Goal: Information Seeking & Learning: Learn about a topic

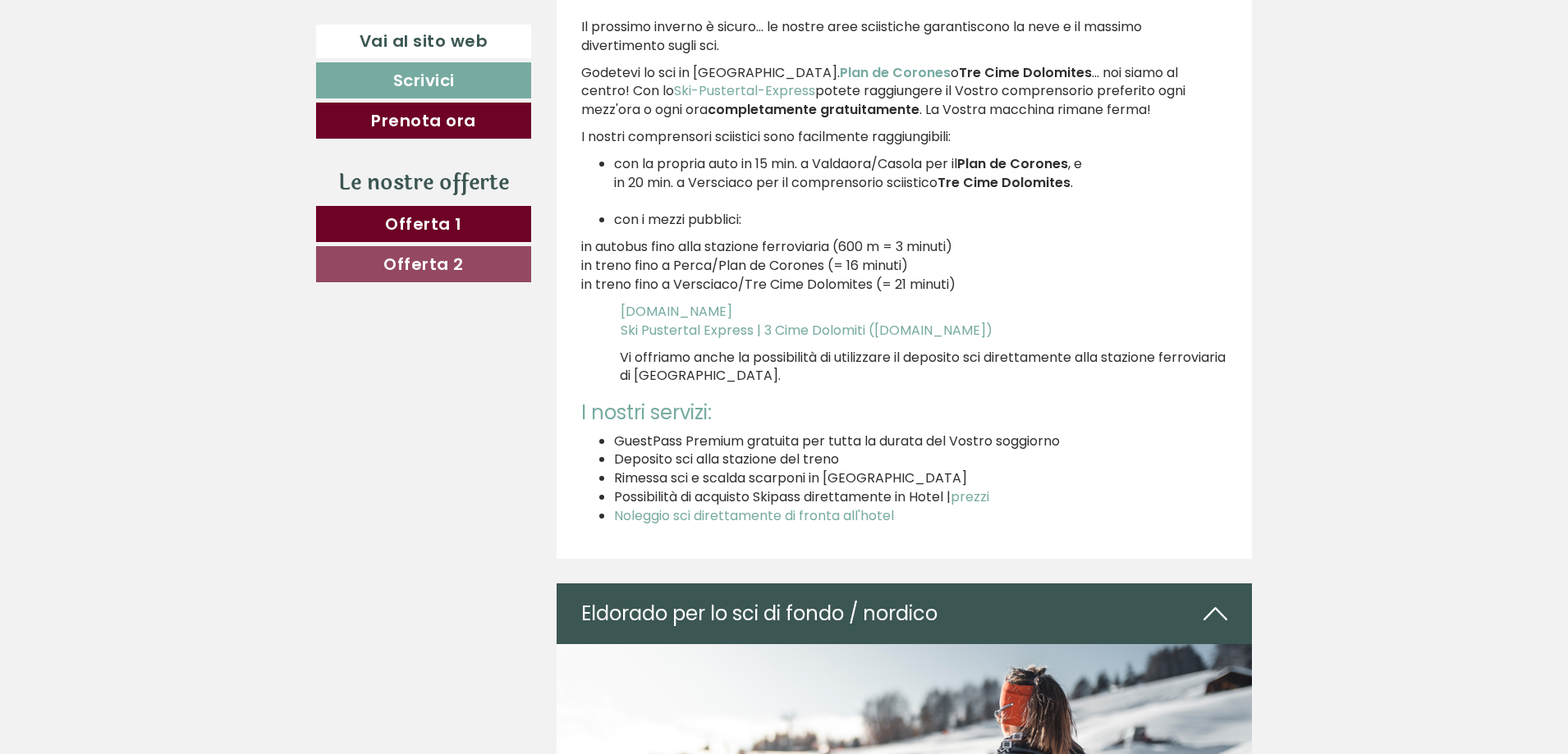
scroll to position [5005, 0]
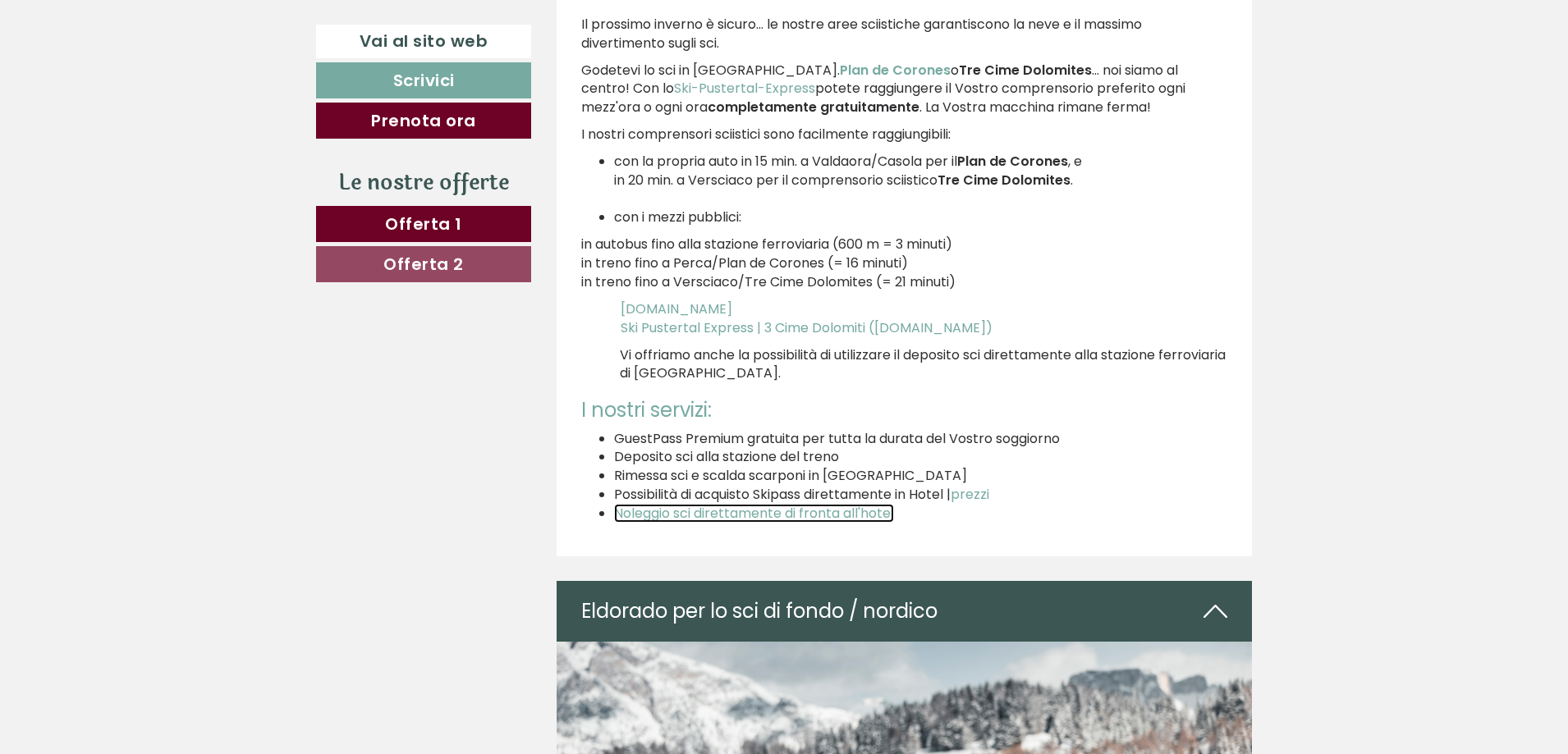
click at [740, 516] on span "Noleggio sci direttamente di fronta all'hotel" at bounding box center [753, 513] width 280 height 19
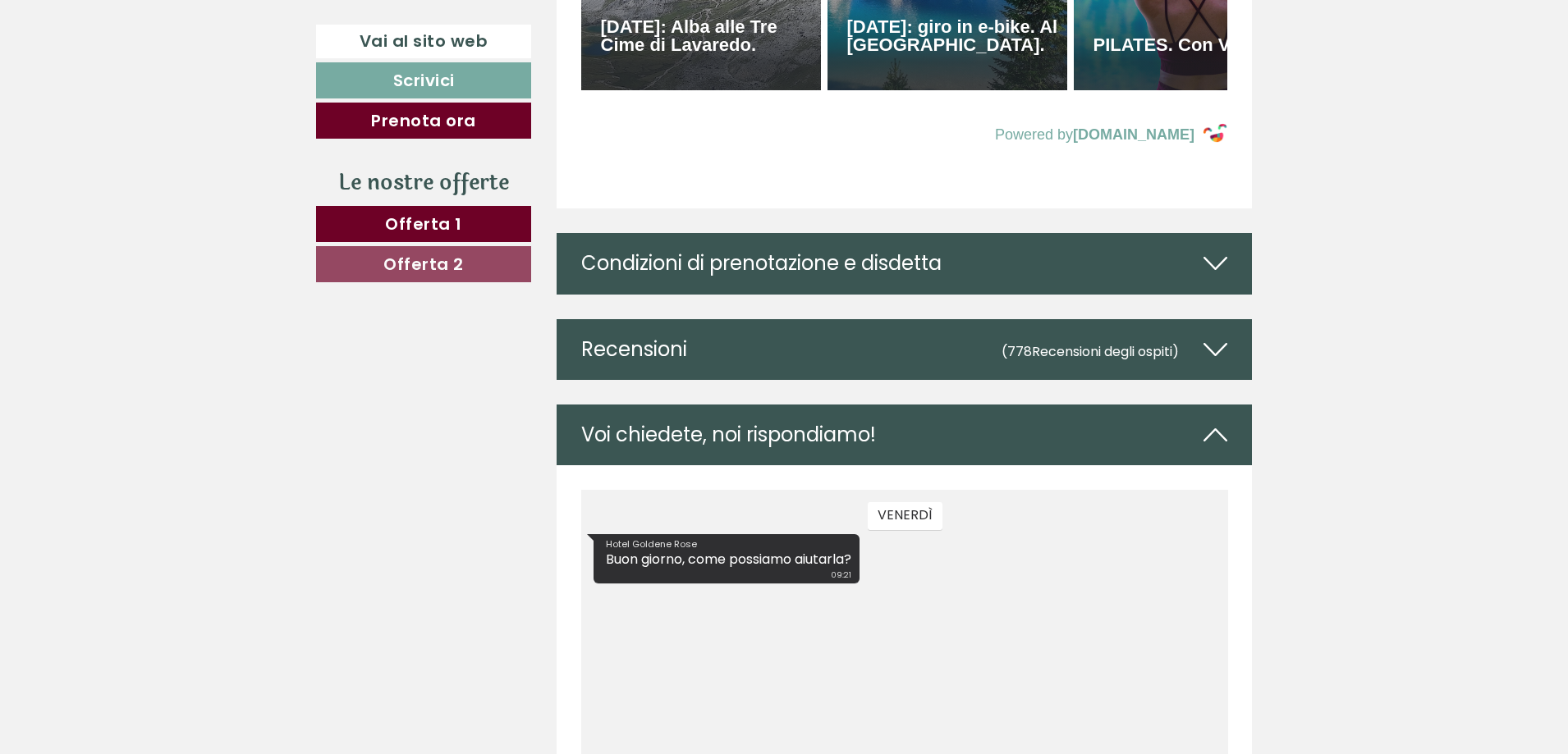
scroll to position [7795, 0]
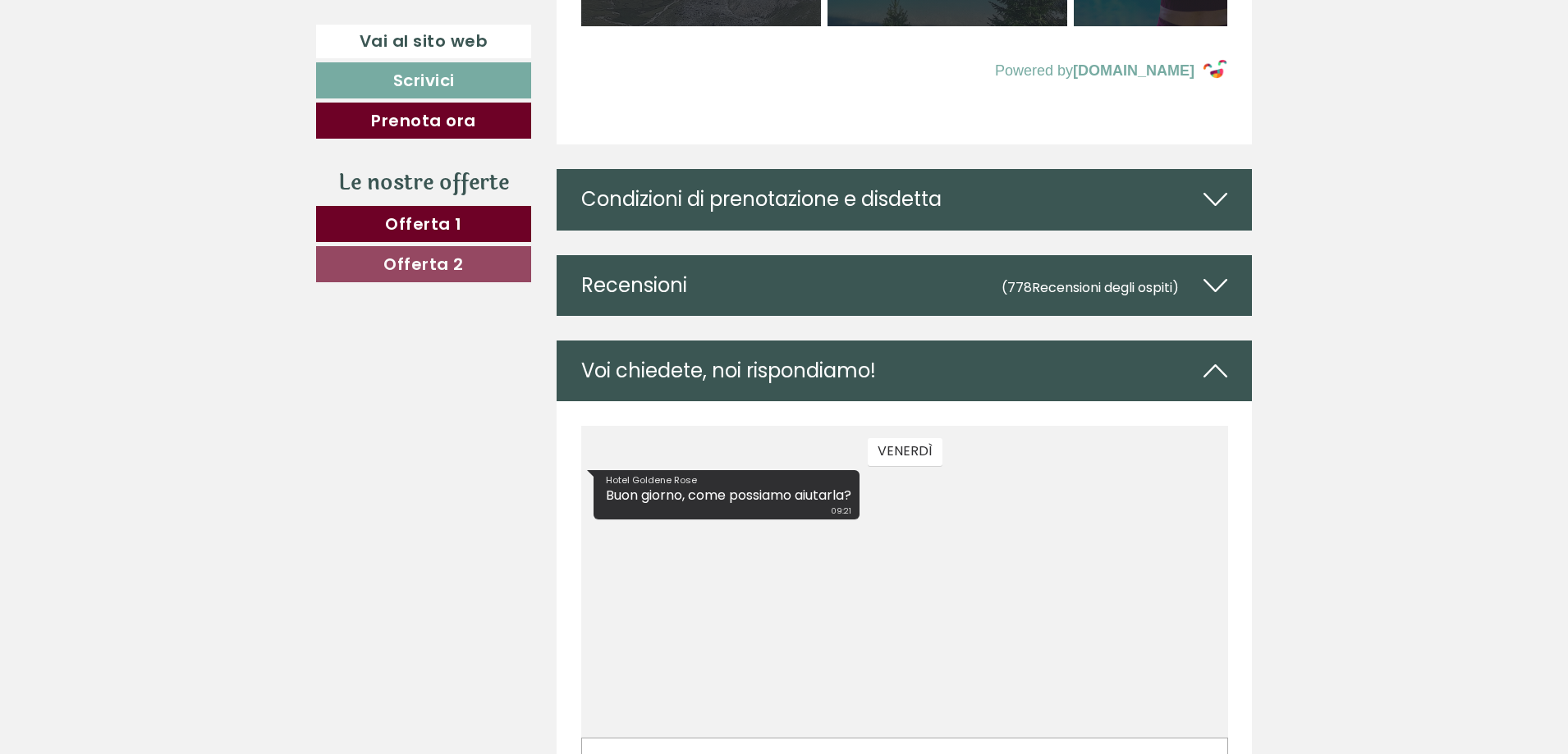
click at [1065, 229] on div "Condizioni di prenotazione e disdetta" at bounding box center [904, 199] width 696 height 61
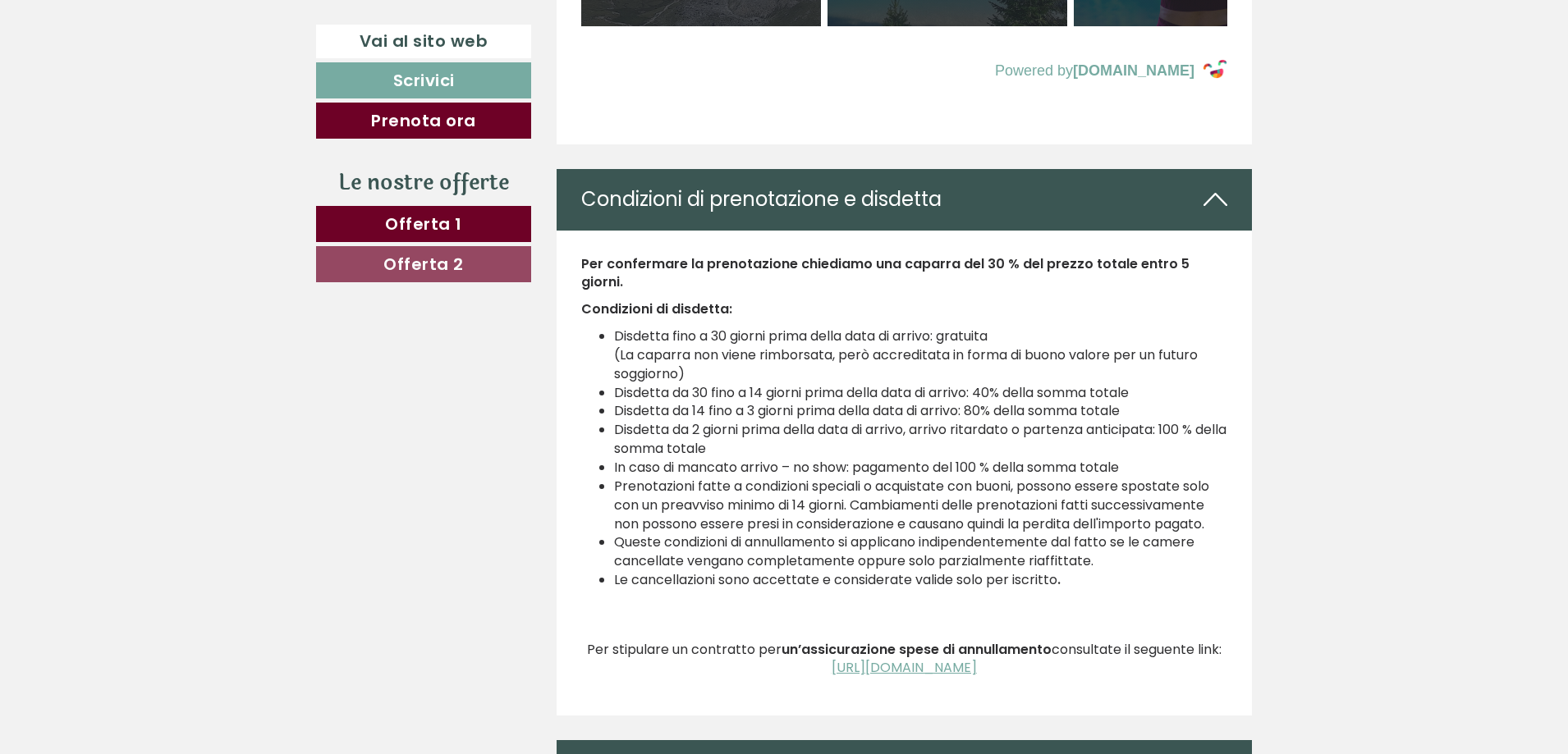
click at [1030, 227] on div "Condizioni di prenotazione e disdetta" at bounding box center [904, 199] width 696 height 61
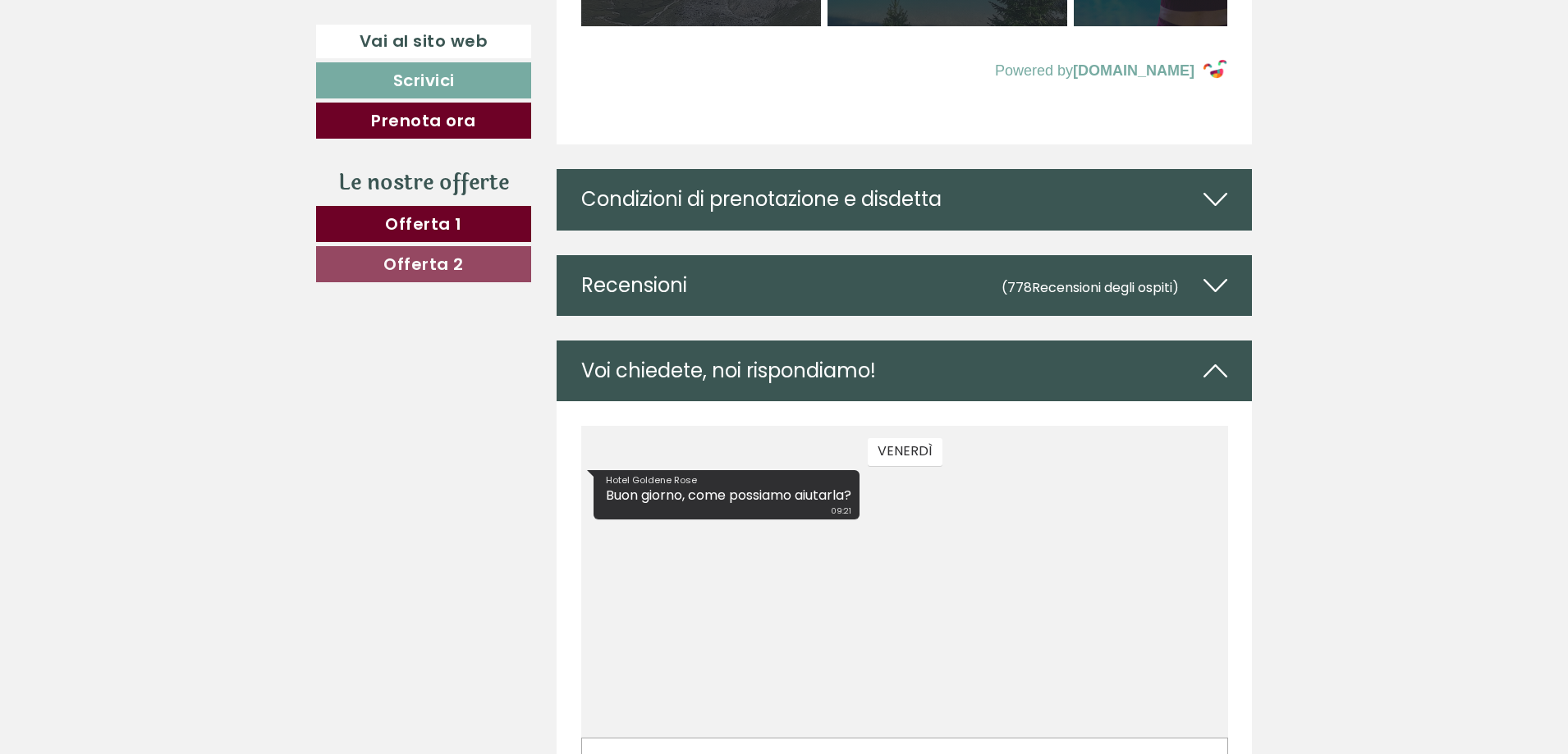
click at [897, 315] on div "Recensioni (778 Recensioni degli ospiti )" at bounding box center [904, 285] width 696 height 61
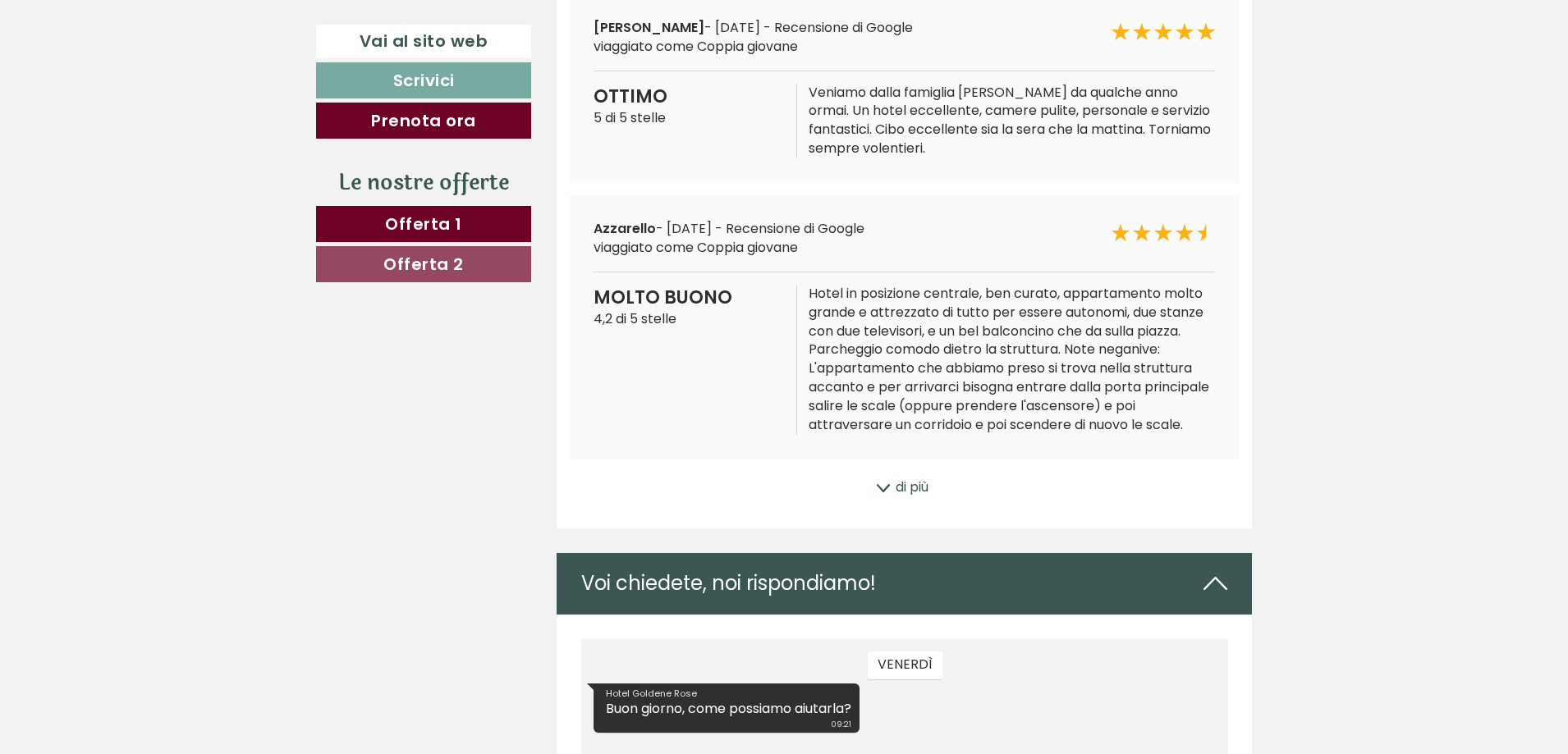
scroll to position [8288, 0]
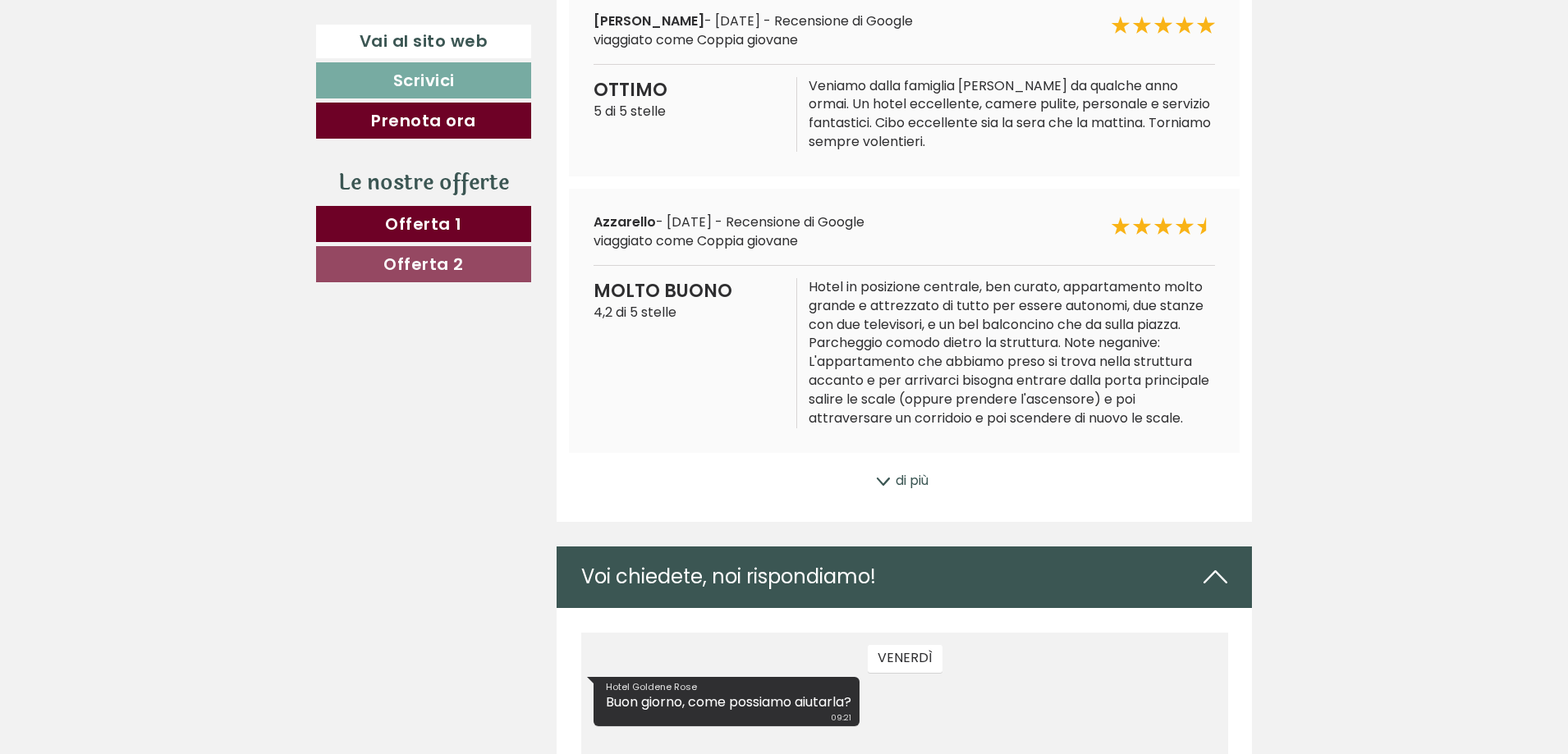
click at [891, 497] on div "di più" at bounding box center [904, 481] width 696 height 32
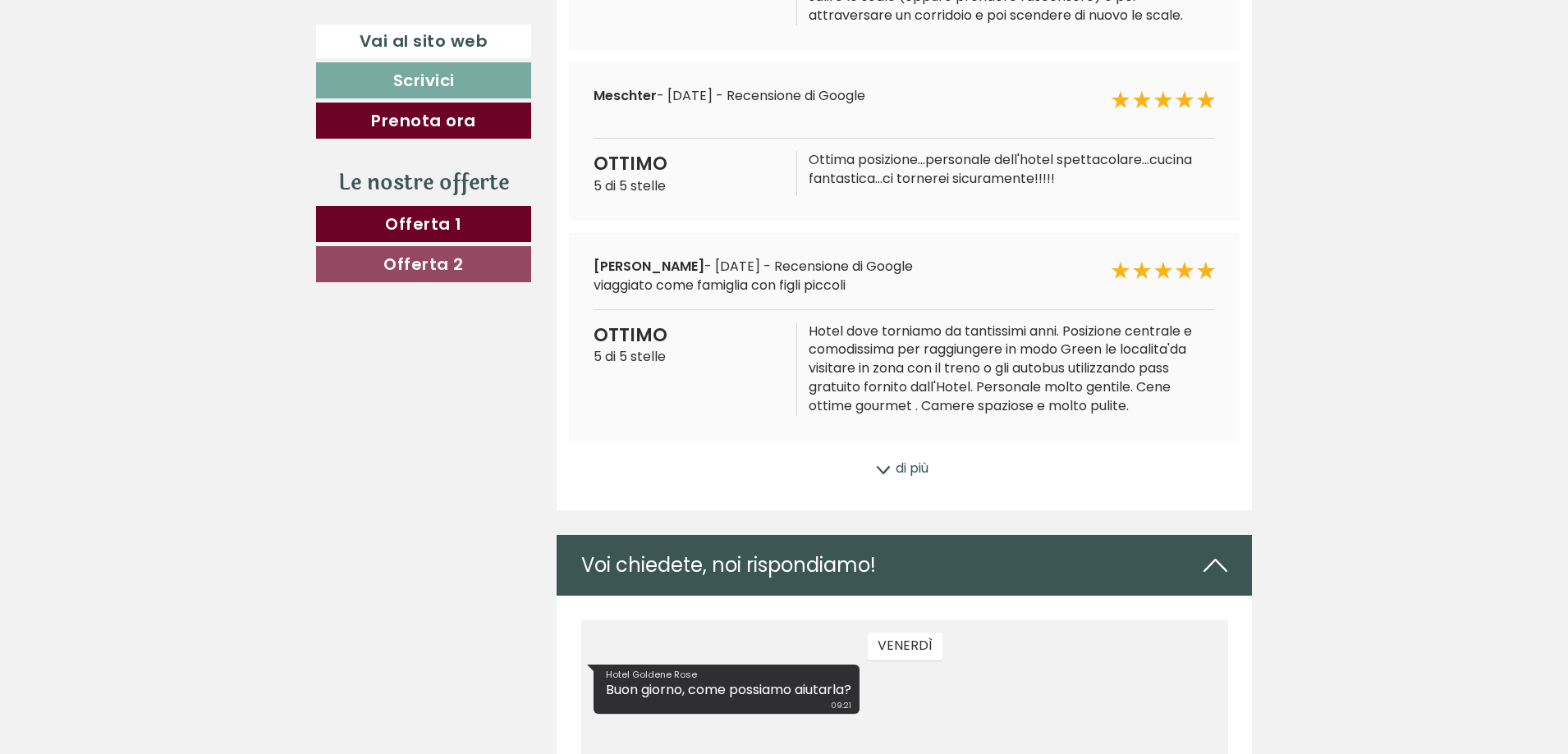
scroll to position [8698, 0]
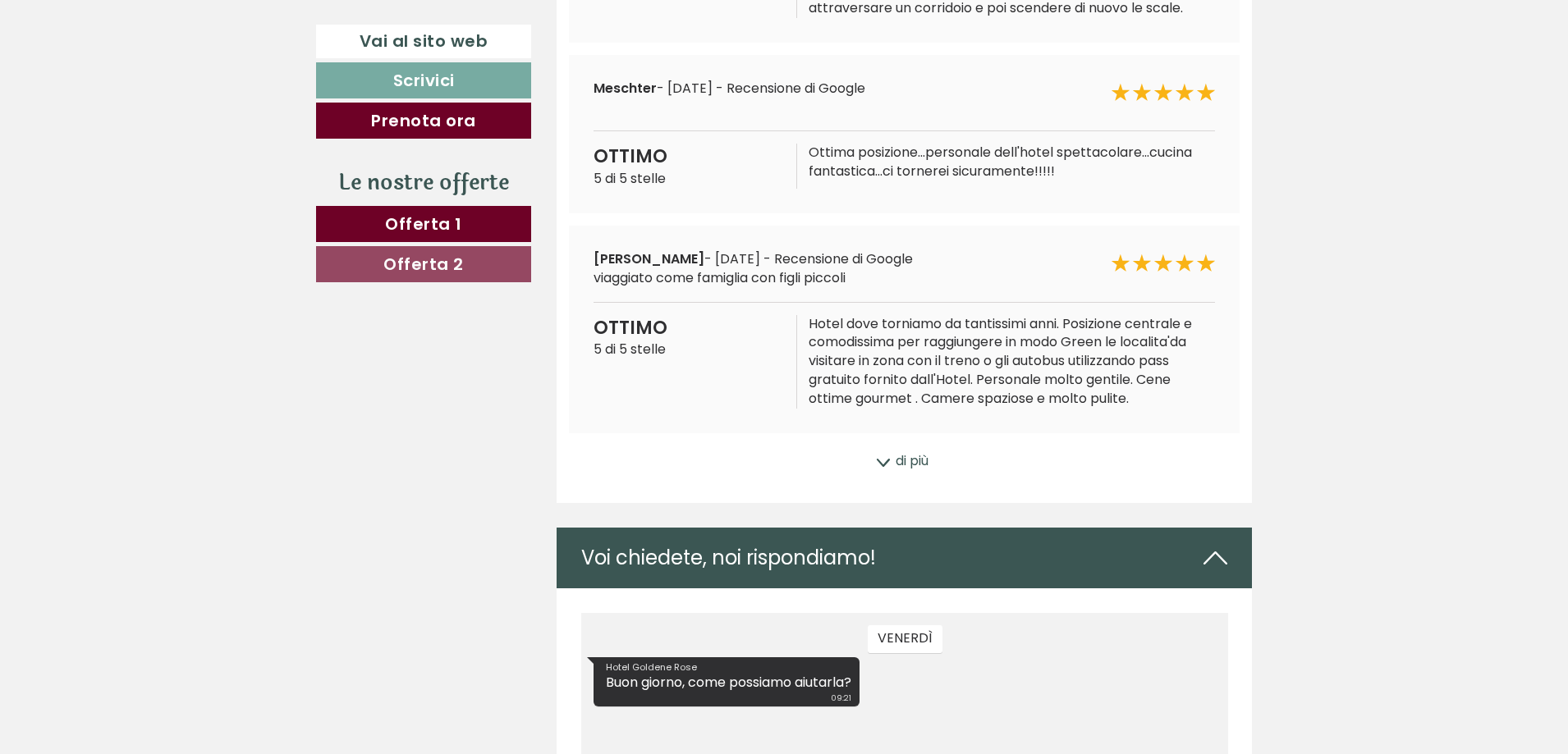
click at [875, 467] on icon at bounding box center [884, 462] width 17 height 8
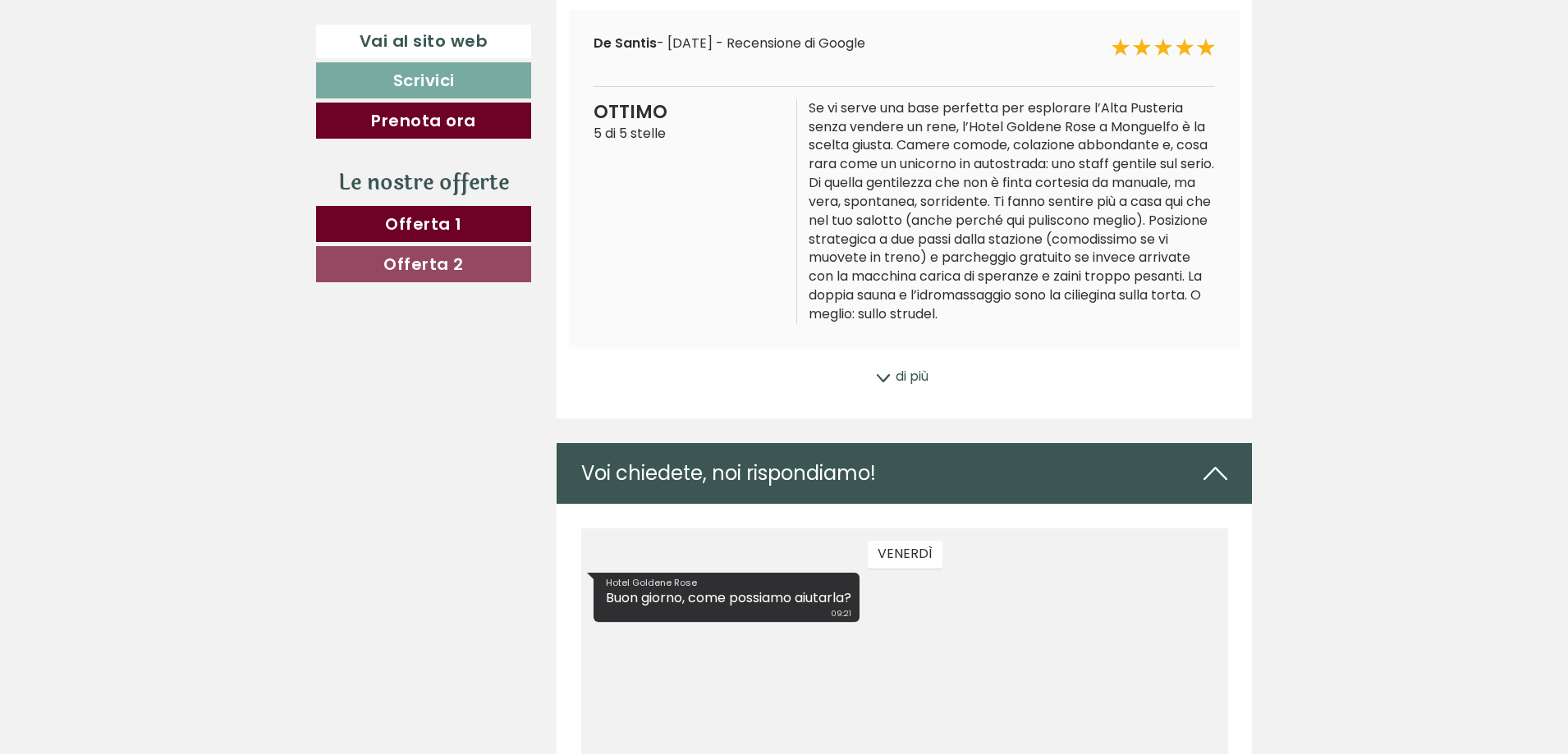
scroll to position [9353, 0]
click at [890, 393] on div "di più" at bounding box center [904, 376] width 696 height 32
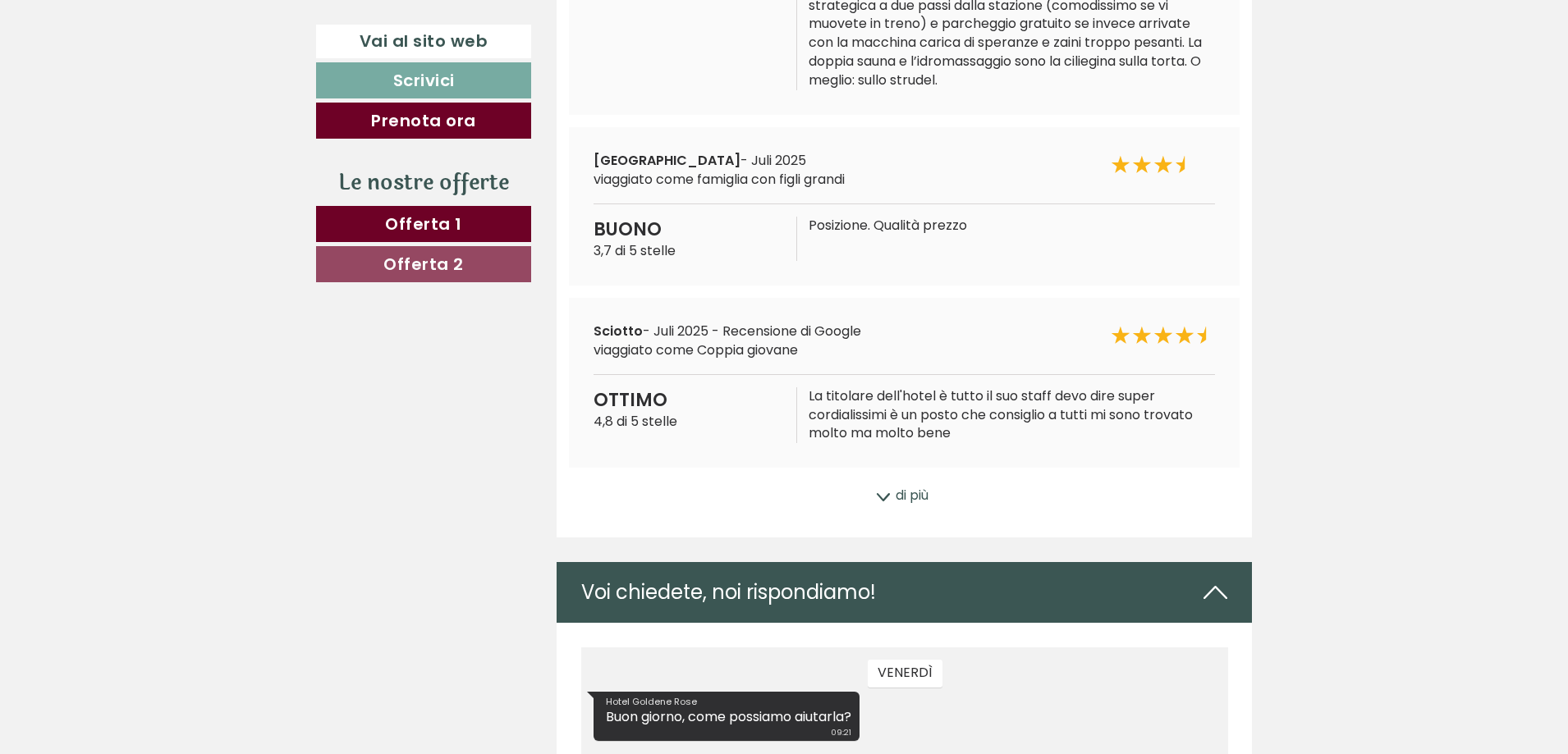
scroll to position [9701, 0]
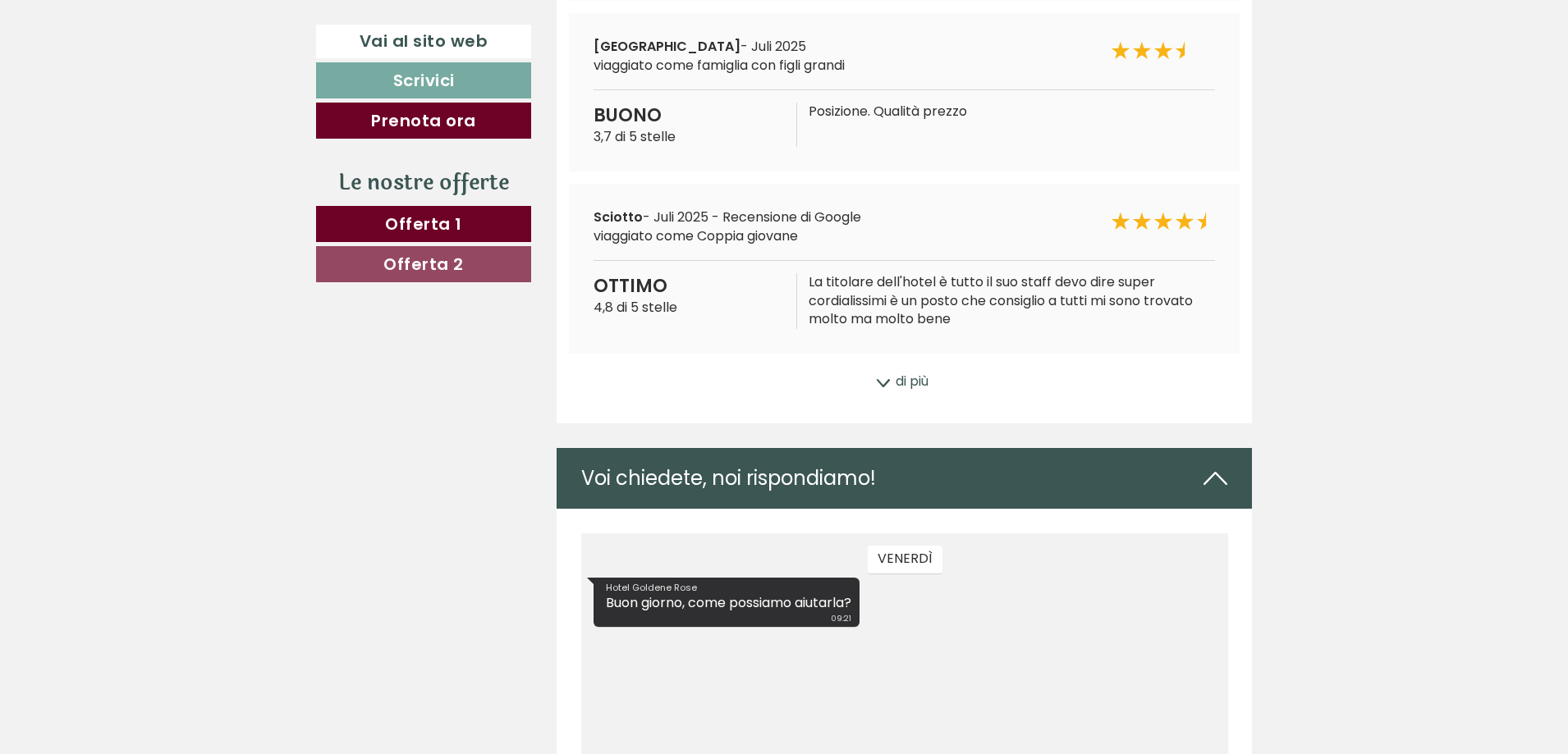
click at [900, 394] on div "di più" at bounding box center [904, 382] width 696 height 32
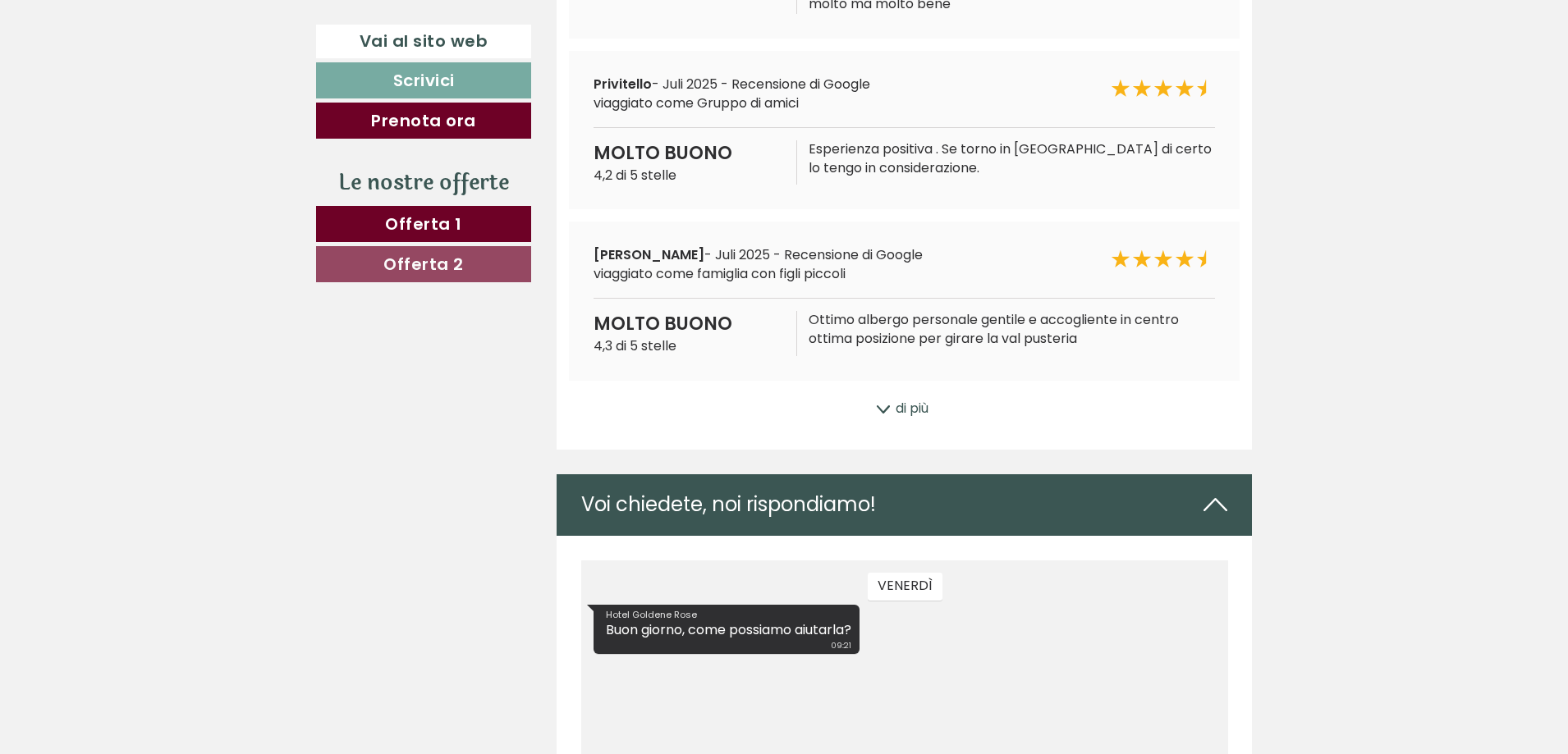
scroll to position [10029, 0]
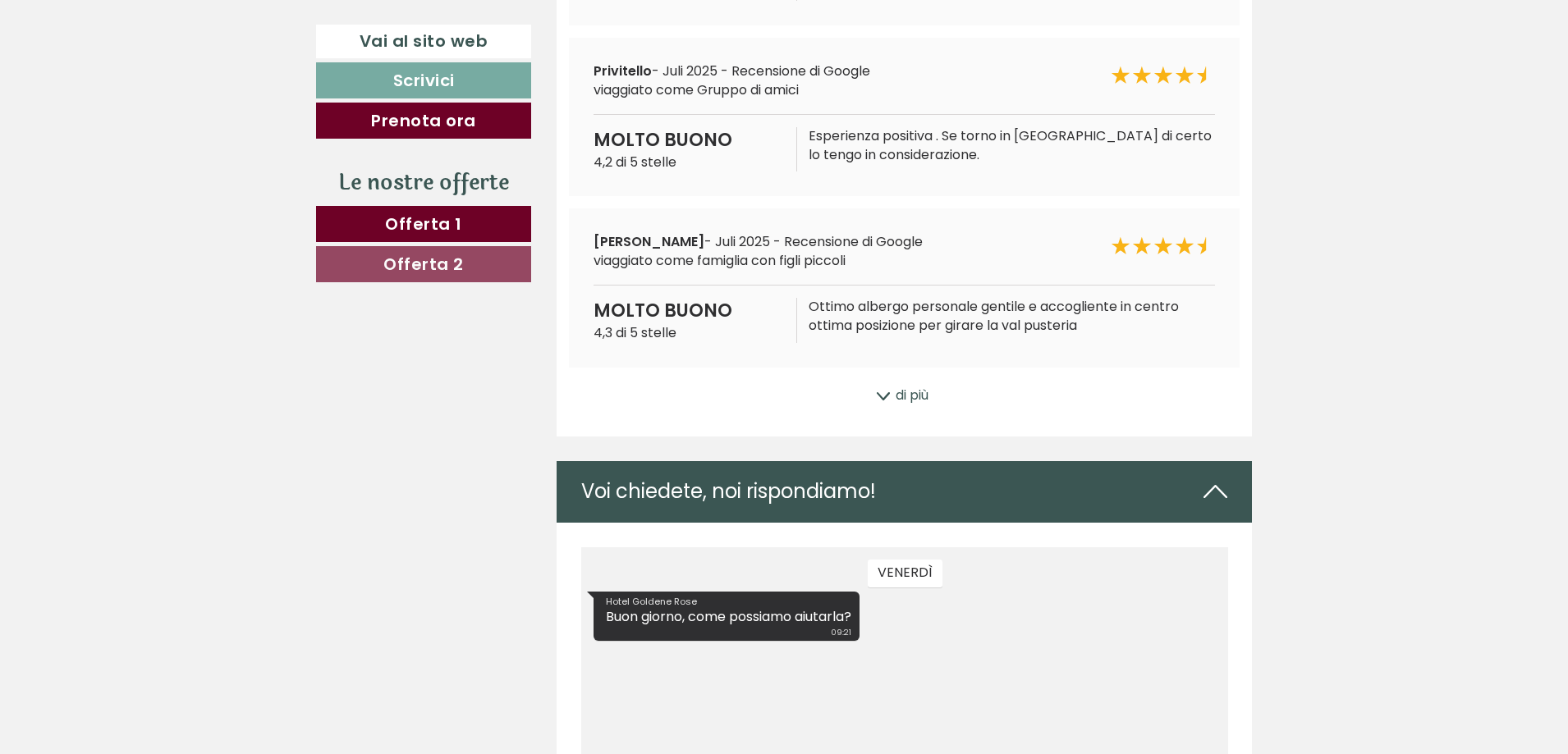
click at [897, 412] on div "di più" at bounding box center [904, 395] width 696 height 32
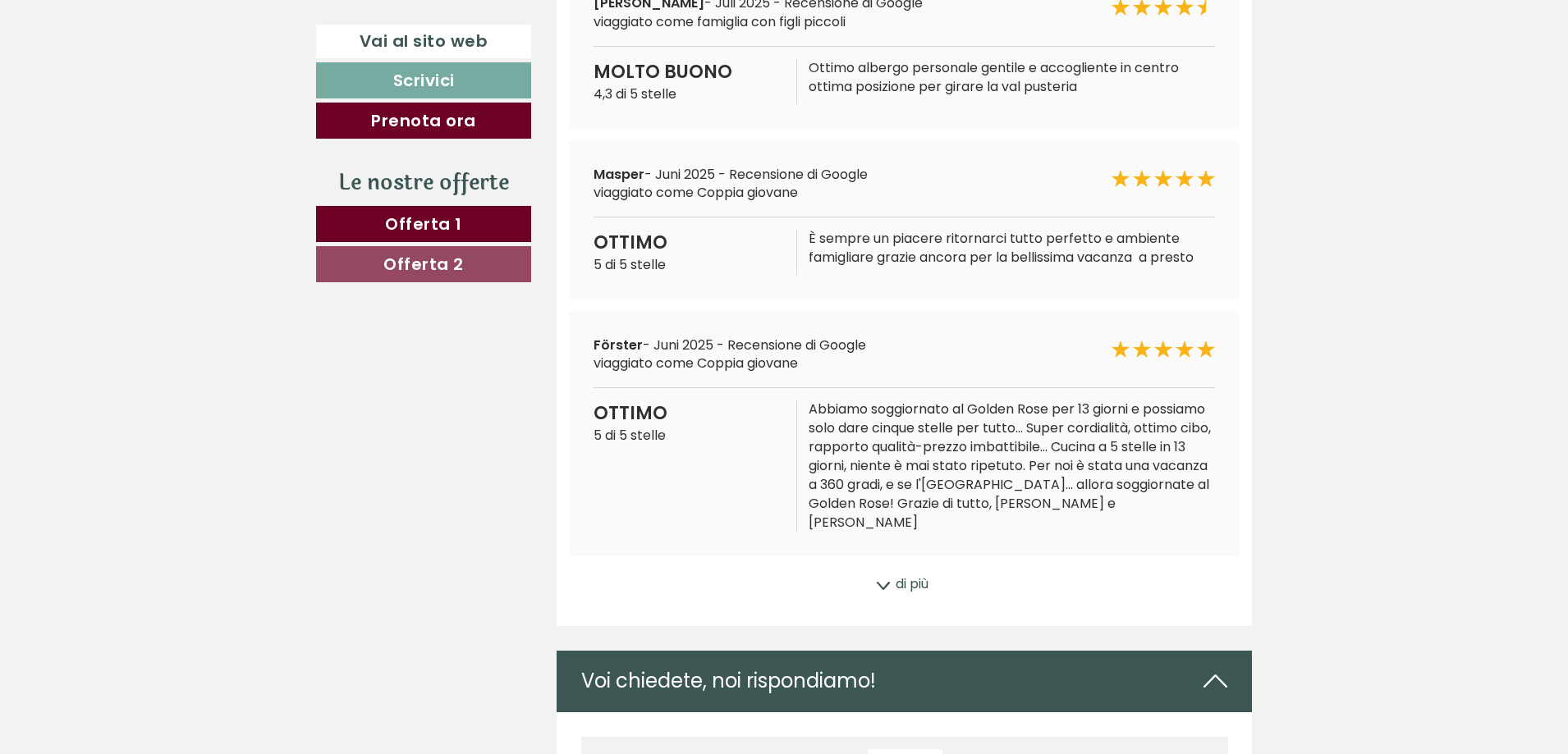
scroll to position [10275, 0]
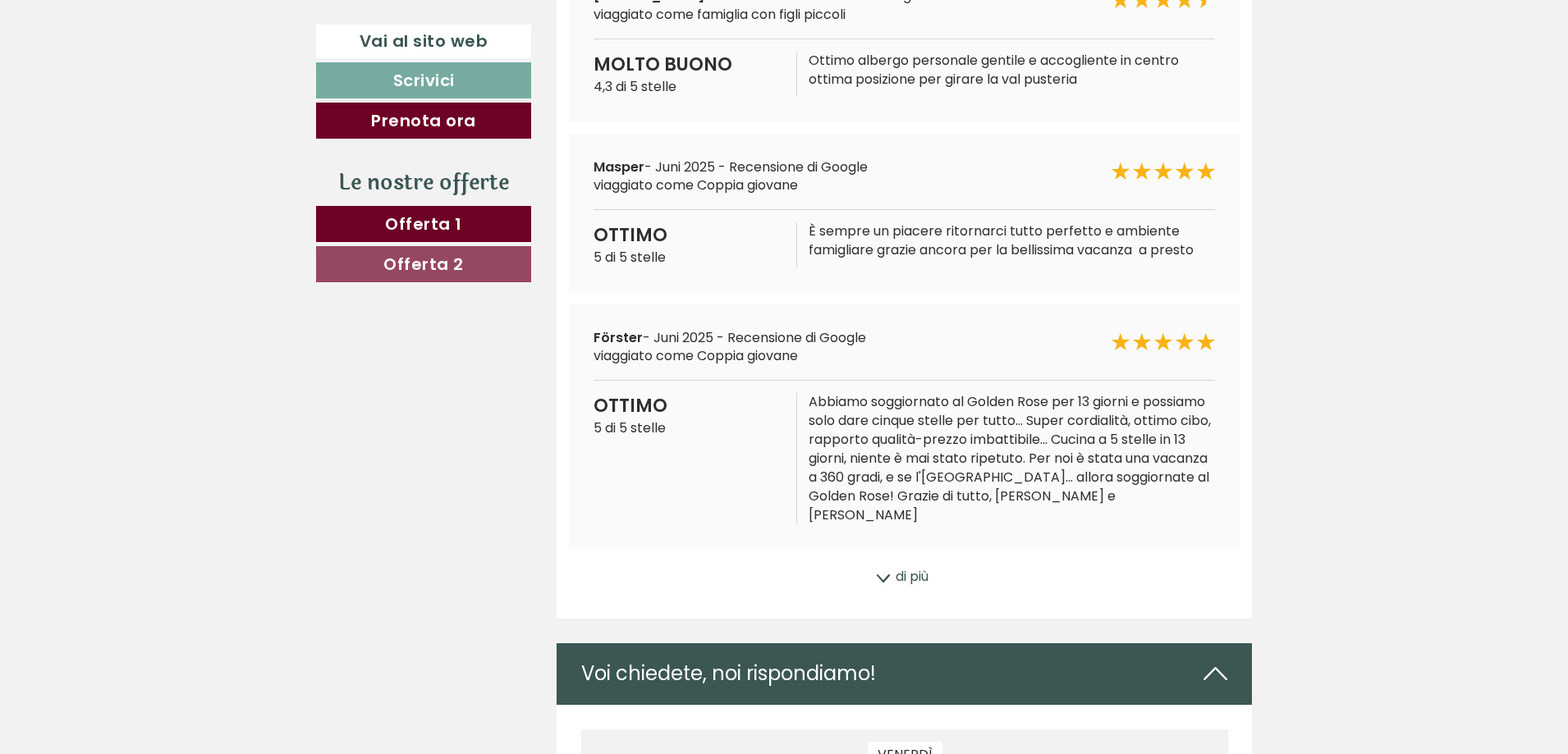
click at [891, 582] on div "di più" at bounding box center [904, 577] width 696 height 32
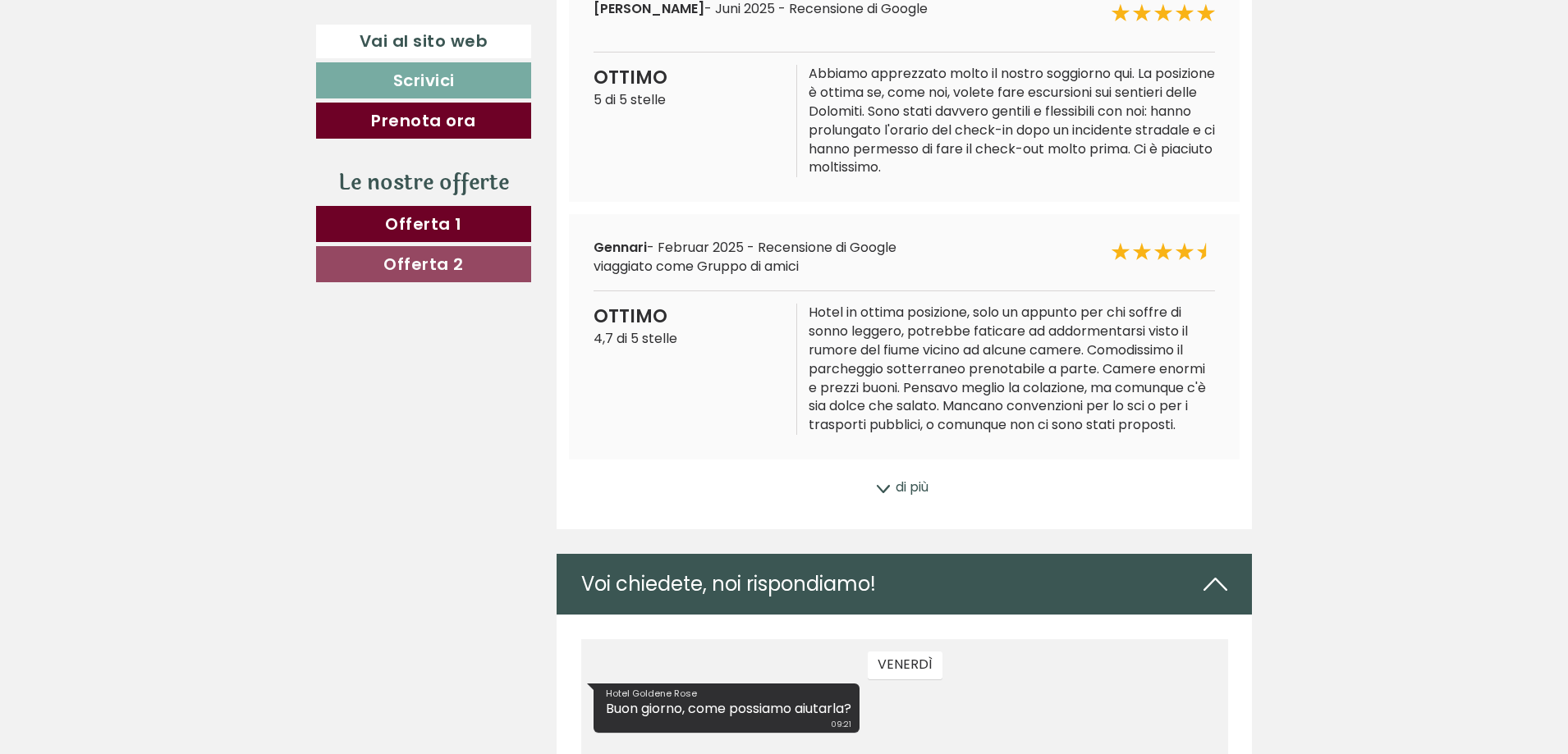
scroll to position [10932, 0]
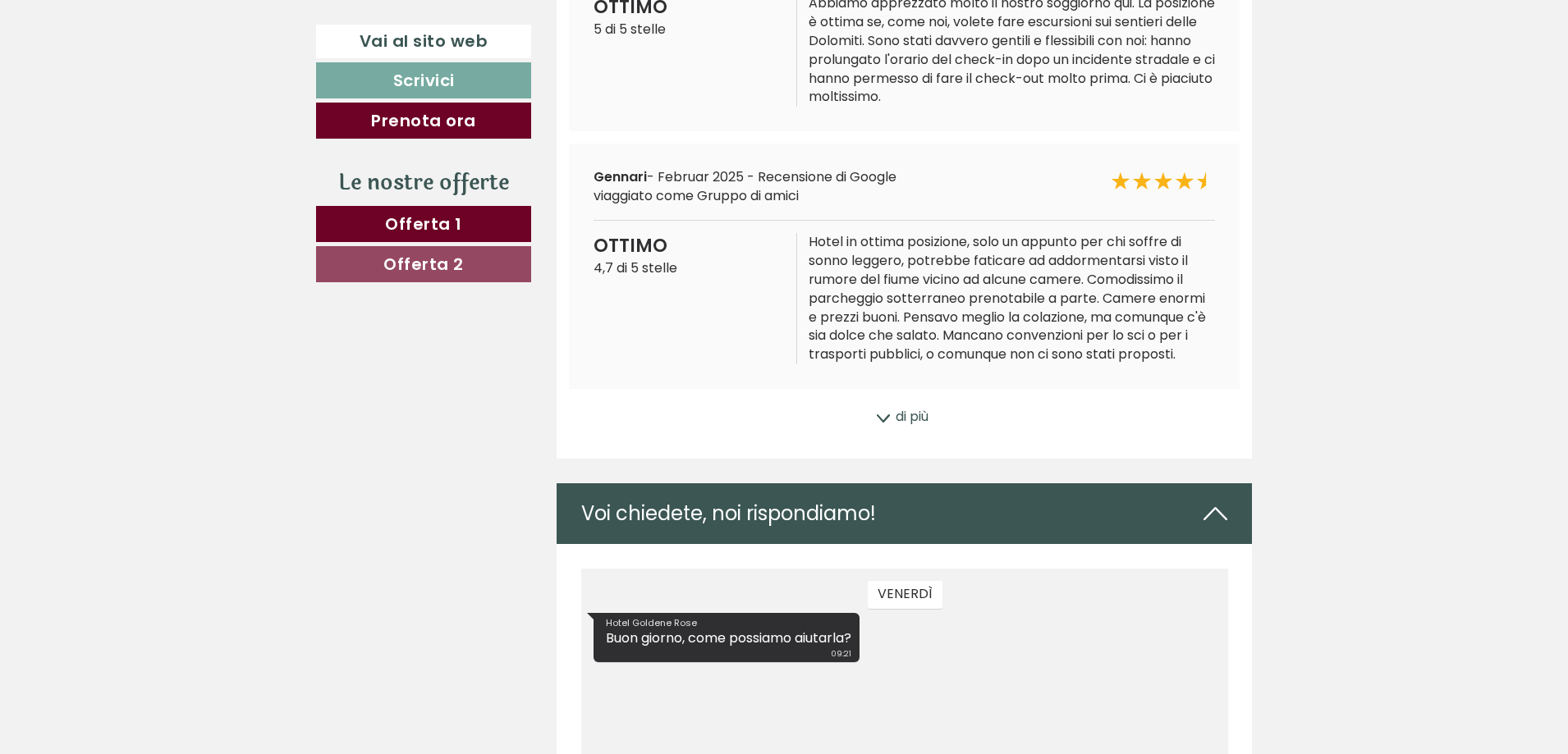
click at [883, 423] on icon at bounding box center [884, 418] width 17 height 8
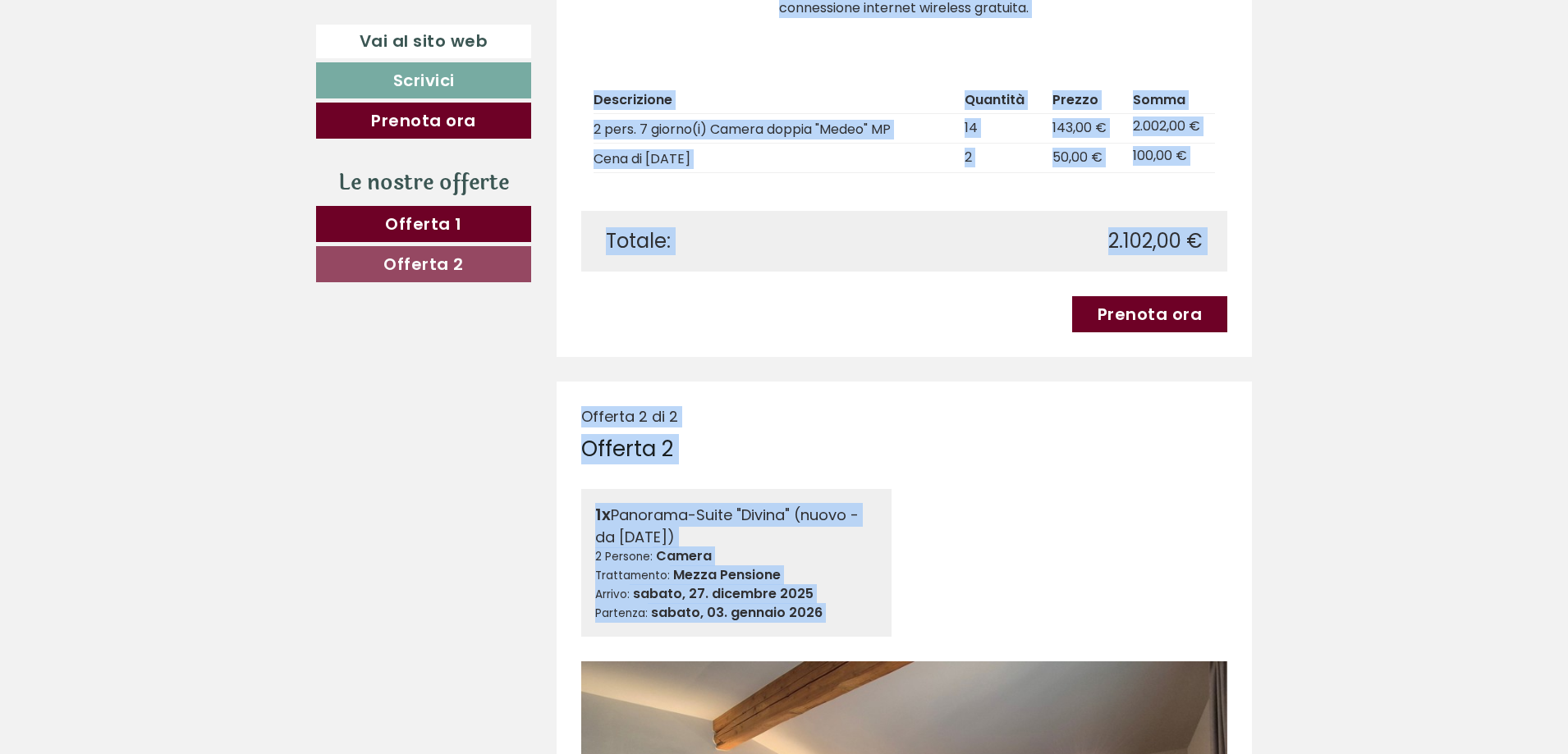
scroll to position [1675, 0]
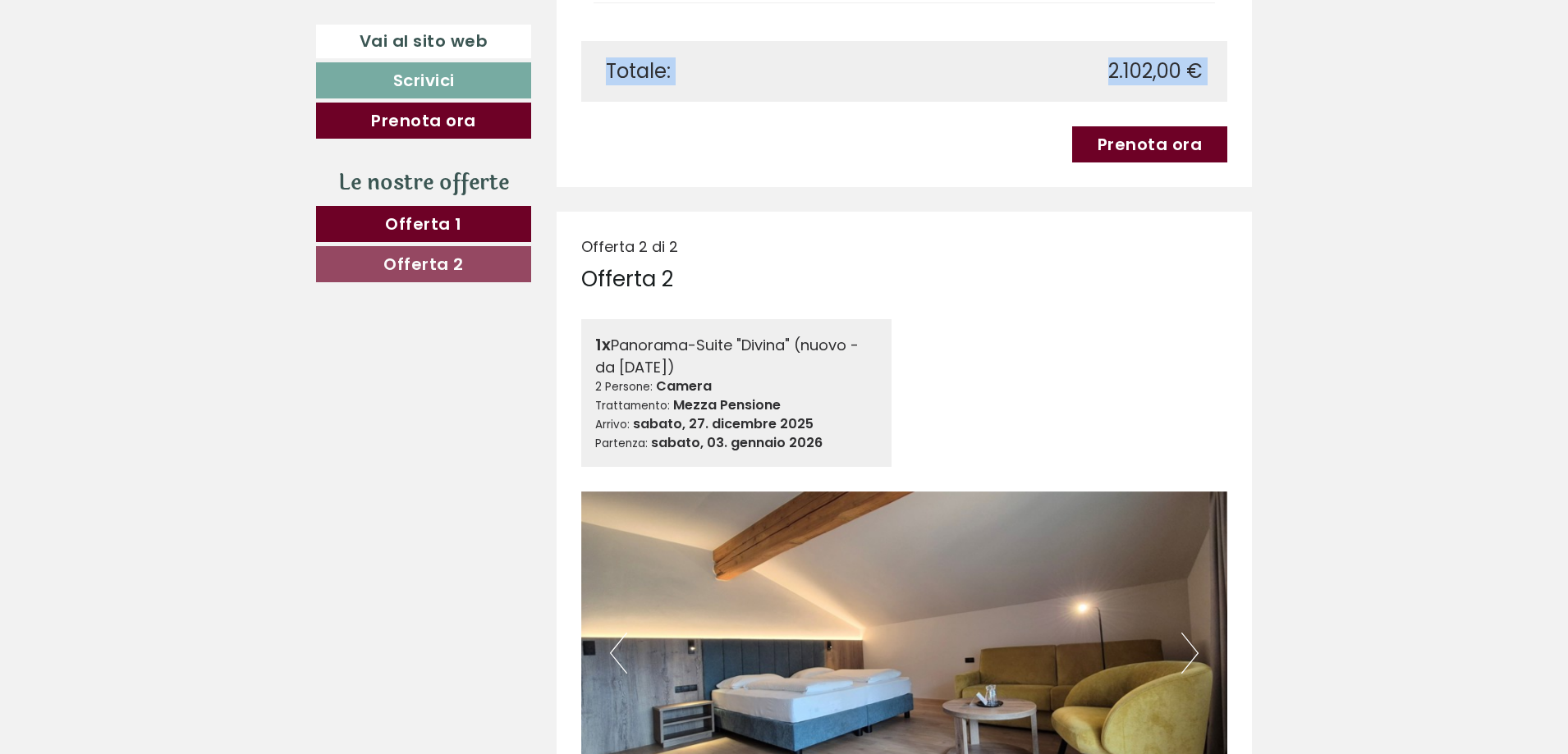
drag, startPoint x: 584, startPoint y: 170, endPoint x: 1296, endPoint y: 151, distance: 712.3
copy div "Offerta 1 1x Camera Superior "Medeo" 2 Persone: Camera doppia Trattamento: Mezz…"
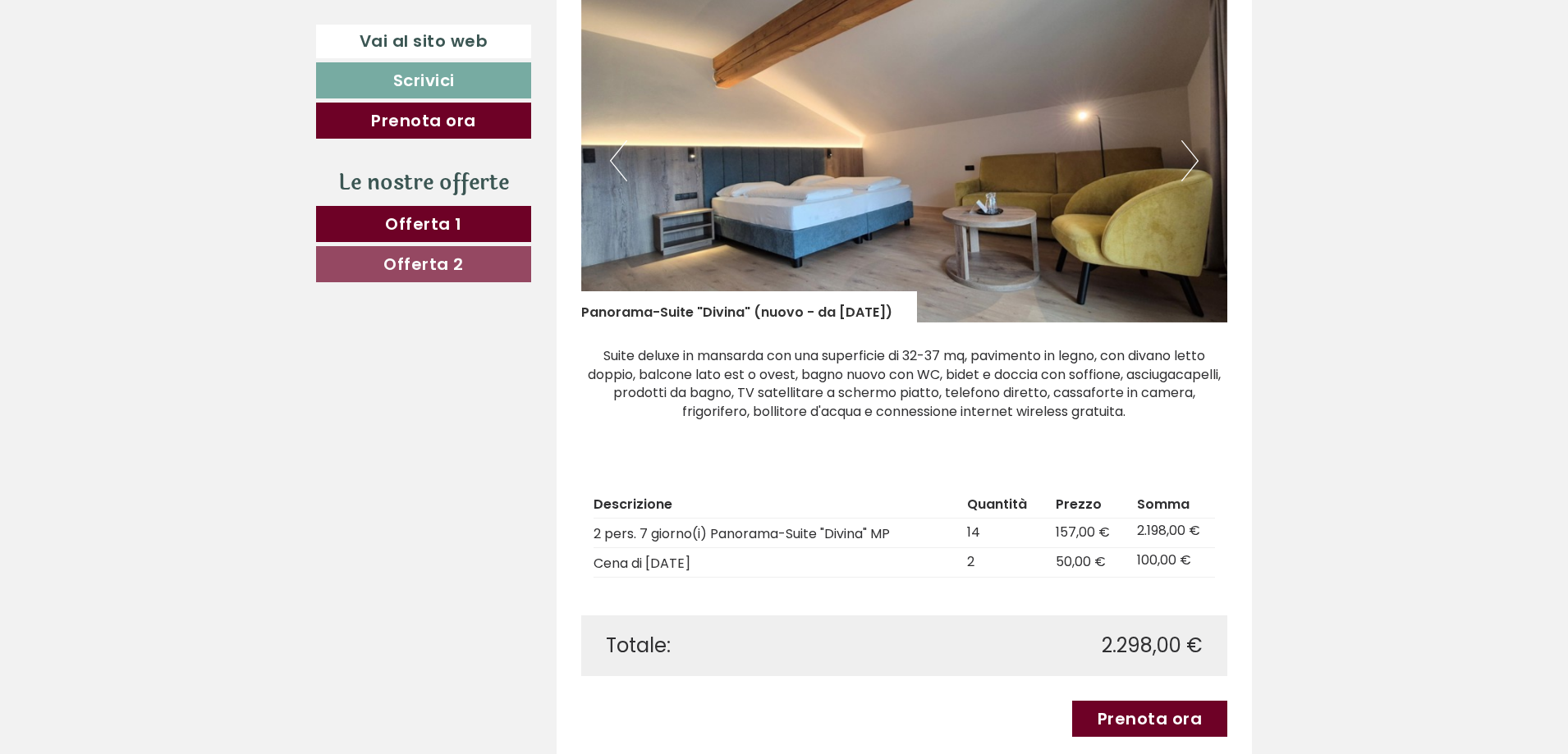
click at [1179, 157] on div "Previous Next" at bounding box center [904, 161] width 647 height 323
click at [1186, 153] on button "Next" at bounding box center [1189, 161] width 17 height 41
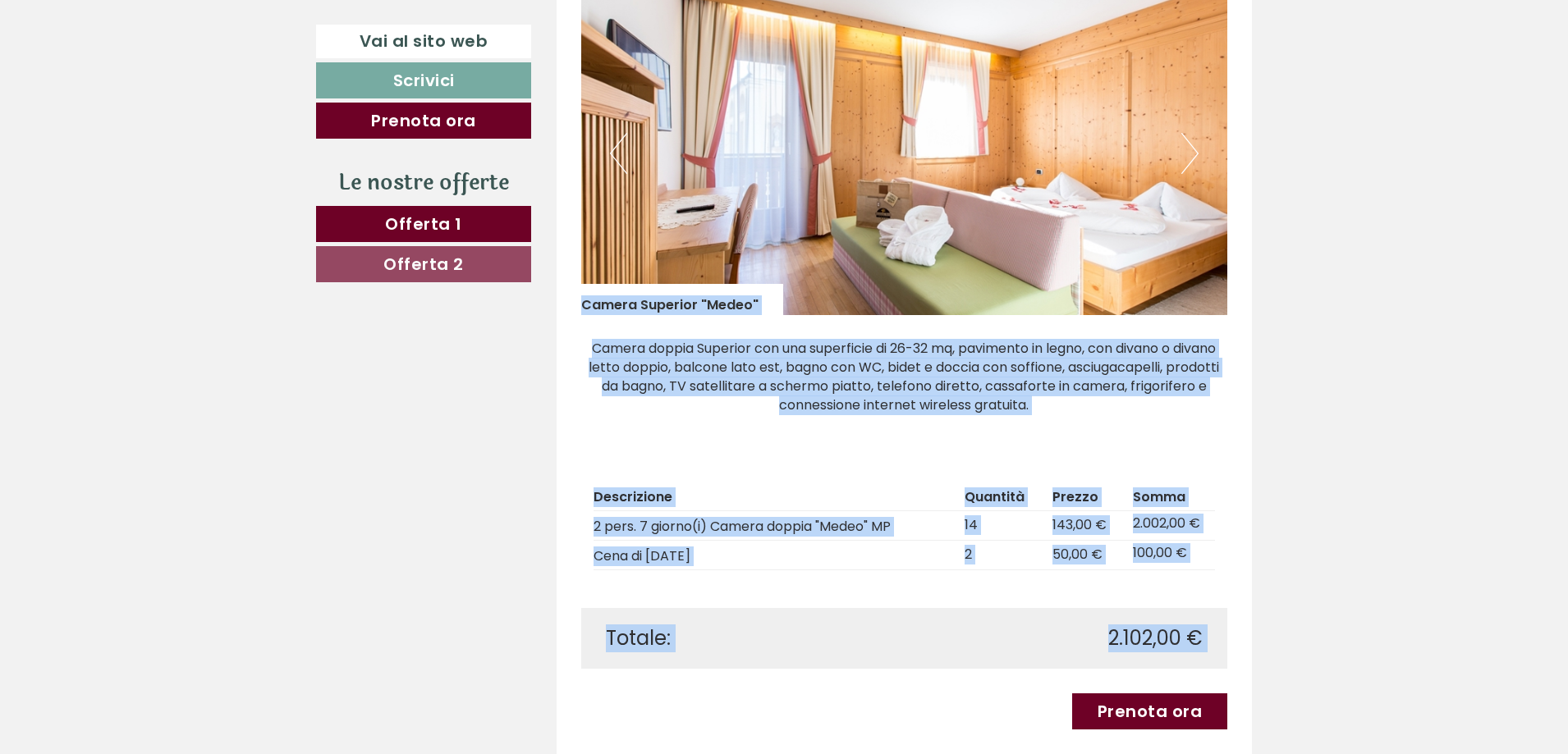
scroll to position [854, 0]
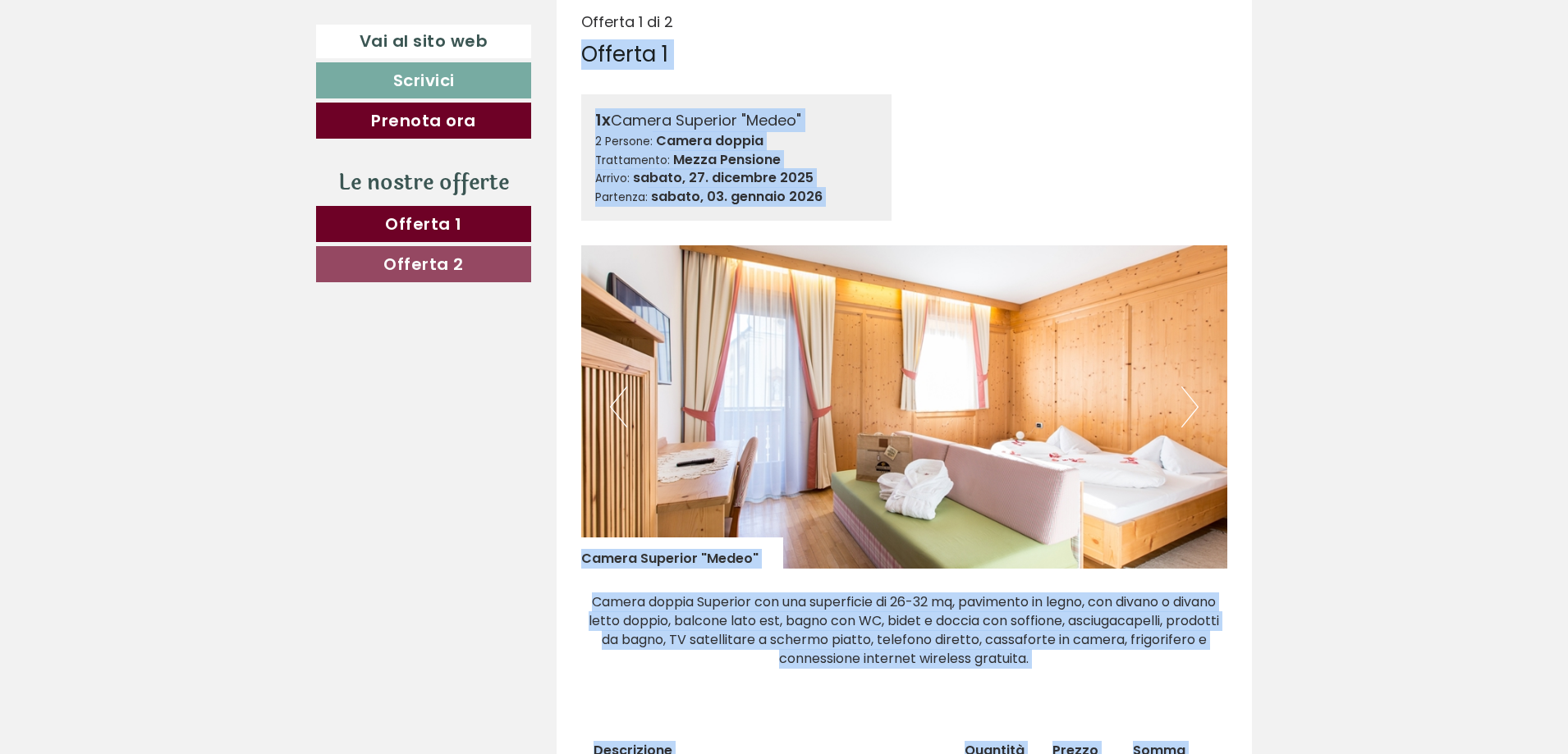
click at [1194, 405] on button "Next" at bounding box center [1189, 406] width 17 height 41
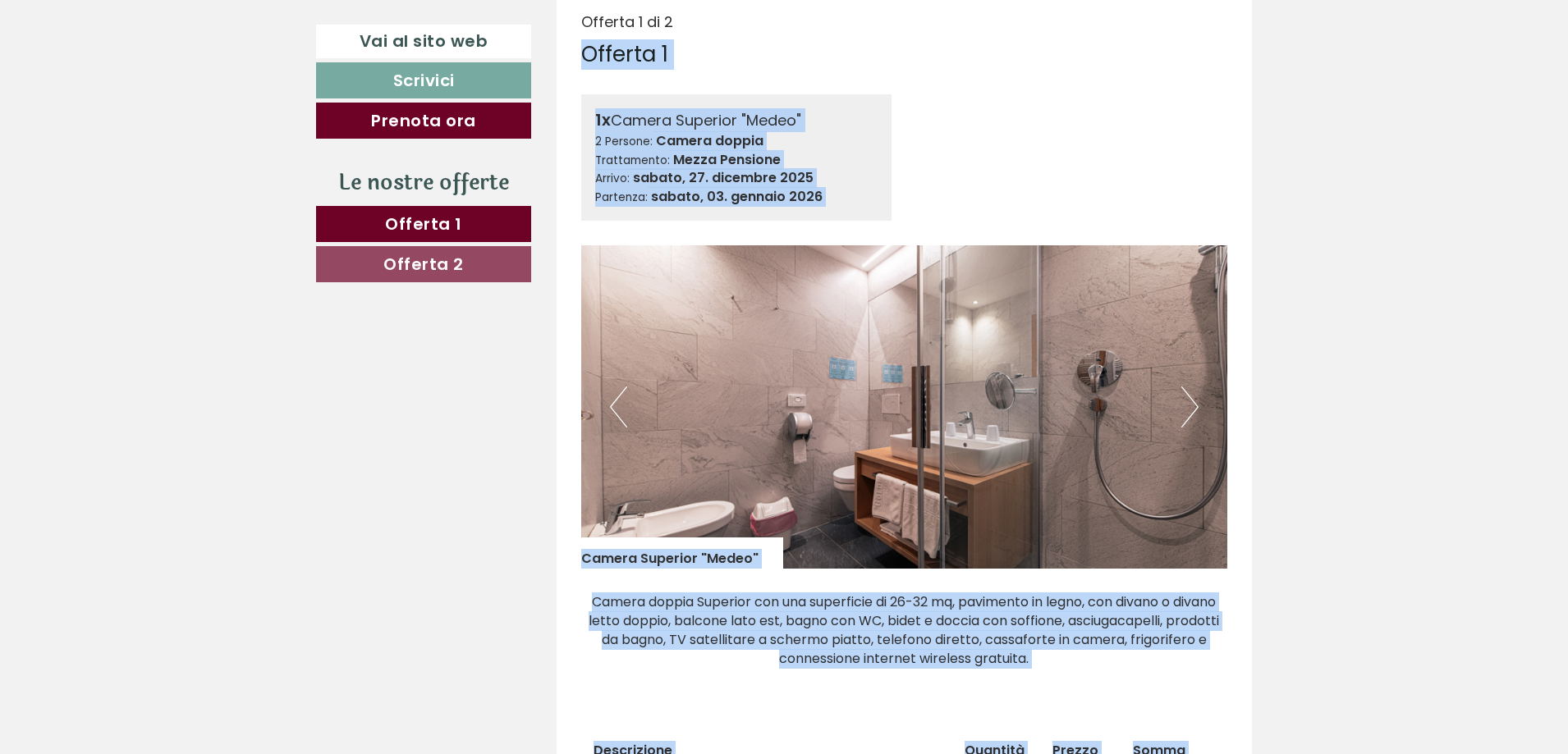
click at [1194, 405] on button "Next" at bounding box center [1189, 406] width 17 height 41
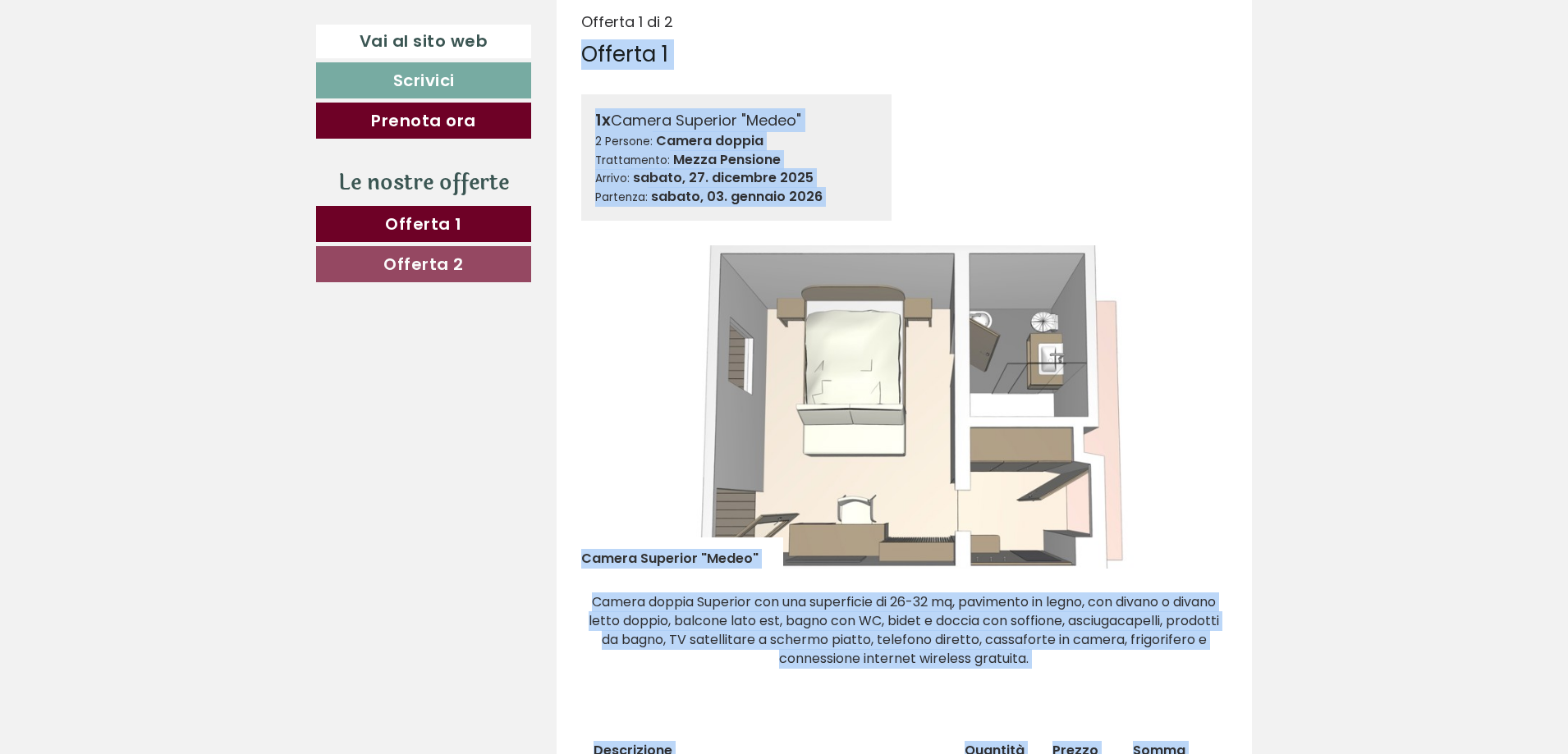
click at [1194, 405] on button "Next" at bounding box center [1189, 406] width 17 height 41
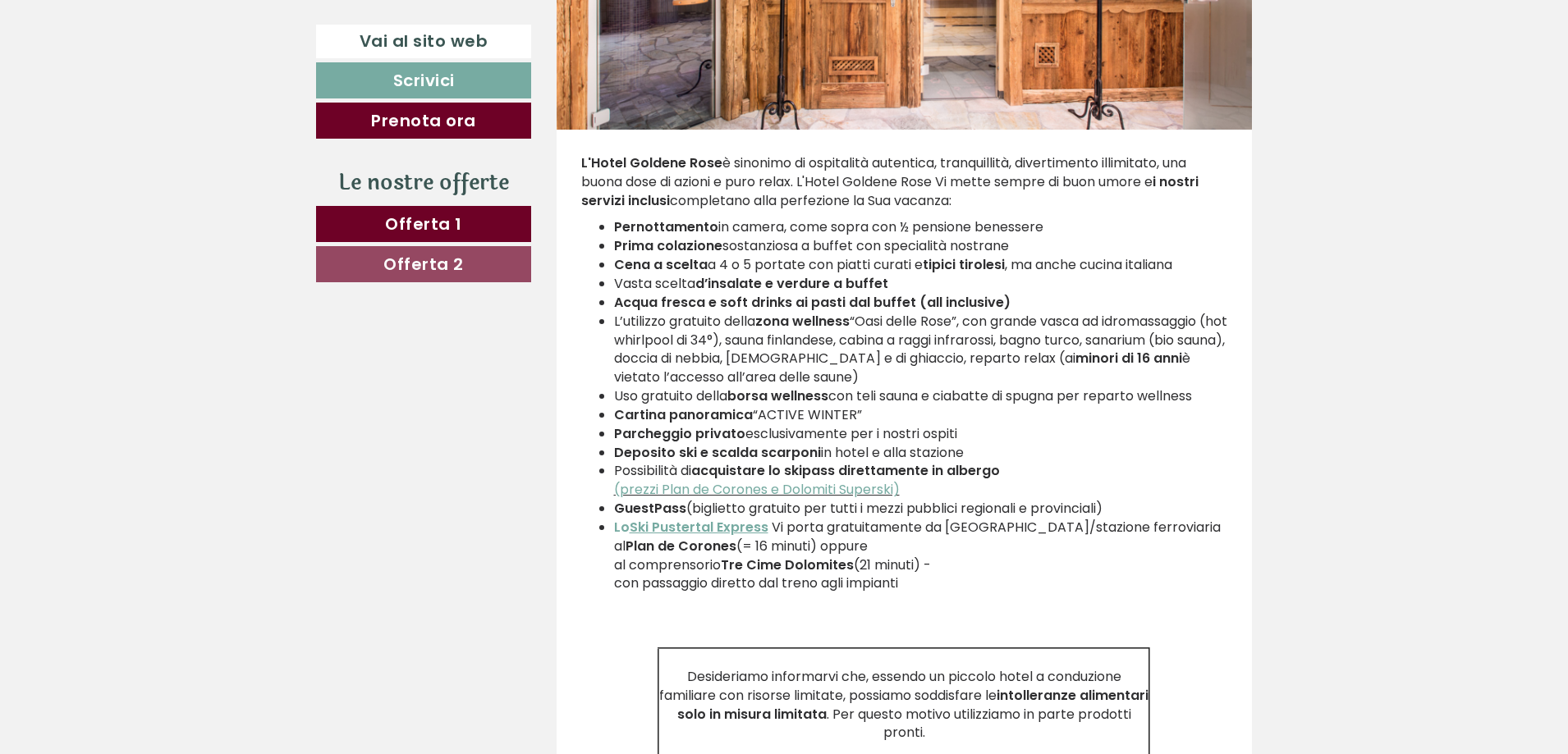
scroll to position [3398, 0]
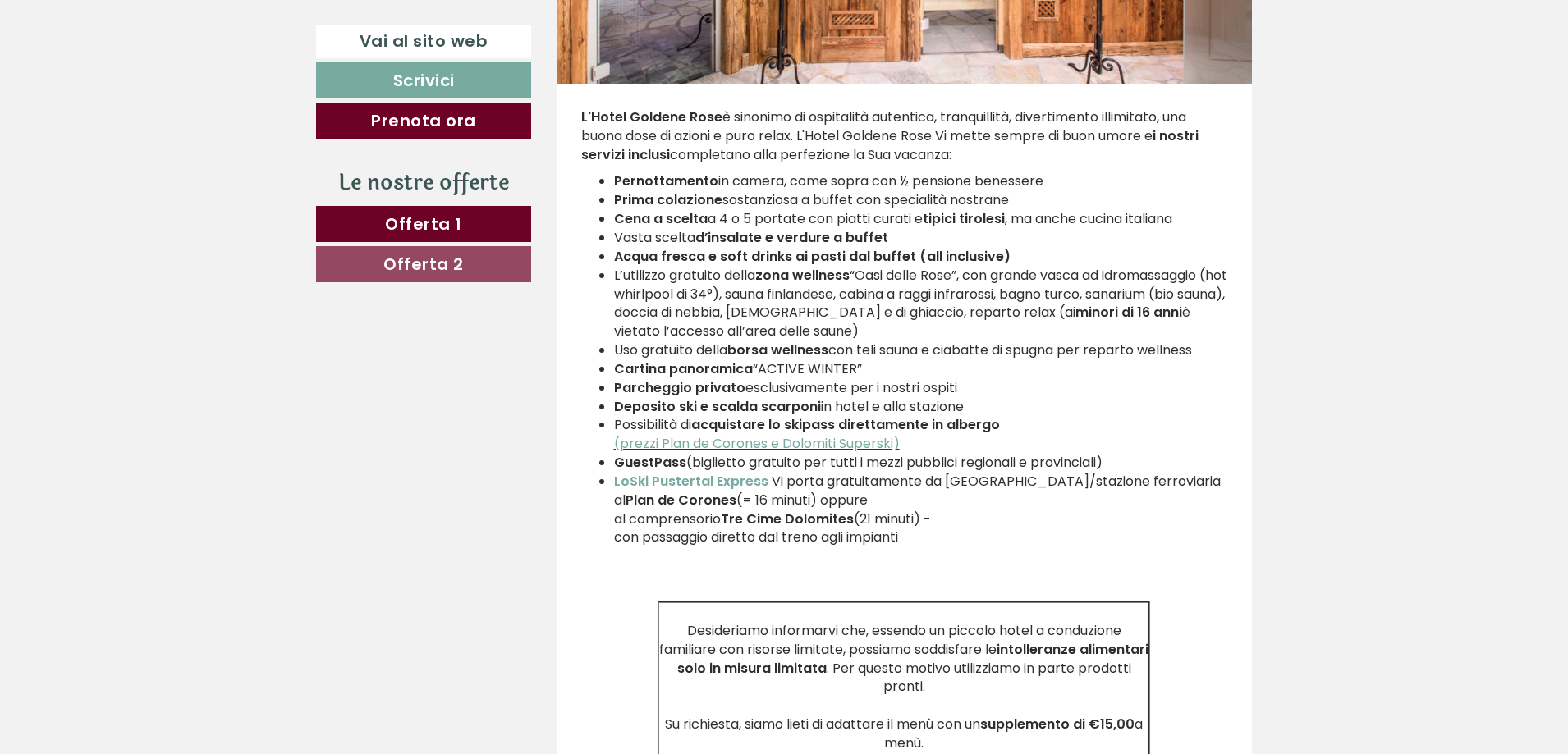
click at [677, 239] on li "Vasta scelta d’insalate e verdure a buffet" at bounding box center [920, 238] width 614 height 19
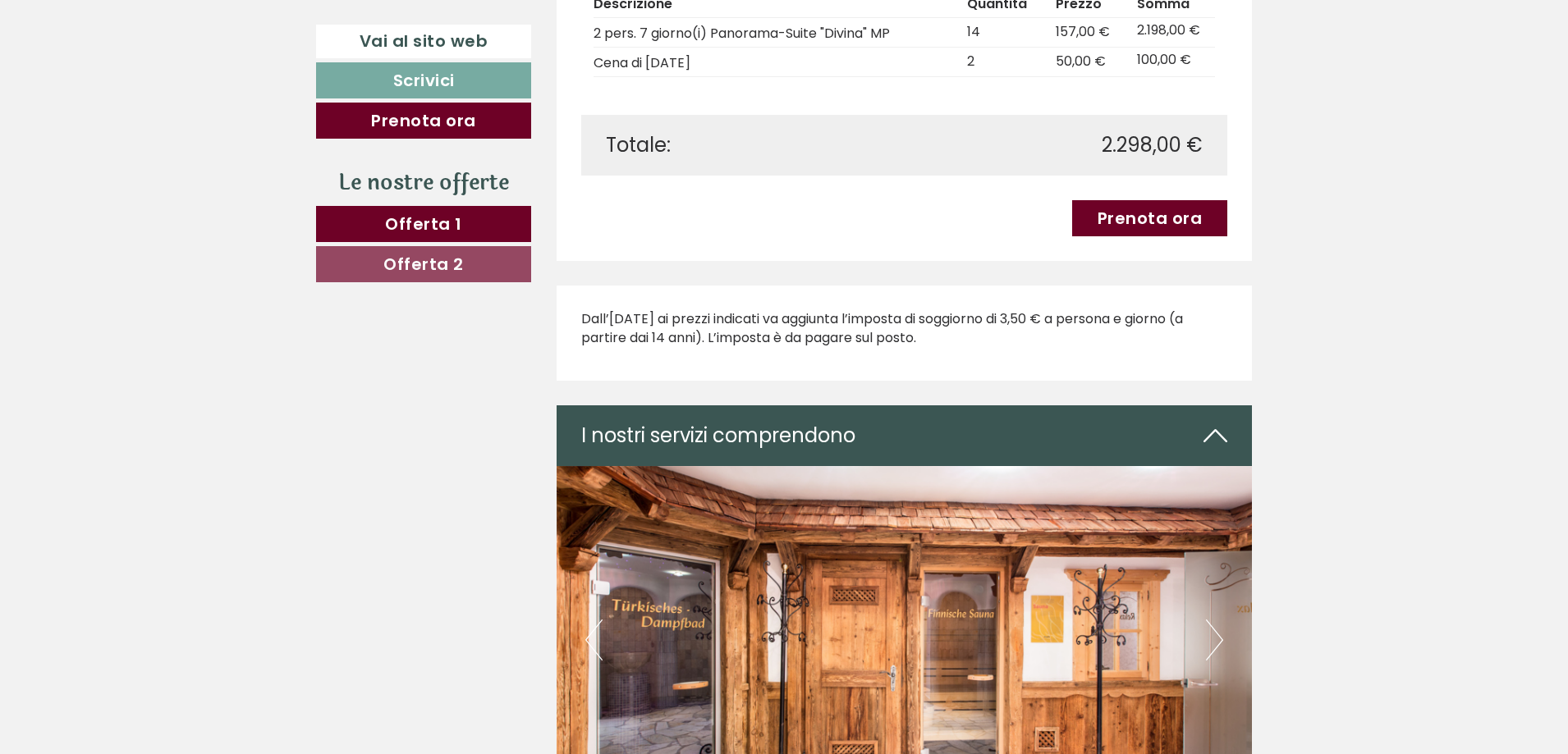
scroll to position [2659, 0]
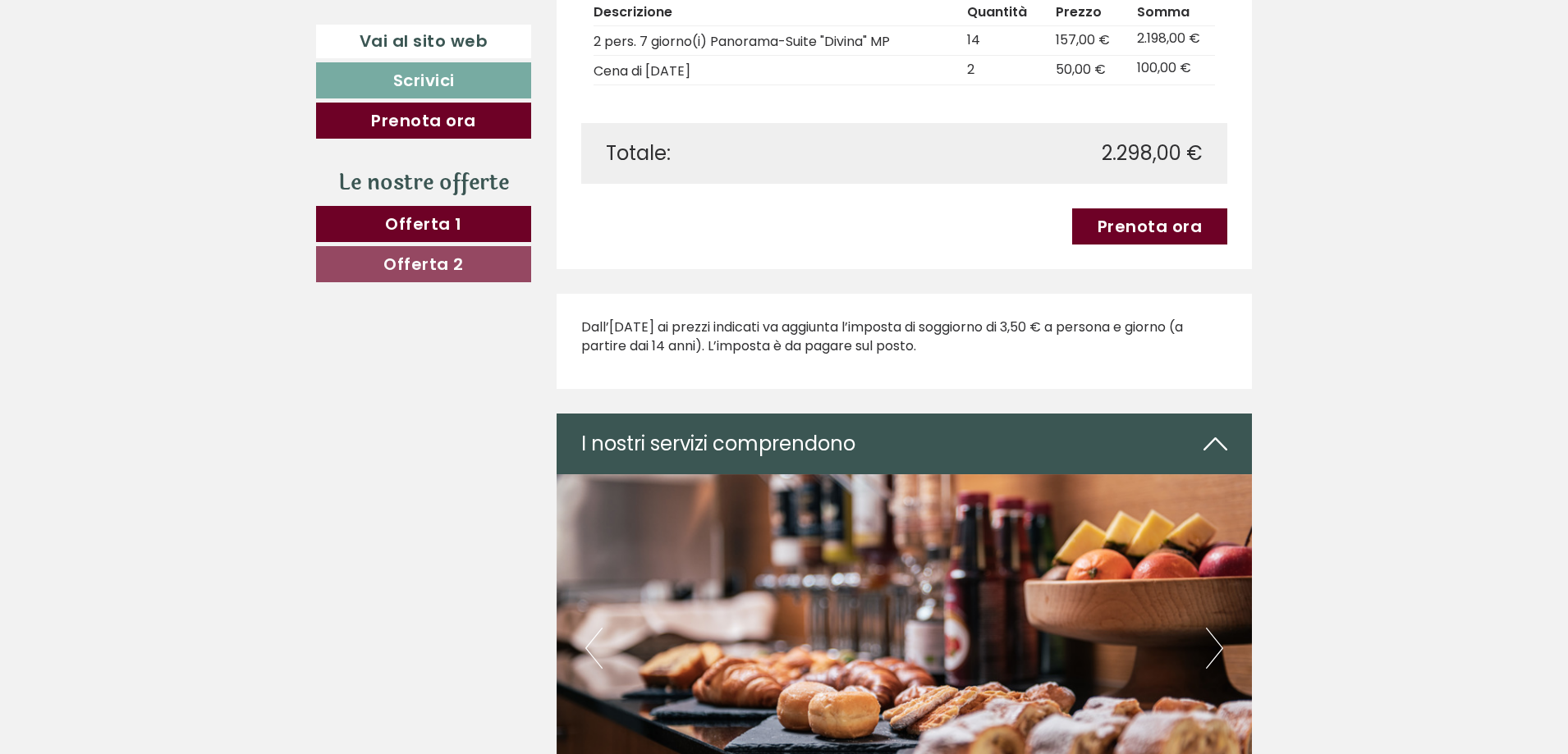
drag, startPoint x: 929, startPoint y: 350, endPoint x: 558, endPoint y: 332, distance: 371.4
click at [558, 332] on div "Dall’[DATE] ai prezzi indicati va aggiunta l’imposta di soggiorno di 3,50 € a p…" at bounding box center [904, 341] width 696 height 95
copy p "Dall’[DATE] ai prezzi indicati va aggiunta l’imposta di soggiorno di 3,50 € a p…"
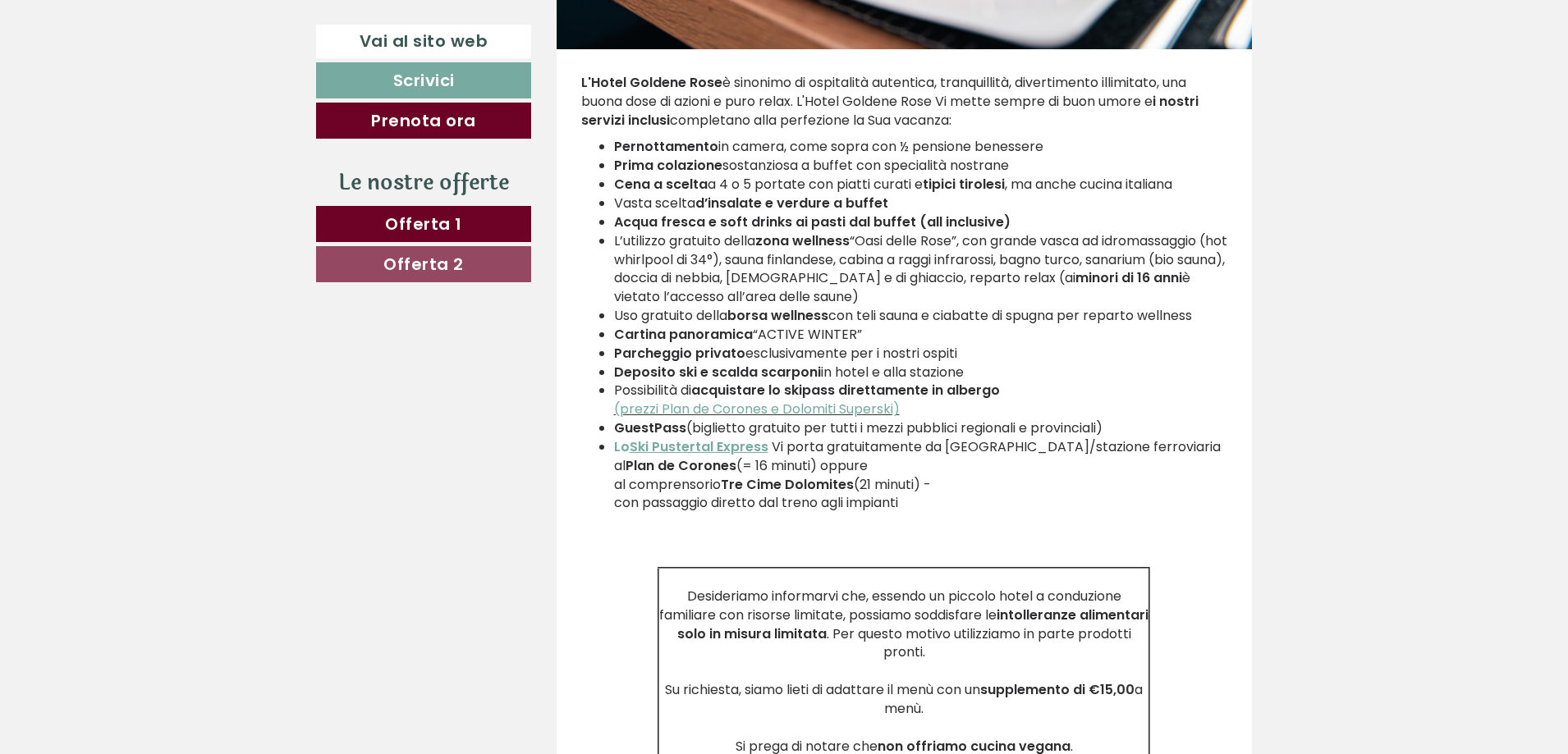
scroll to position [3398, 0]
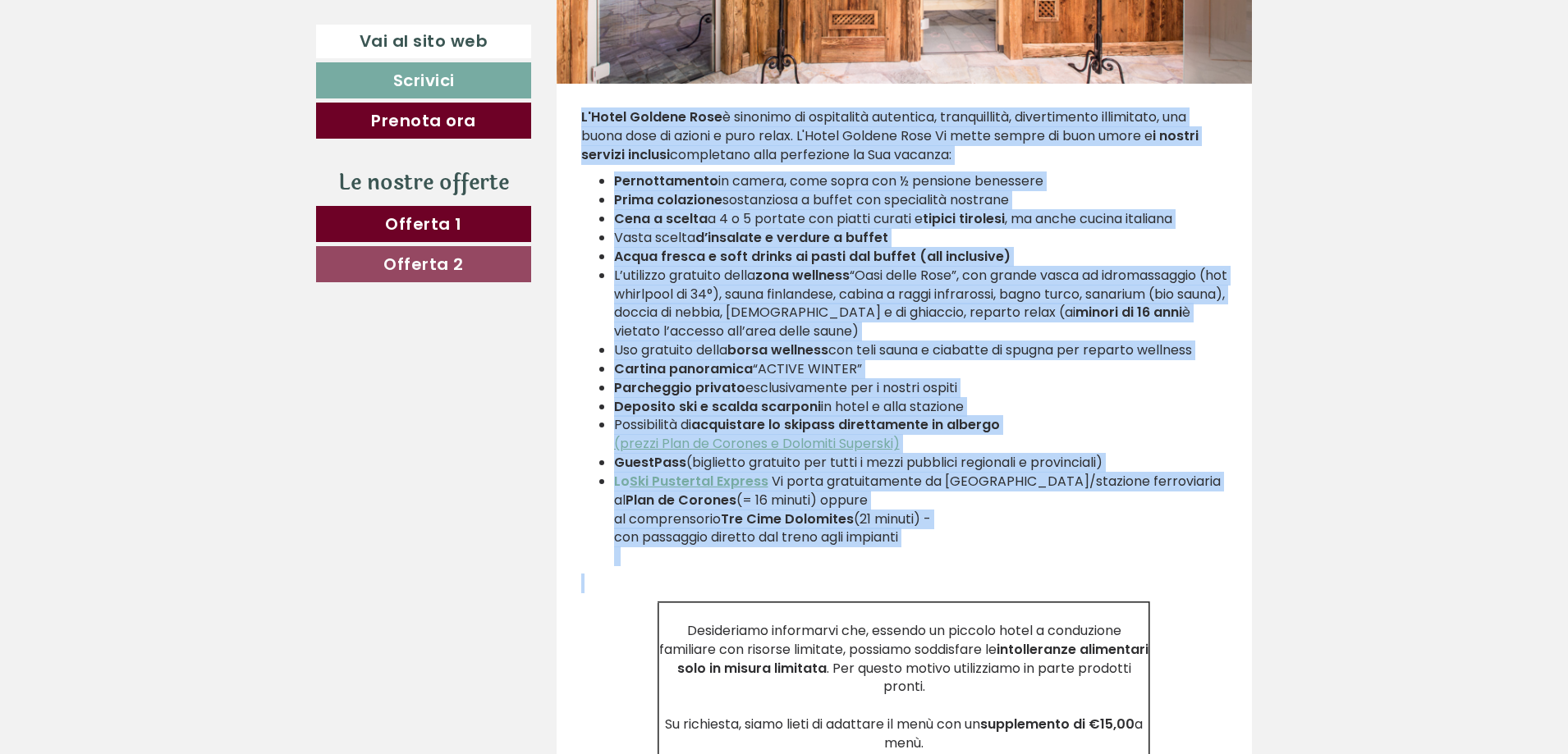
drag, startPoint x: 581, startPoint y: 114, endPoint x: 1062, endPoint y: 587, distance: 674.6
click at [1062, 587] on div "L'Hotel Goldene Rose è sinonimo di ospitalità autentica, tranquillità, divertim…" at bounding box center [904, 505] width 696 height 844
copy div "L'Hotel Goldene Rose è sinonimo di ospitalità autentica, tranquillità, divertim…"
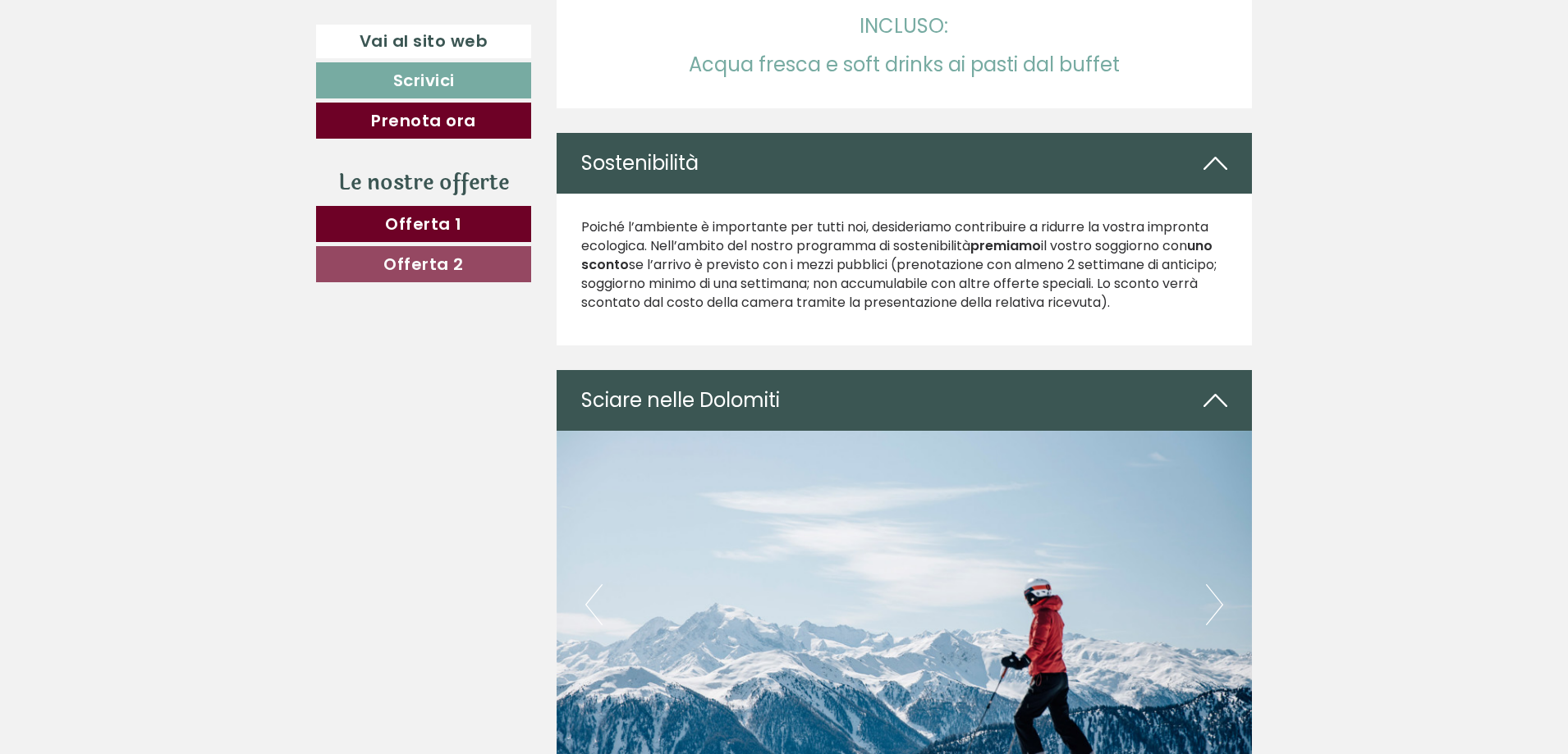
scroll to position [4219, 0]
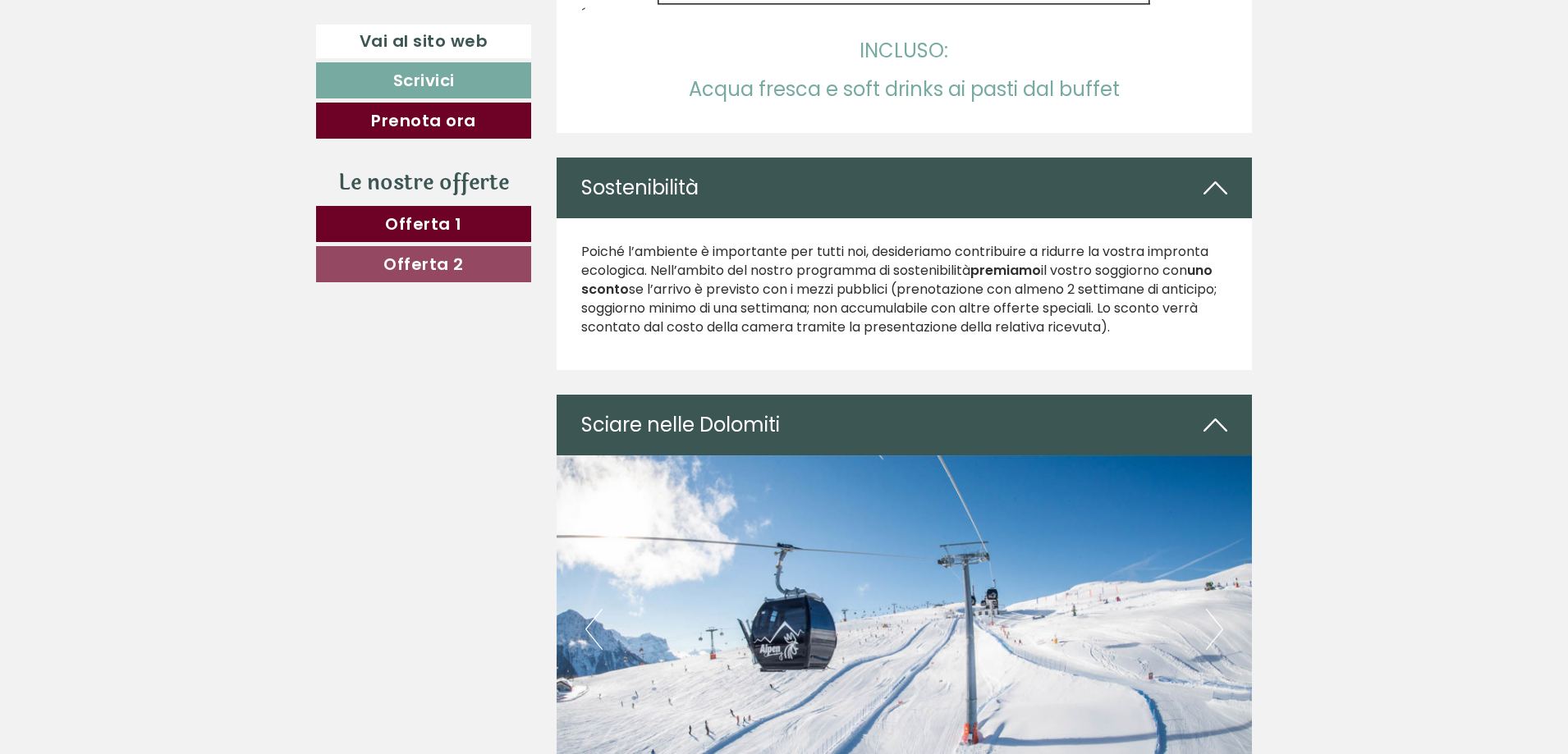
drag, startPoint x: 1124, startPoint y: 60, endPoint x: 759, endPoint y: 16, distance: 367.6
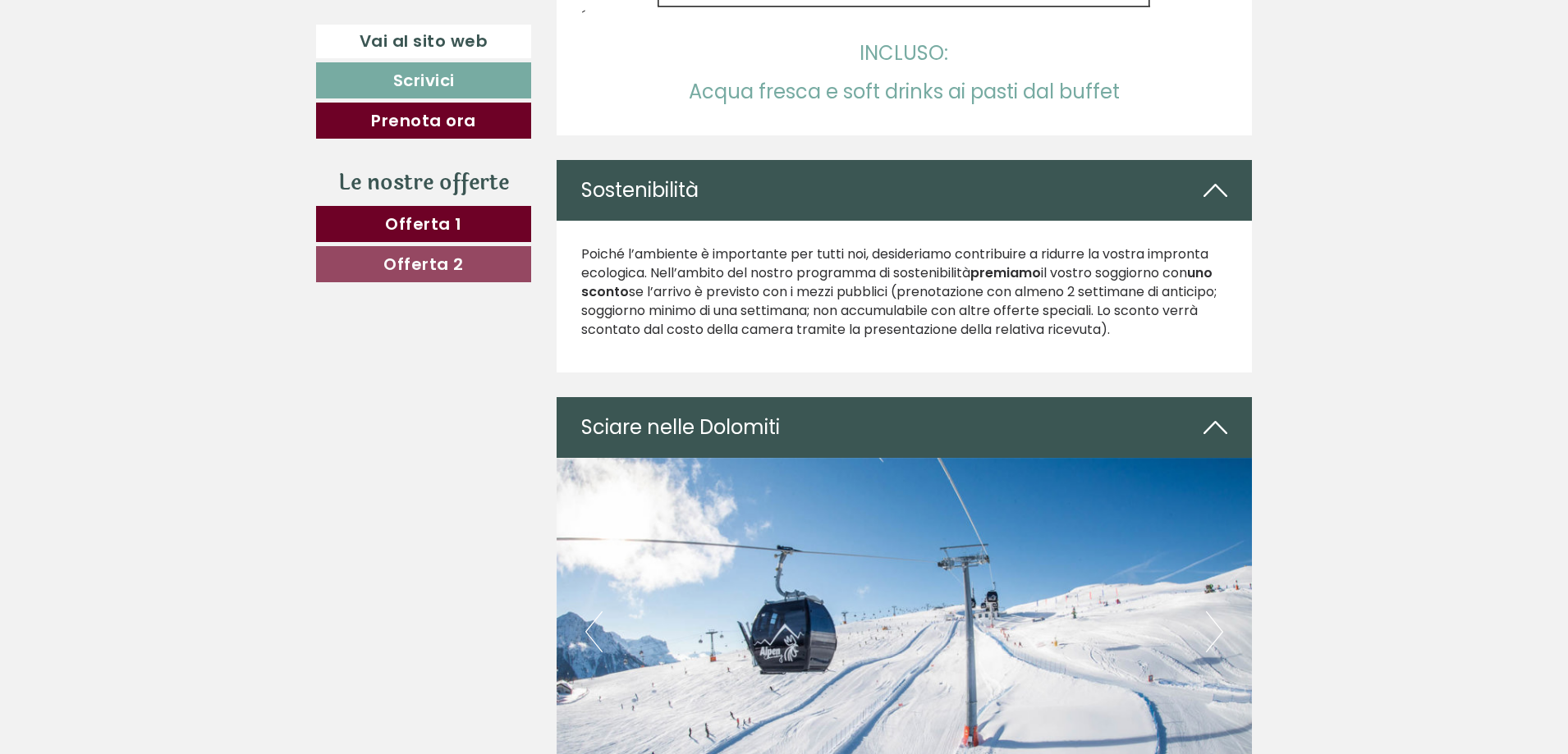
copy div "´ INCLUSO: Acqua fresca e soft drinks ai pasti dal buffet"
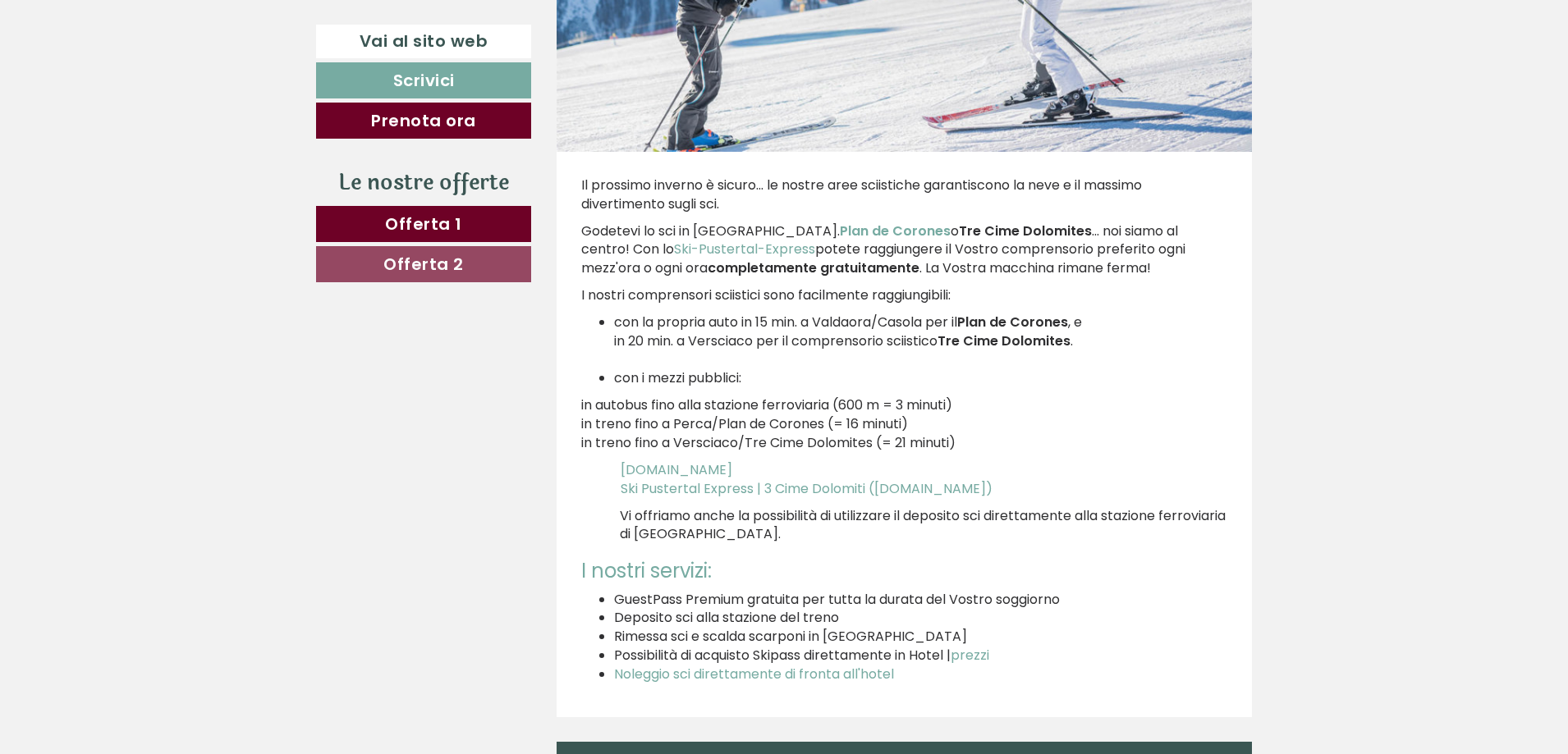
scroll to position [4847, 0]
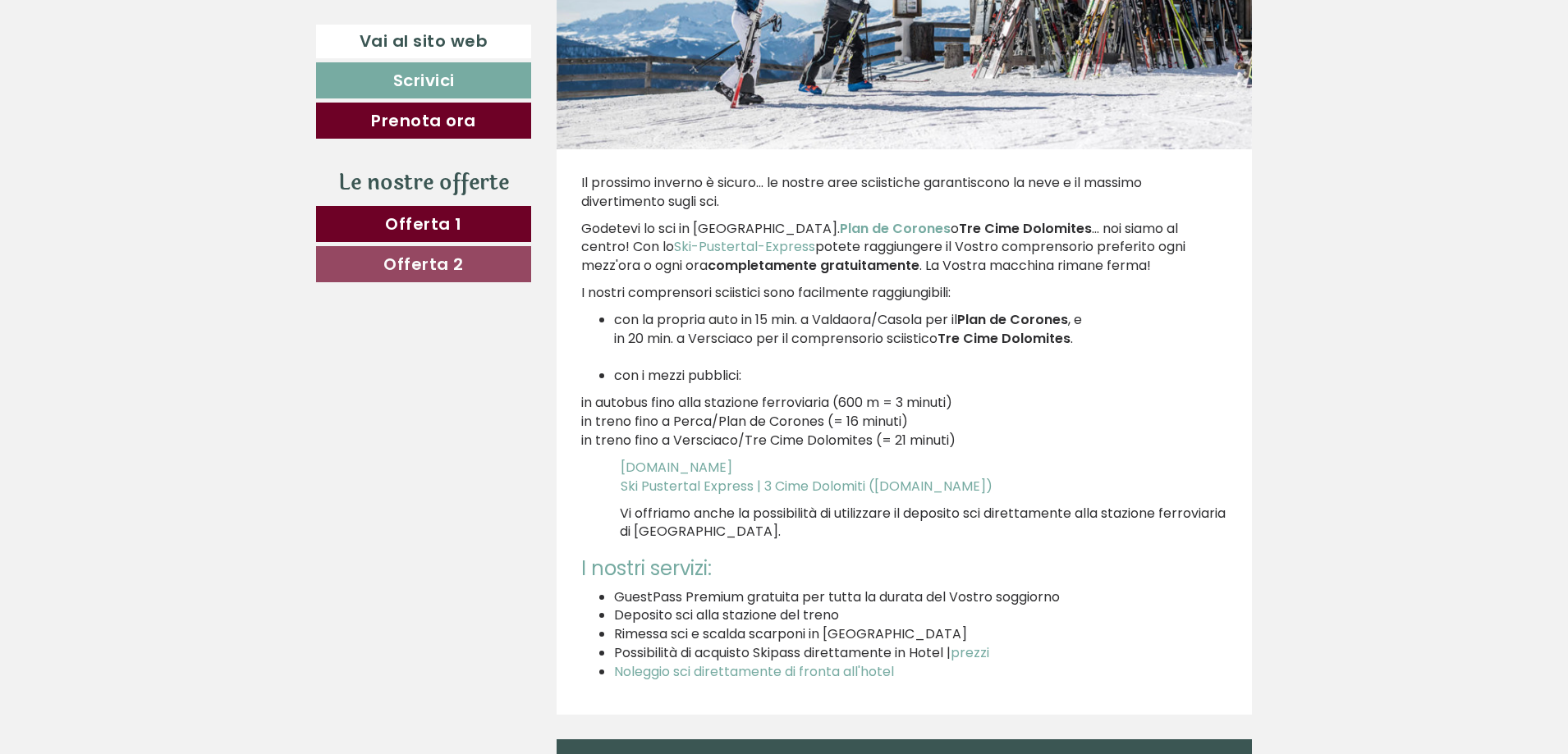
click at [579, 183] on div "Il prossimo inverno è sicuro... le nostre aree sciistiche garantiscono la neve …" at bounding box center [904, 432] width 696 height 565
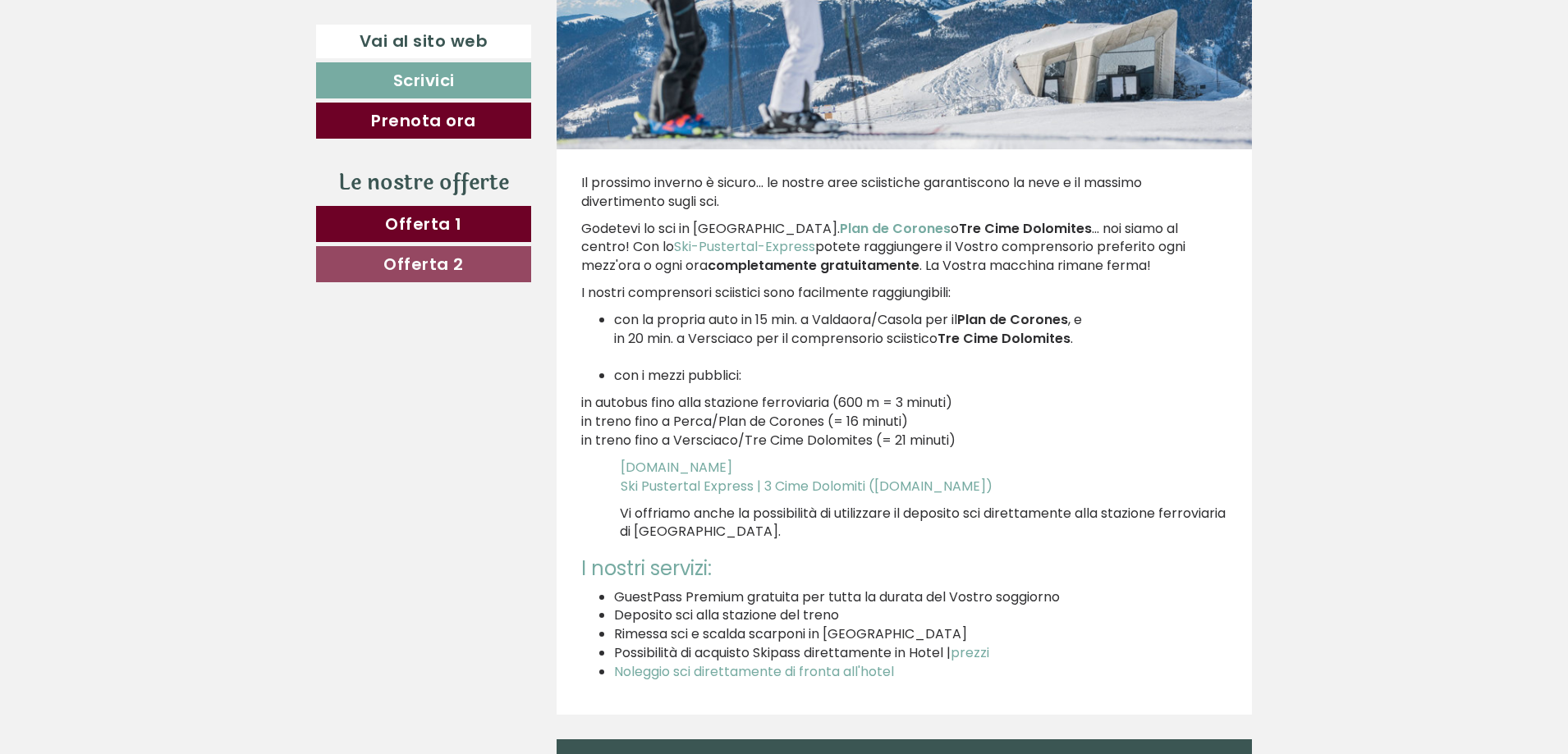
click at [582, 184] on div "Il prossimo inverno è sicuro... le nostre aree sciistiche garantiscono la neve …" at bounding box center [904, 432] width 696 height 565
click at [582, 184] on p "Il prossimo inverno è sicuro... le nostre aree sciistiche garantiscono la neve …" at bounding box center [904, 193] width 647 height 38
click at [579, 183] on div "Il prossimo inverno è sicuro... le nostre aree sciistiche garantiscono la neve …" at bounding box center [904, 432] width 696 height 565
click at [583, 185] on p "Il prossimo inverno è sicuro... le nostre aree sciistiche garantiscono la neve …" at bounding box center [904, 193] width 647 height 38
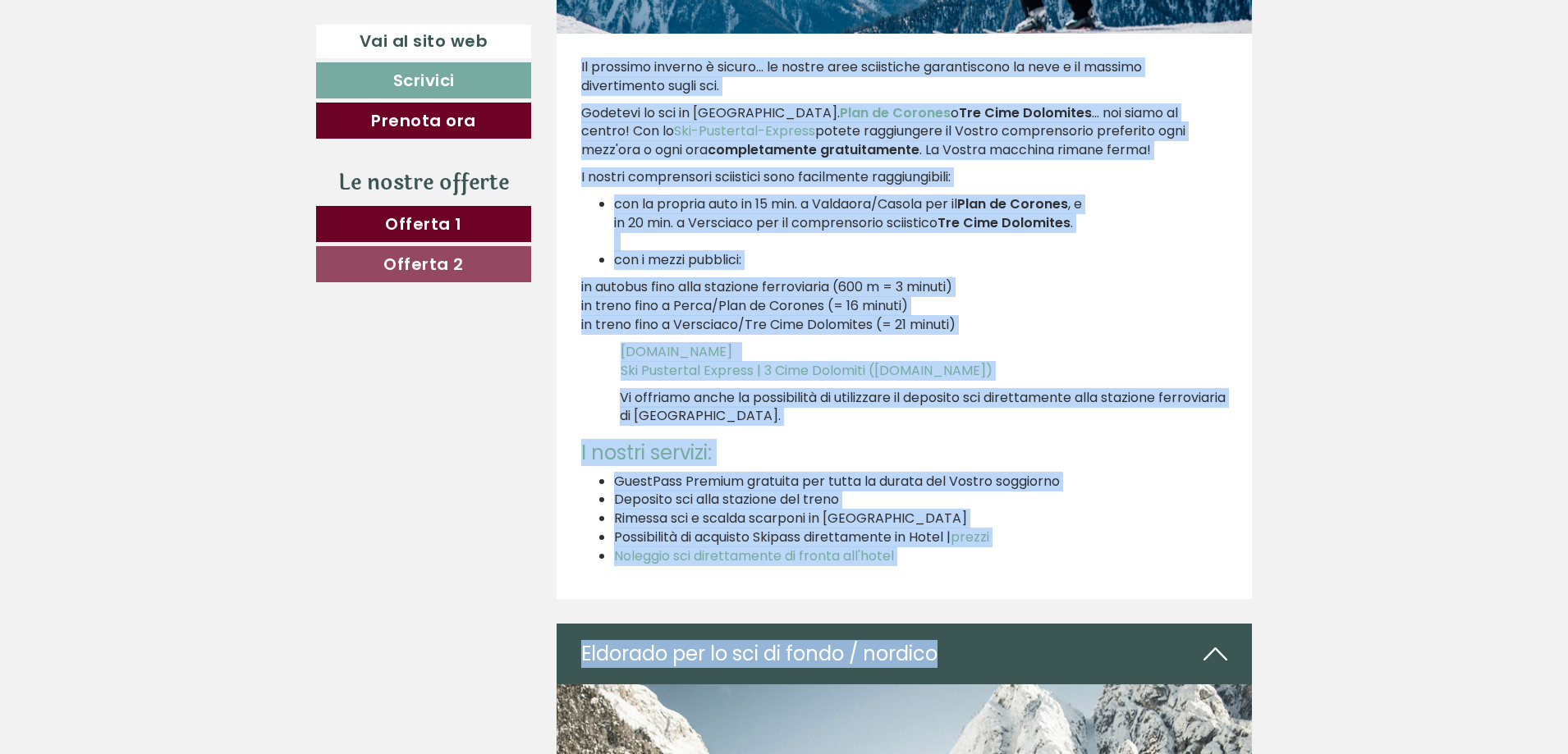
scroll to position [5218, 0]
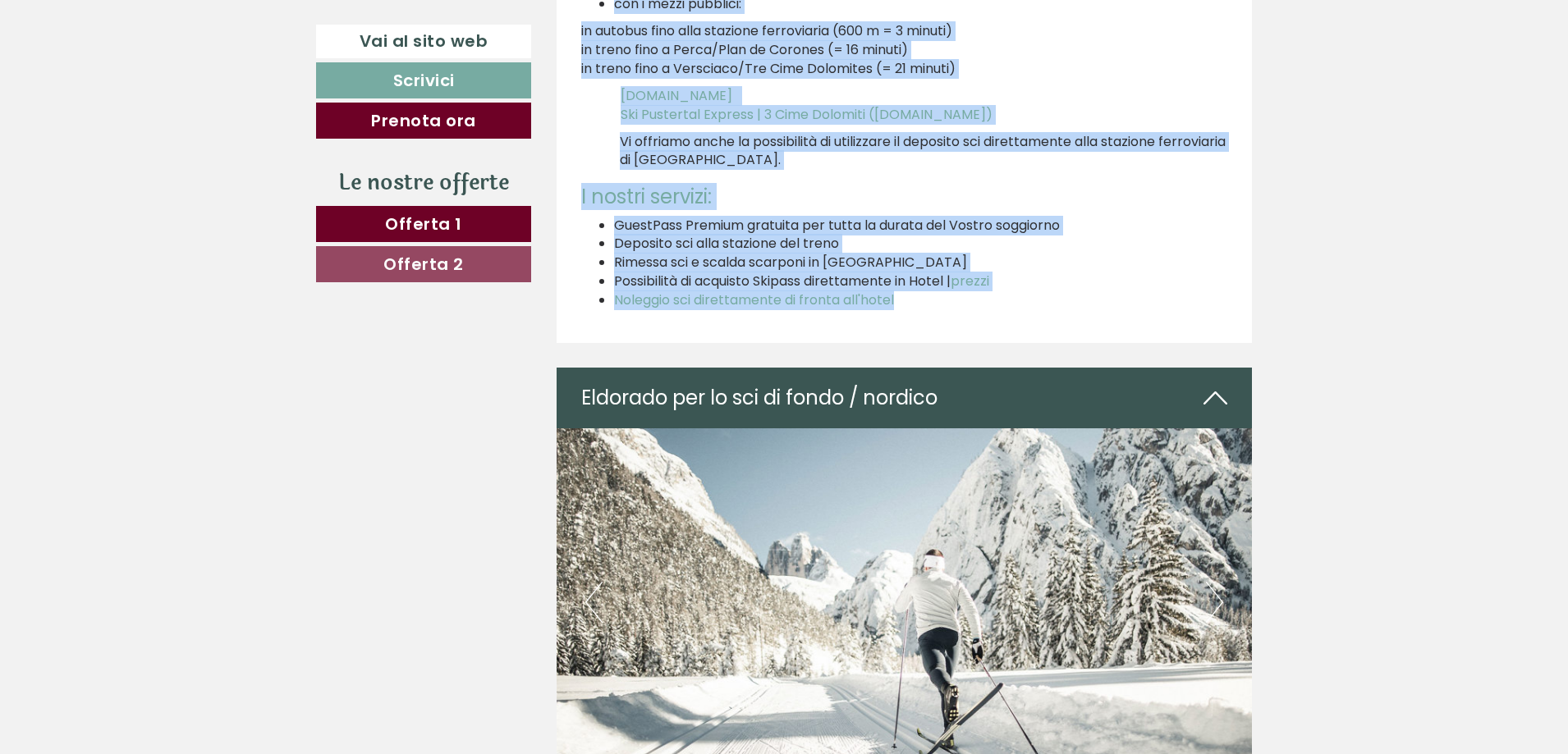
drag, startPoint x: 580, startPoint y: 177, endPoint x: 975, endPoint y: 305, distance: 415.2
click at [975, 305] on div "Il prossimo inverno è sicuro... le nostre aree sciistiche garantiscono la neve …" at bounding box center [904, 61] width 696 height 565
copy div "Il prossimo inverno è sicuro... le nostre aree sciistiche garantiscono la neve …"
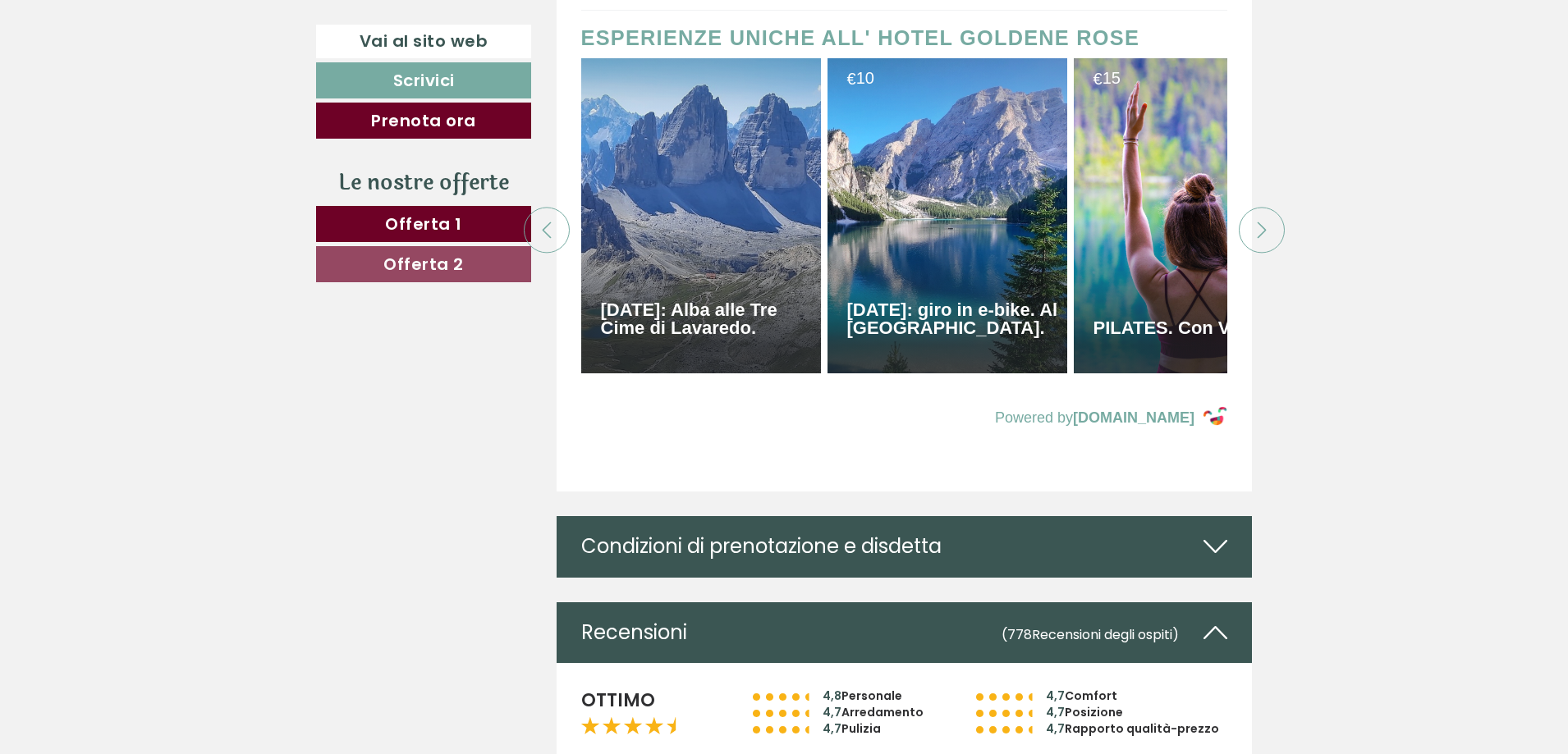
scroll to position [7516, 0]
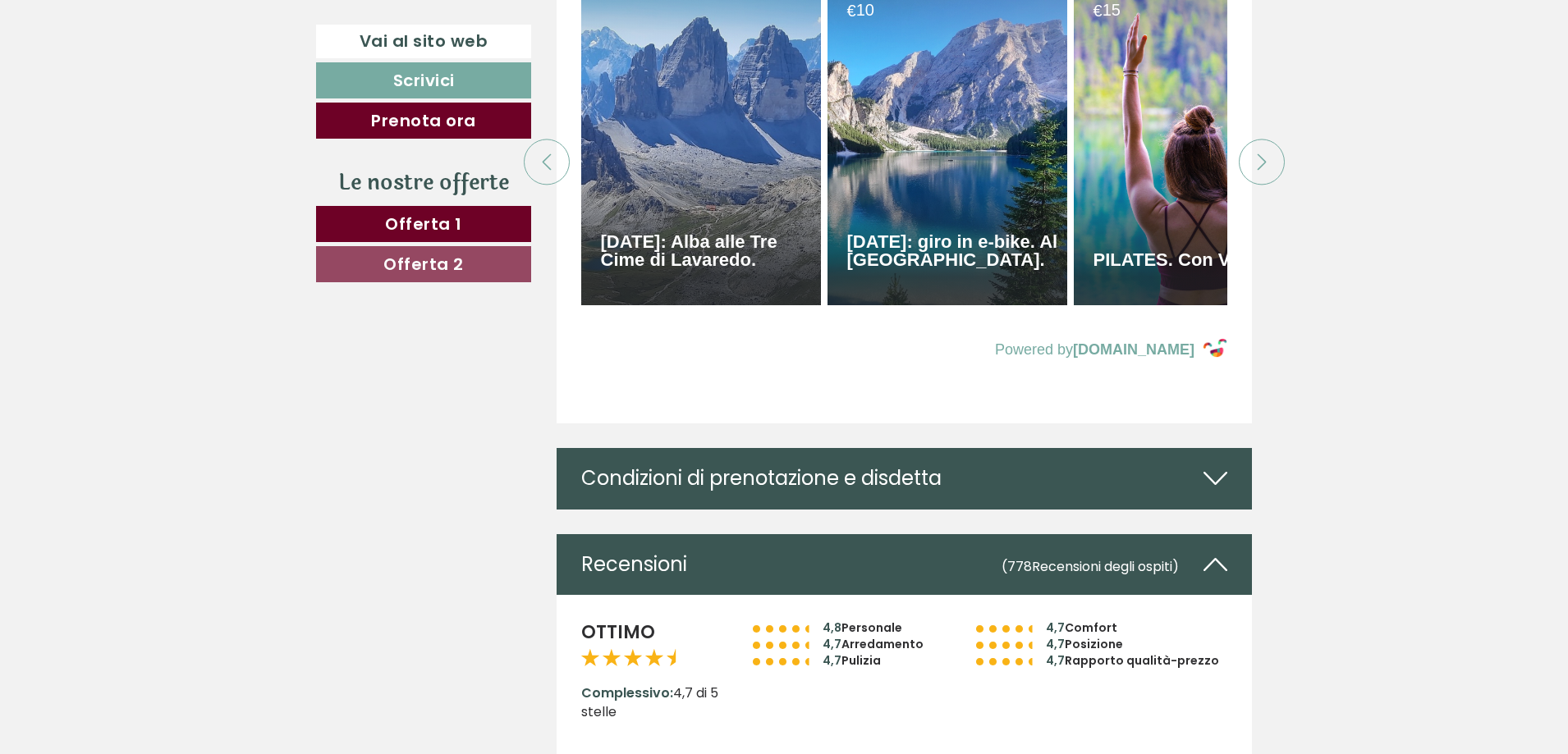
click at [1243, 182] on div at bounding box center [1262, 161] width 46 height 46
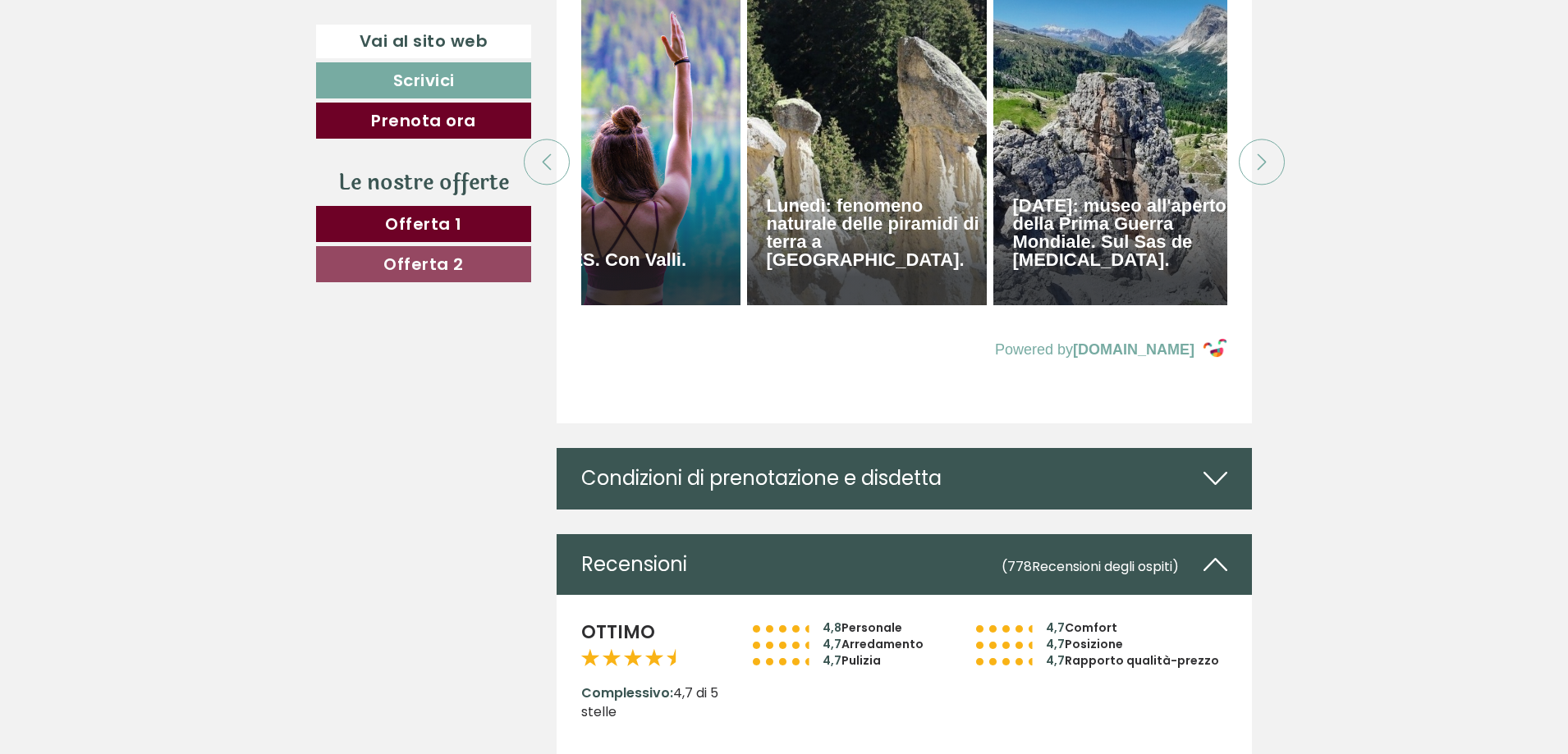
scroll to position [0, 574]
click at [546, 175] on div at bounding box center [547, 161] width 46 height 46
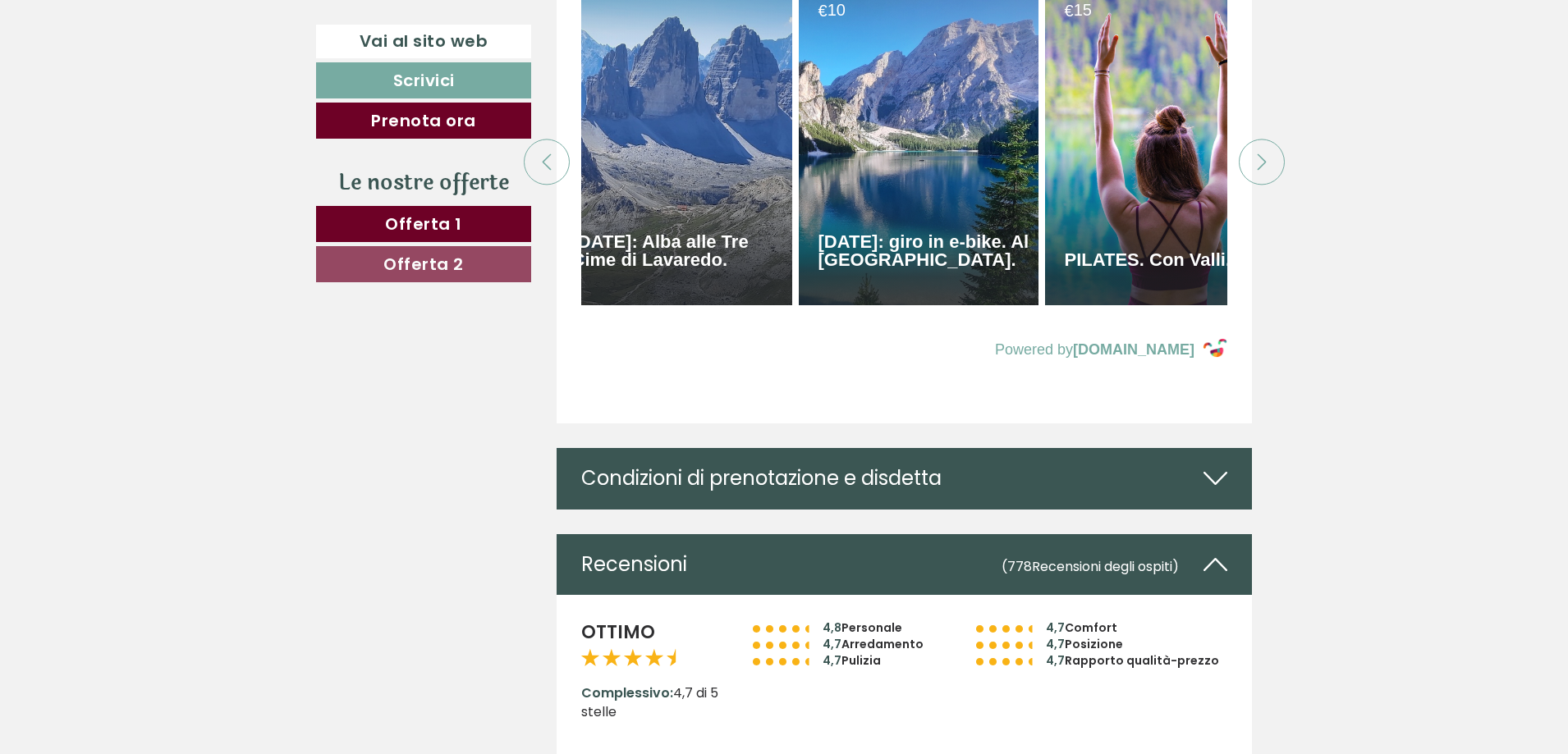
scroll to position [0, 0]
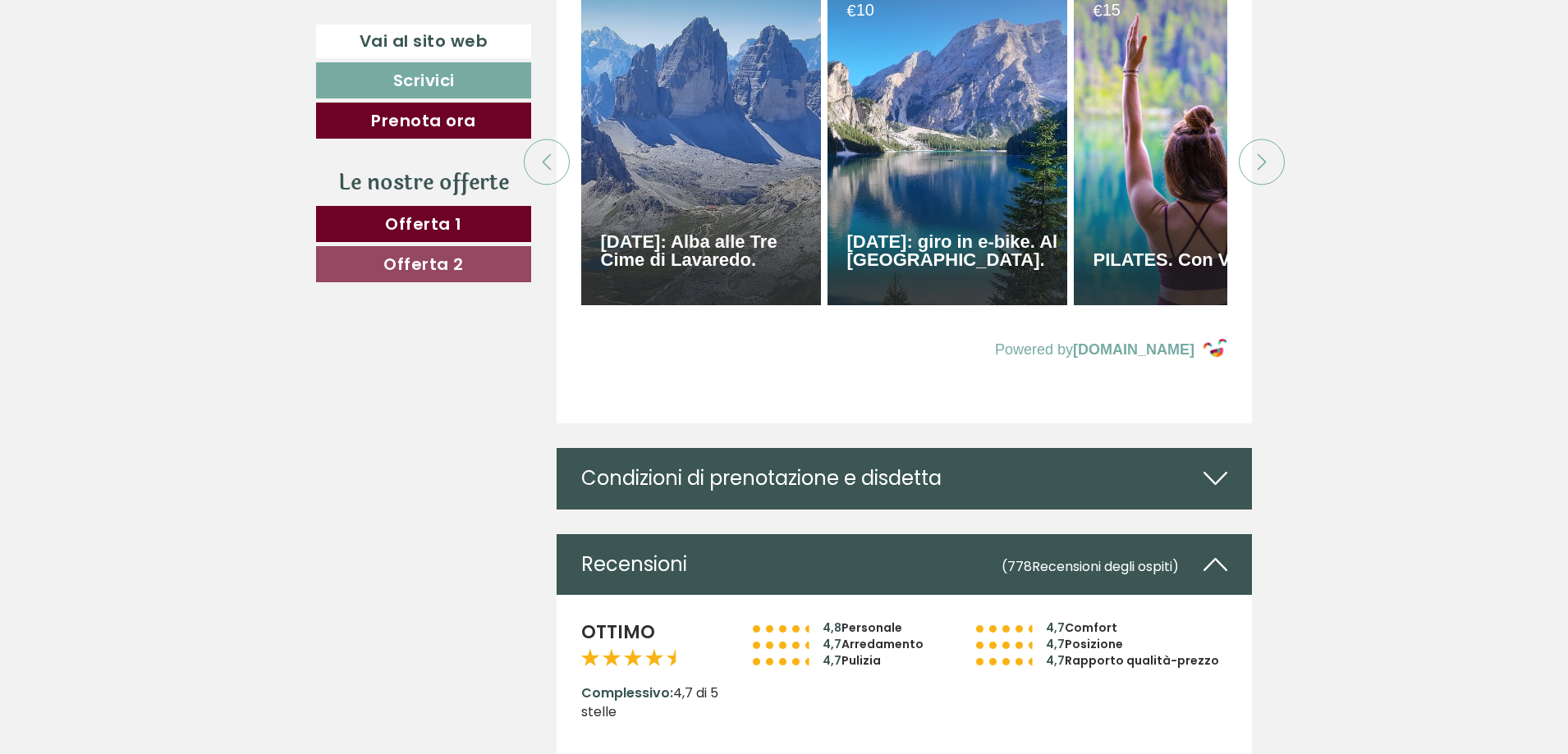
click at [1260, 170] on icon at bounding box center [1262, 161] width 17 height 17
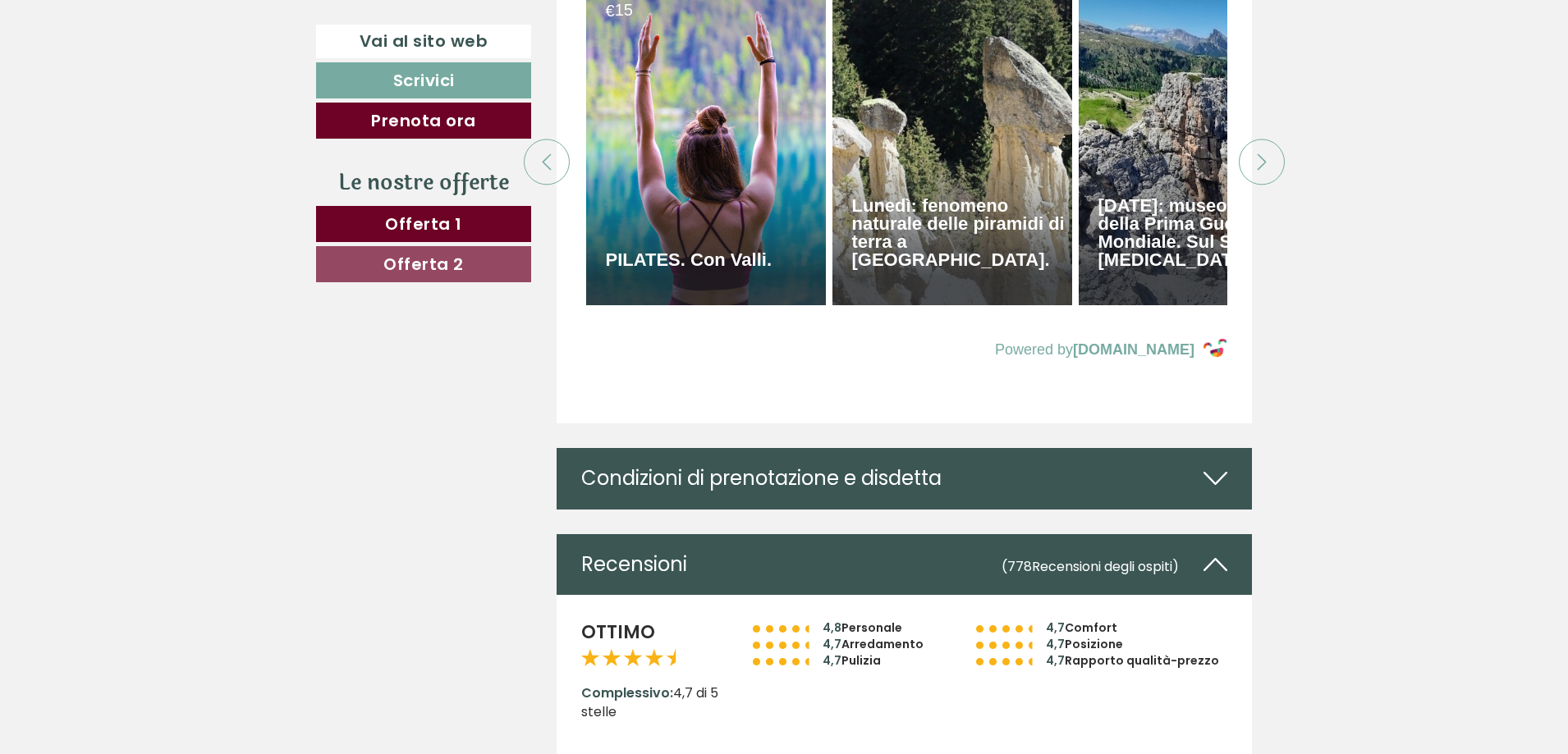
scroll to position [0, 574]
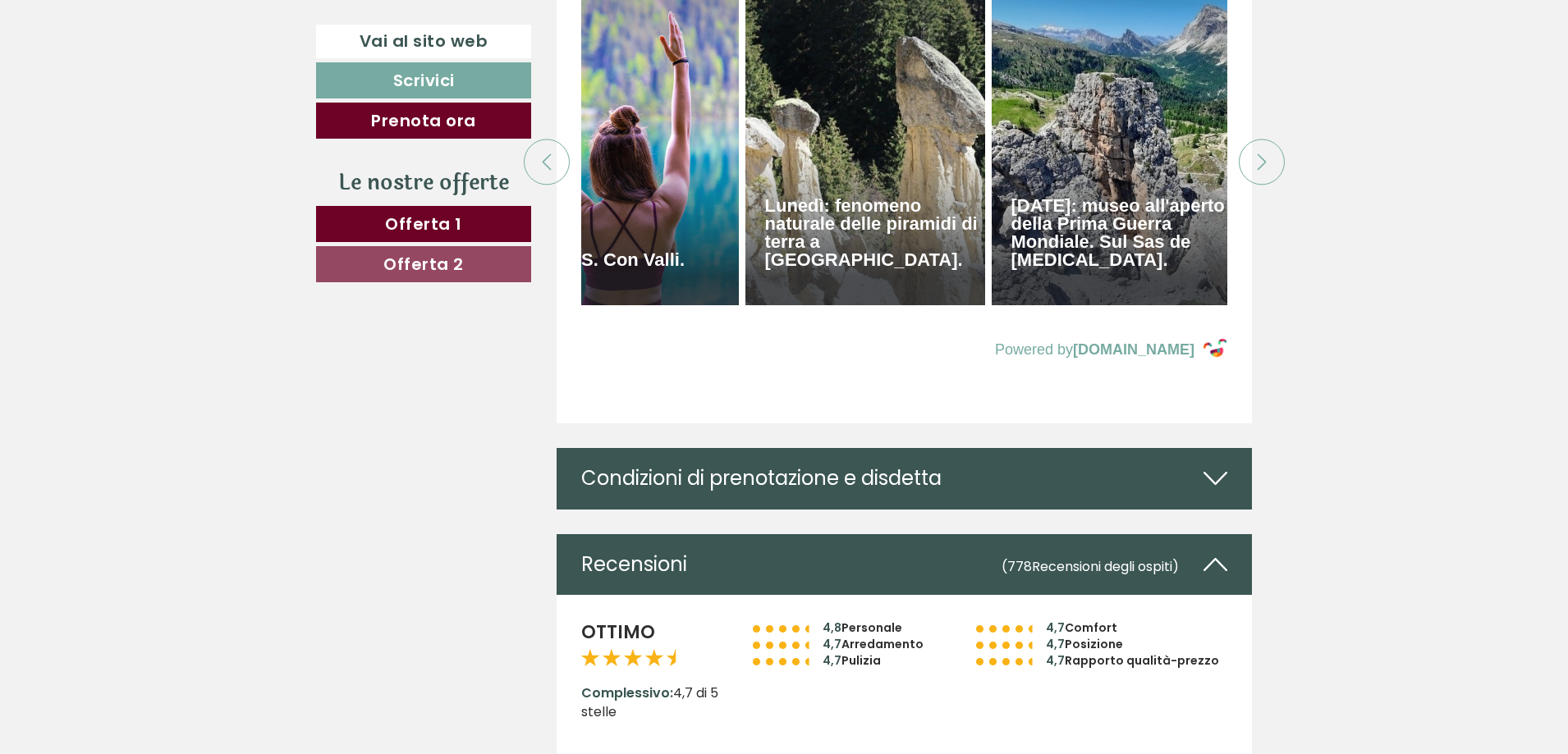
click at [1260, 170] on icon at bounding box center [1262, 161] width 17 height 17
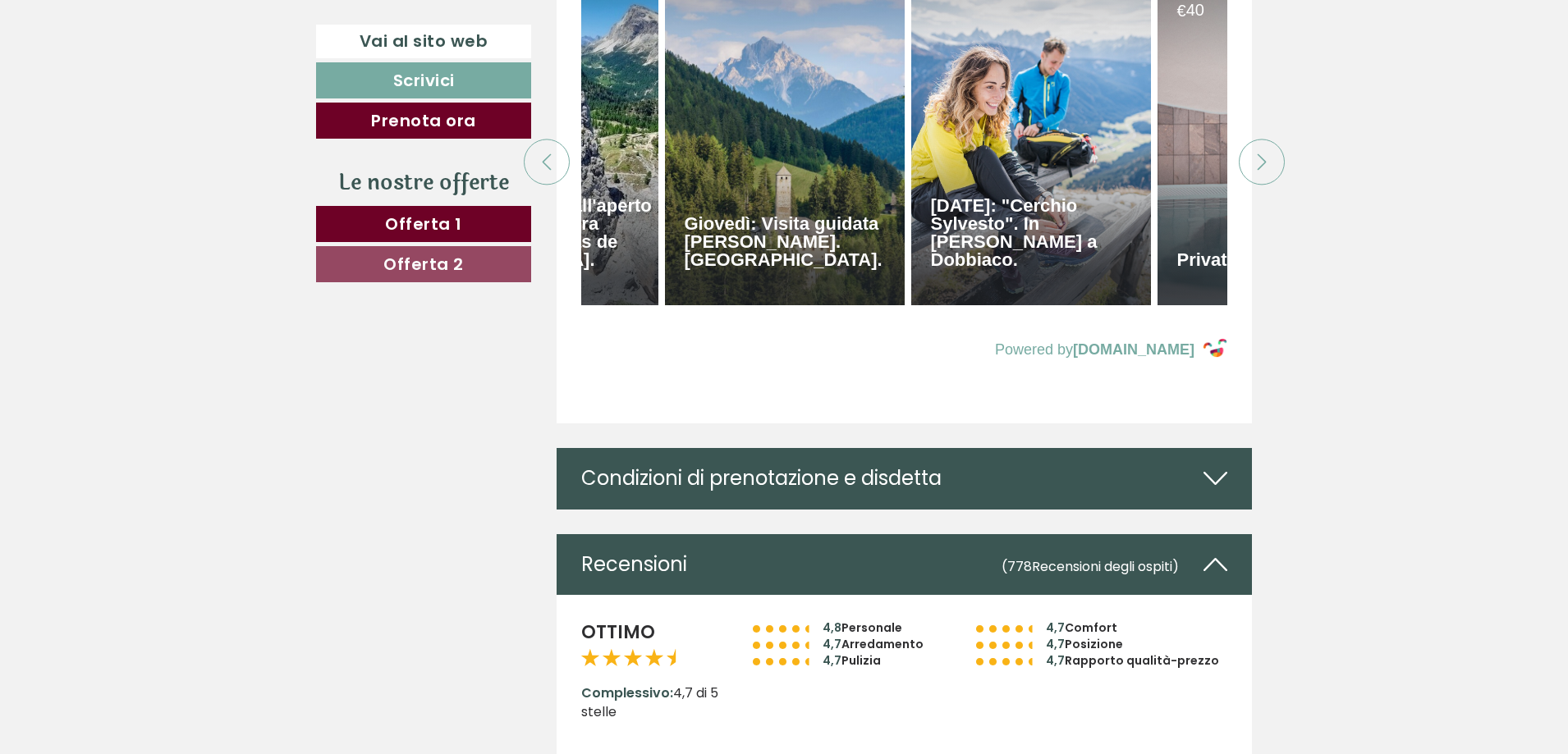
scroll to position [0, 1149]
click at [1260, 170] on icon at bounding box center [1262, 161] width 17 height 17
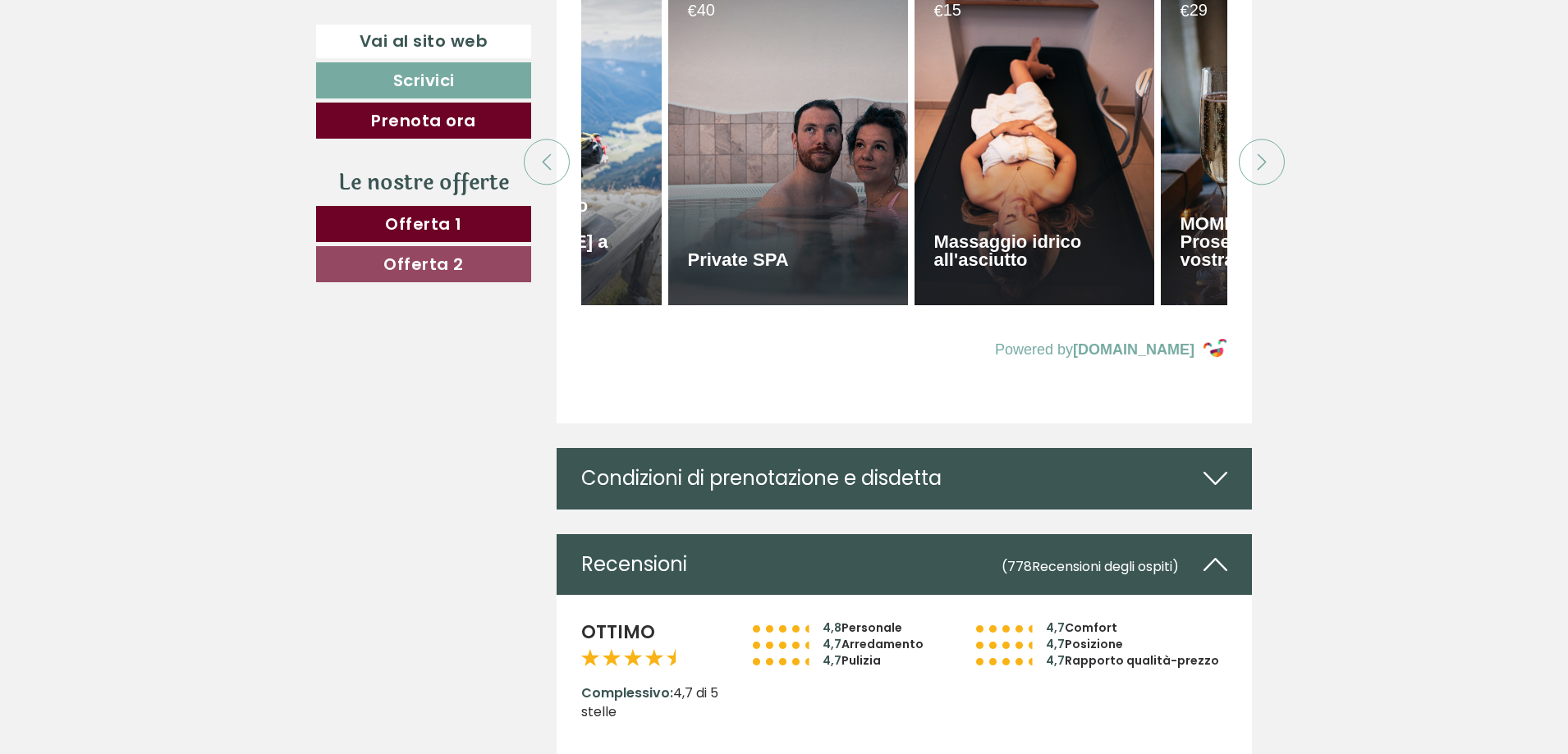
scroll to position [0, 1723]
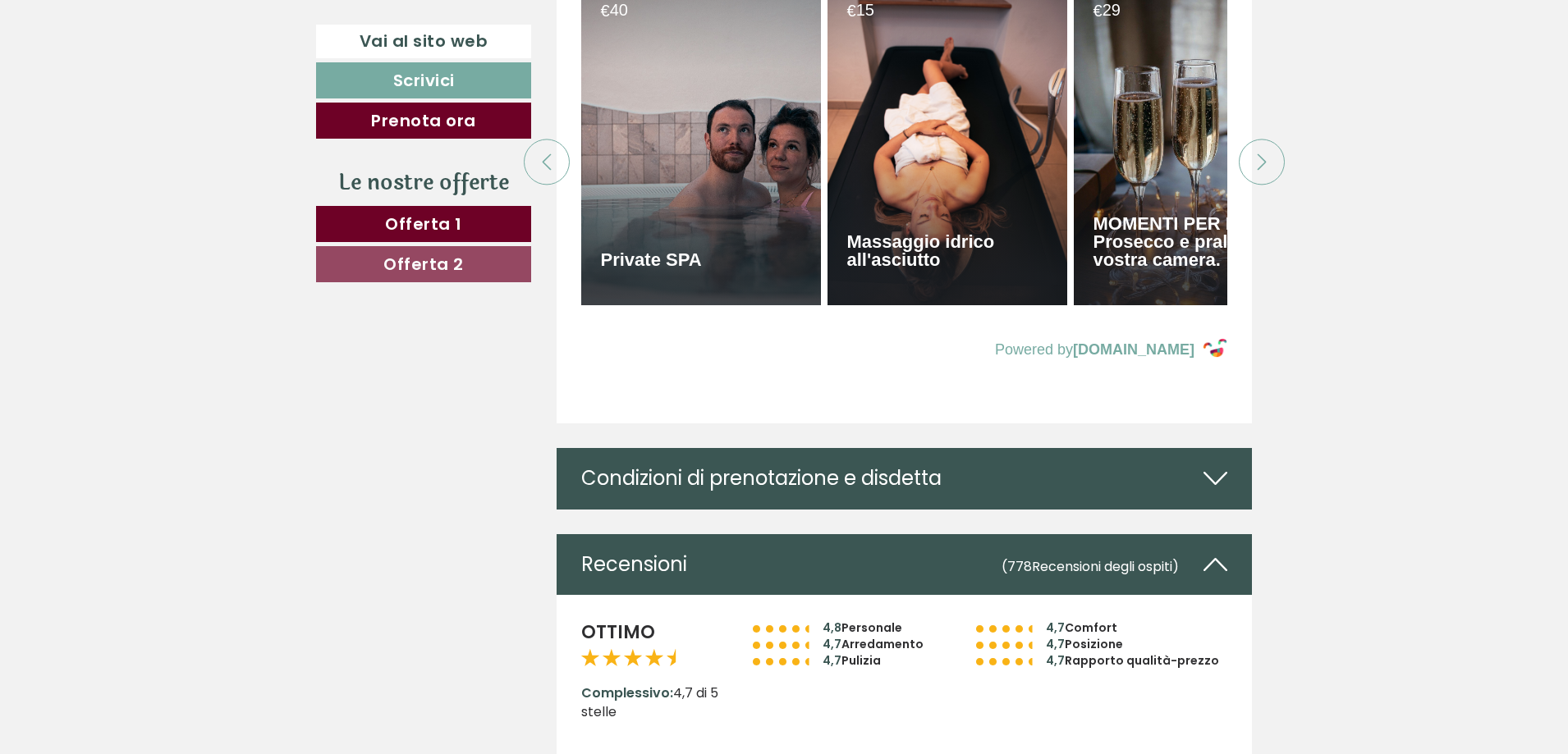
click at [550, 170] on icon at bounding box center [547, 161] width 17 height 17
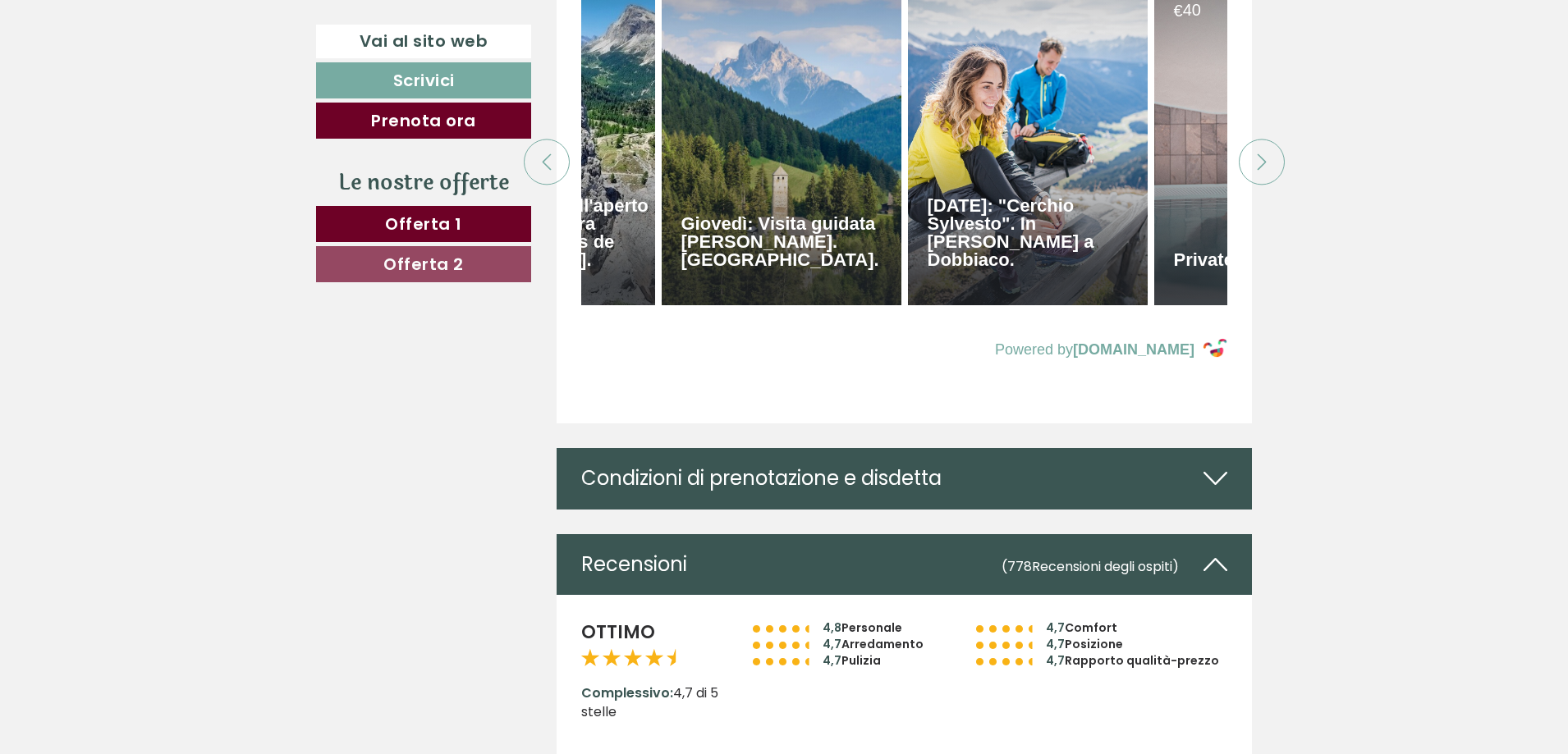
scroll to position [0, 1149]
click at [1253, 170] on icon at bounding box center [1262, 161] width 17 height 17
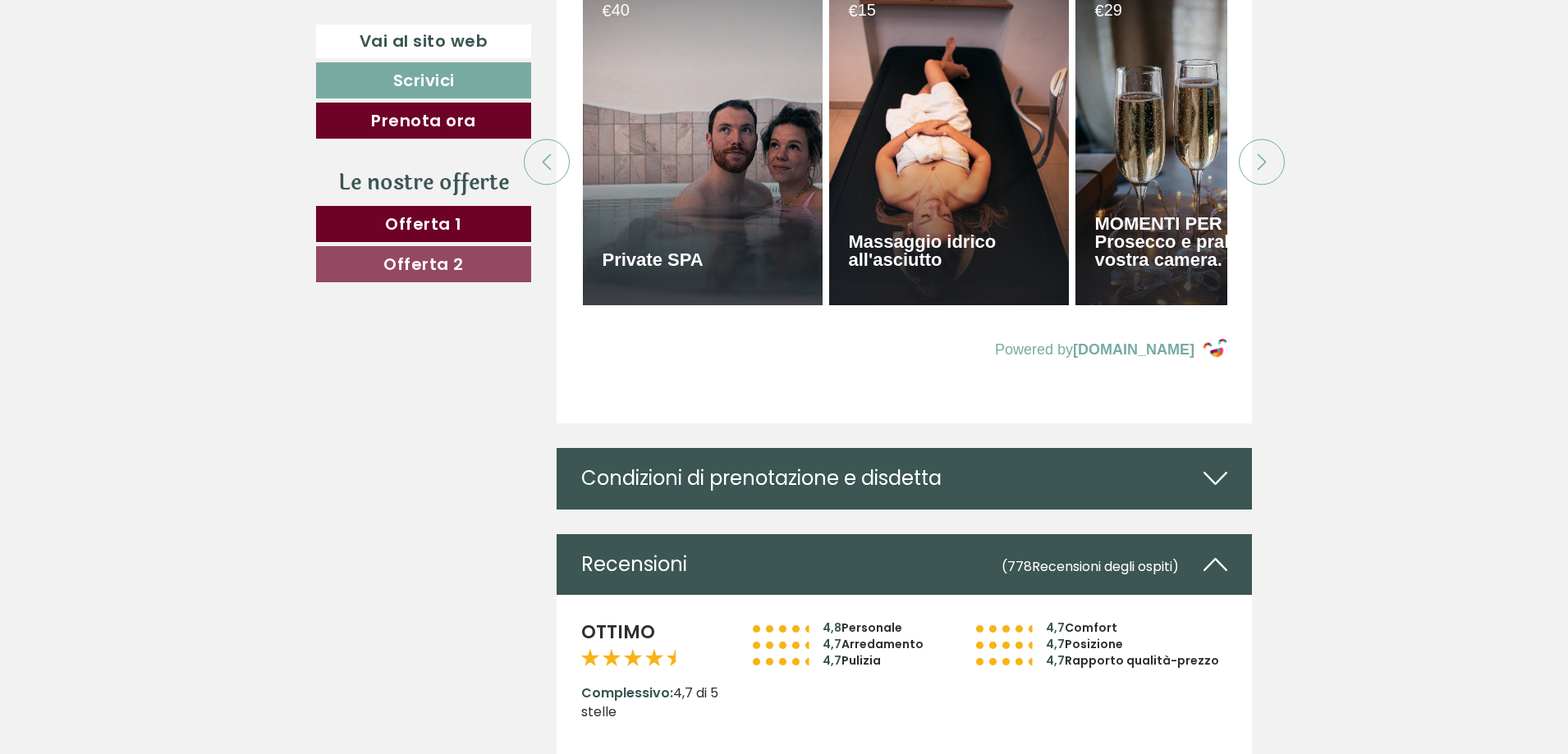
scroll to position [0, 1723]
click at [1255, 170] on icon at bounding box center [1262, 161] width 17 height 17
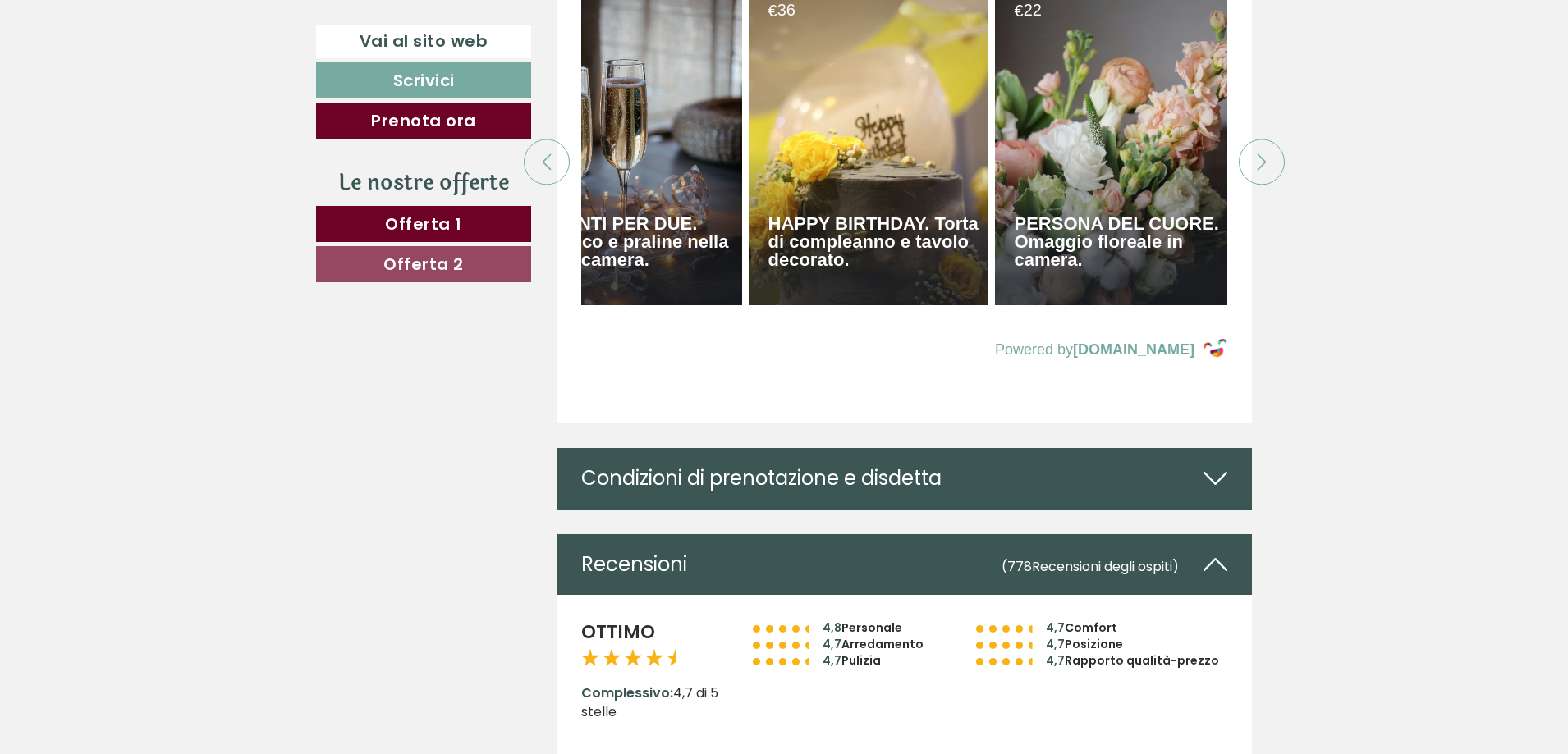
scroll to position [0, 2298]
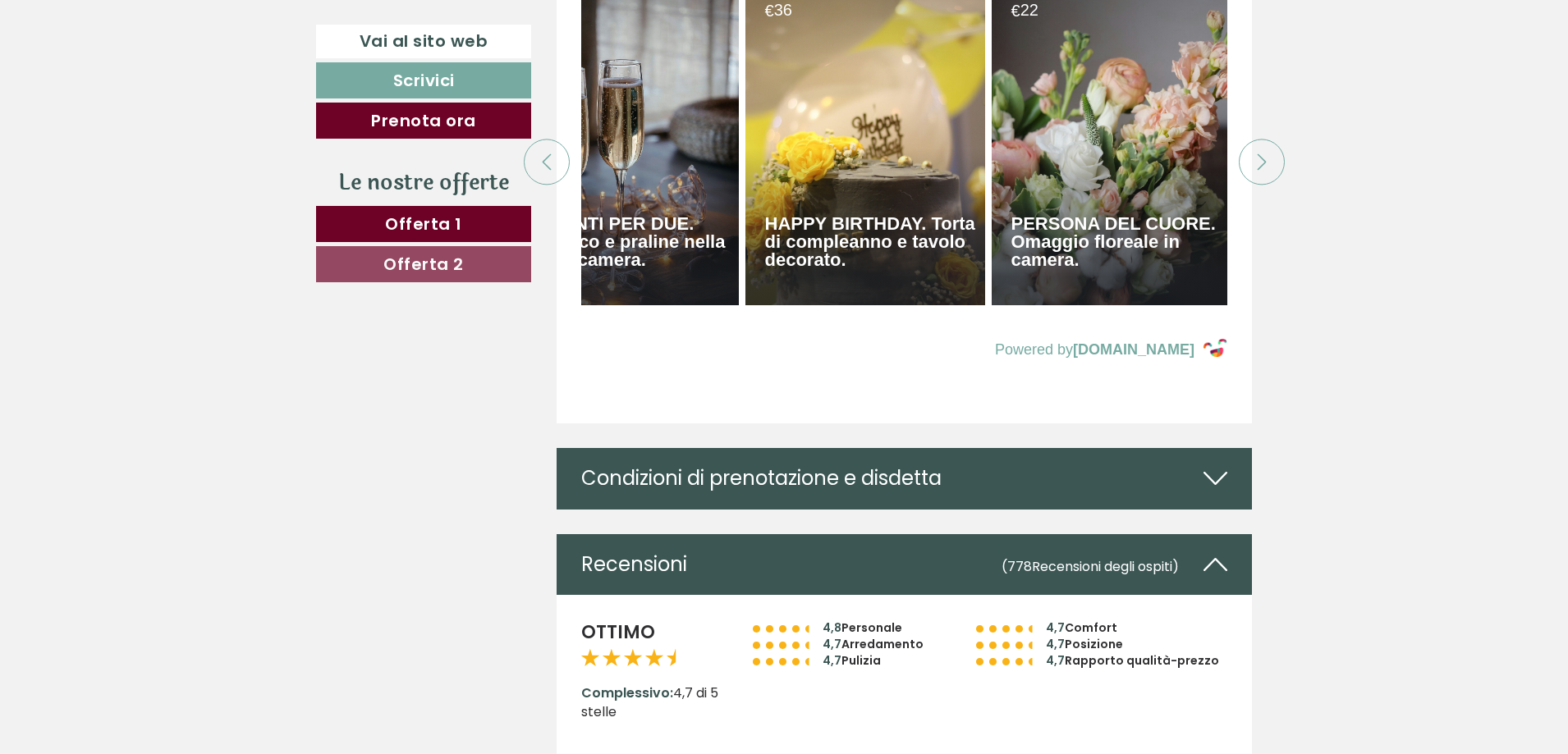
click at [1255, 170] on icon at bounding box center [1262, 161] width 17 height 17
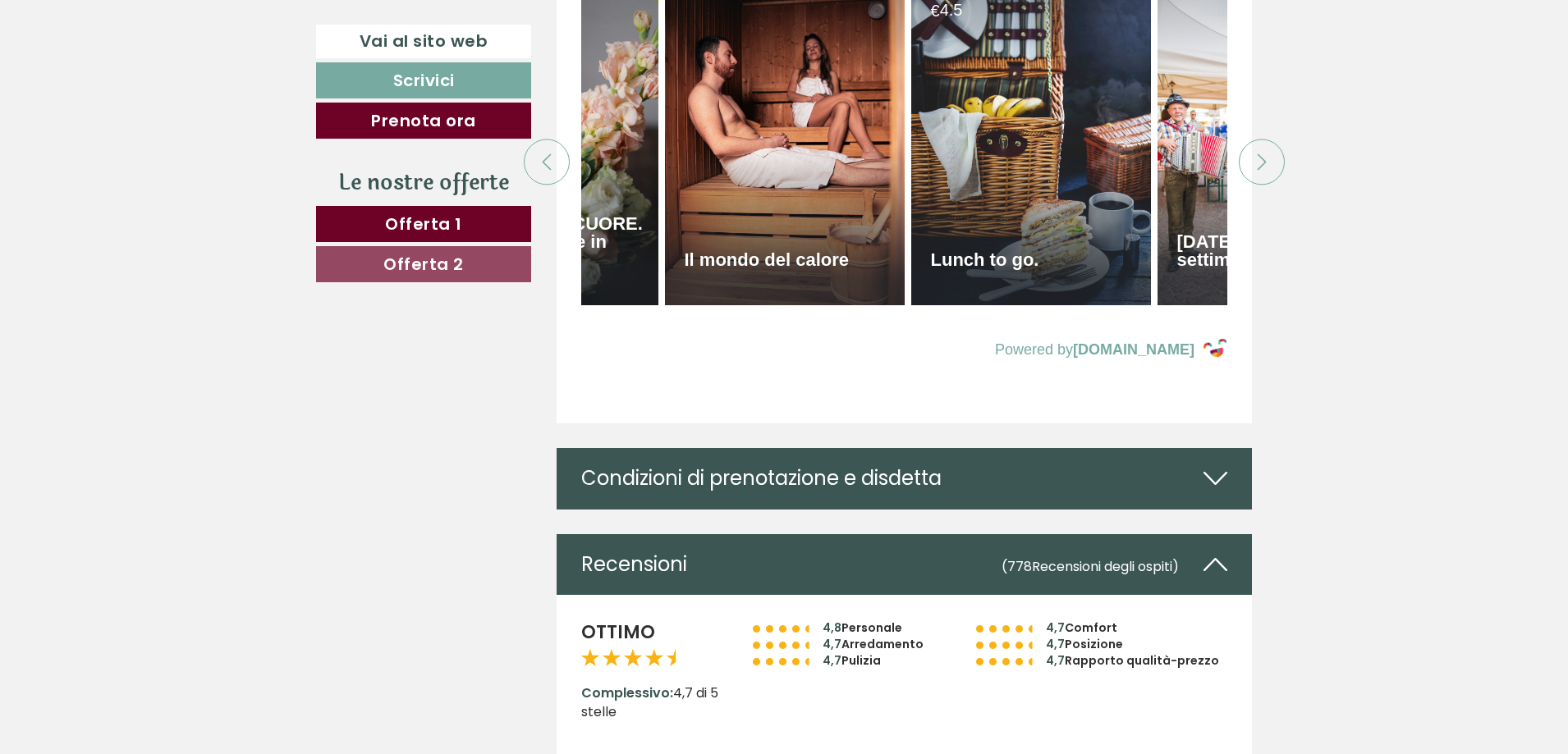
scroll to position [0, 2873]
click at [1255, 170] on icon at bounding box center [1262, 161] width 17 height 17
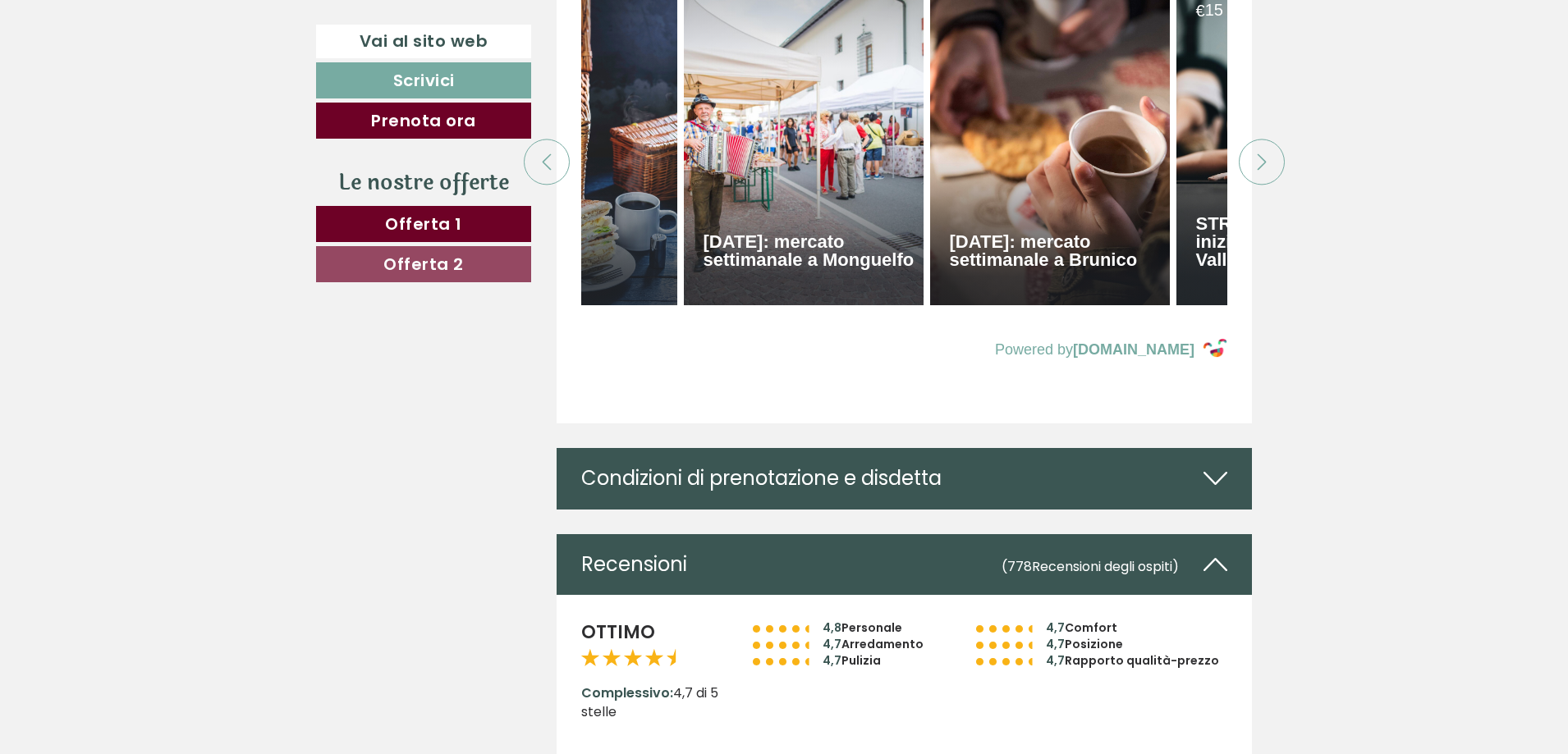
scroll to position [0, 3447]
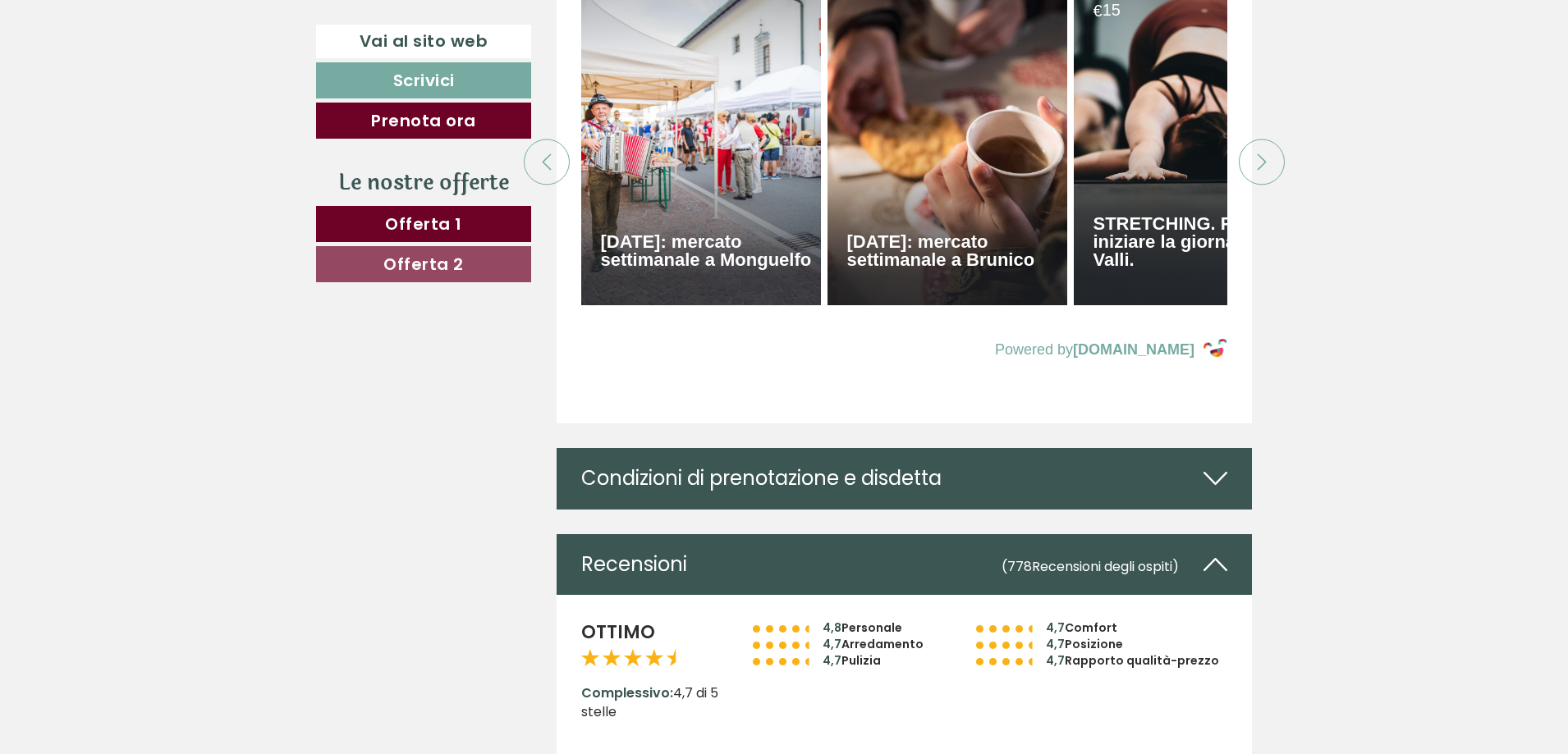
click at [1255, 170] on icon at bounding box center [1262, 161] width 17 height 17
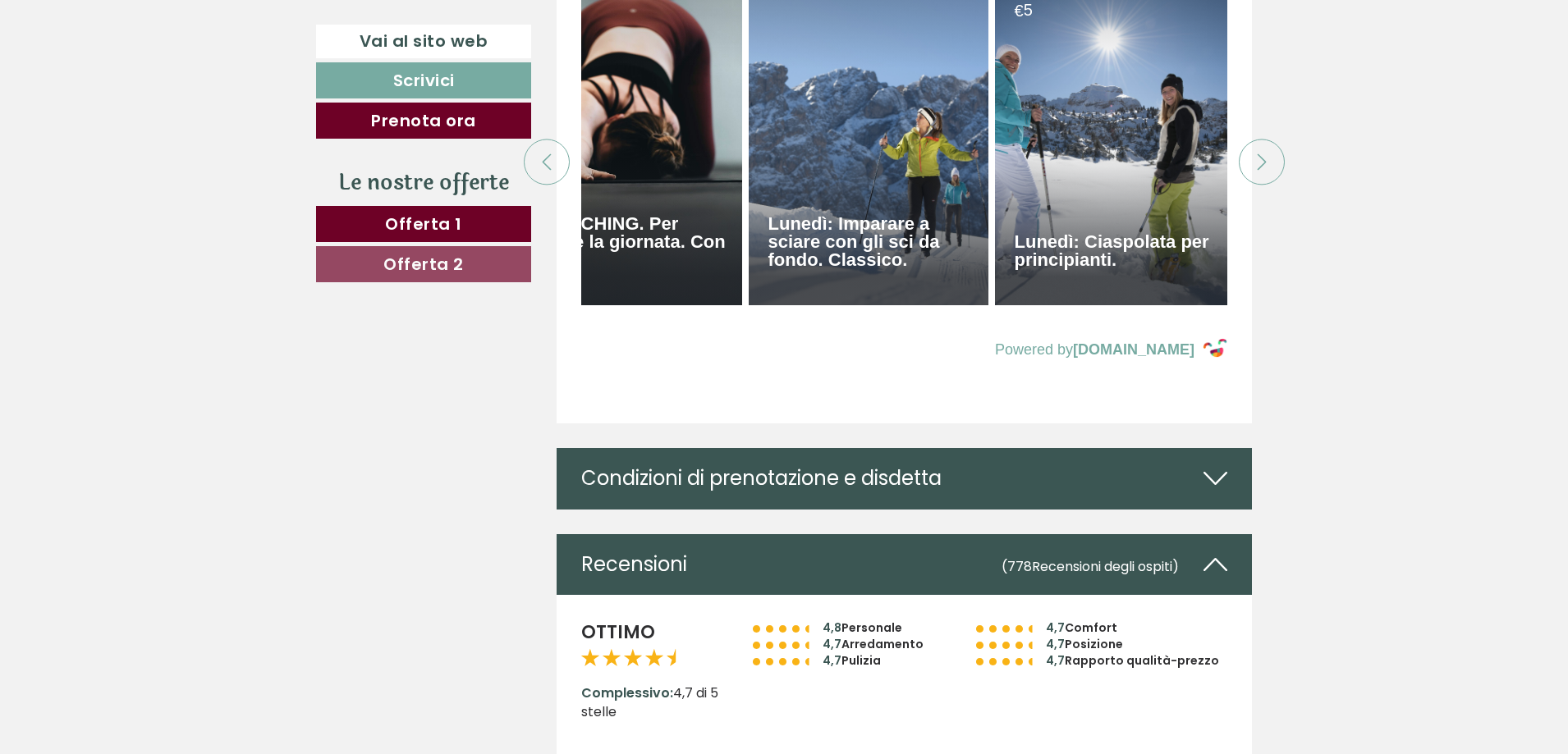
scroll to position [0, 4021]
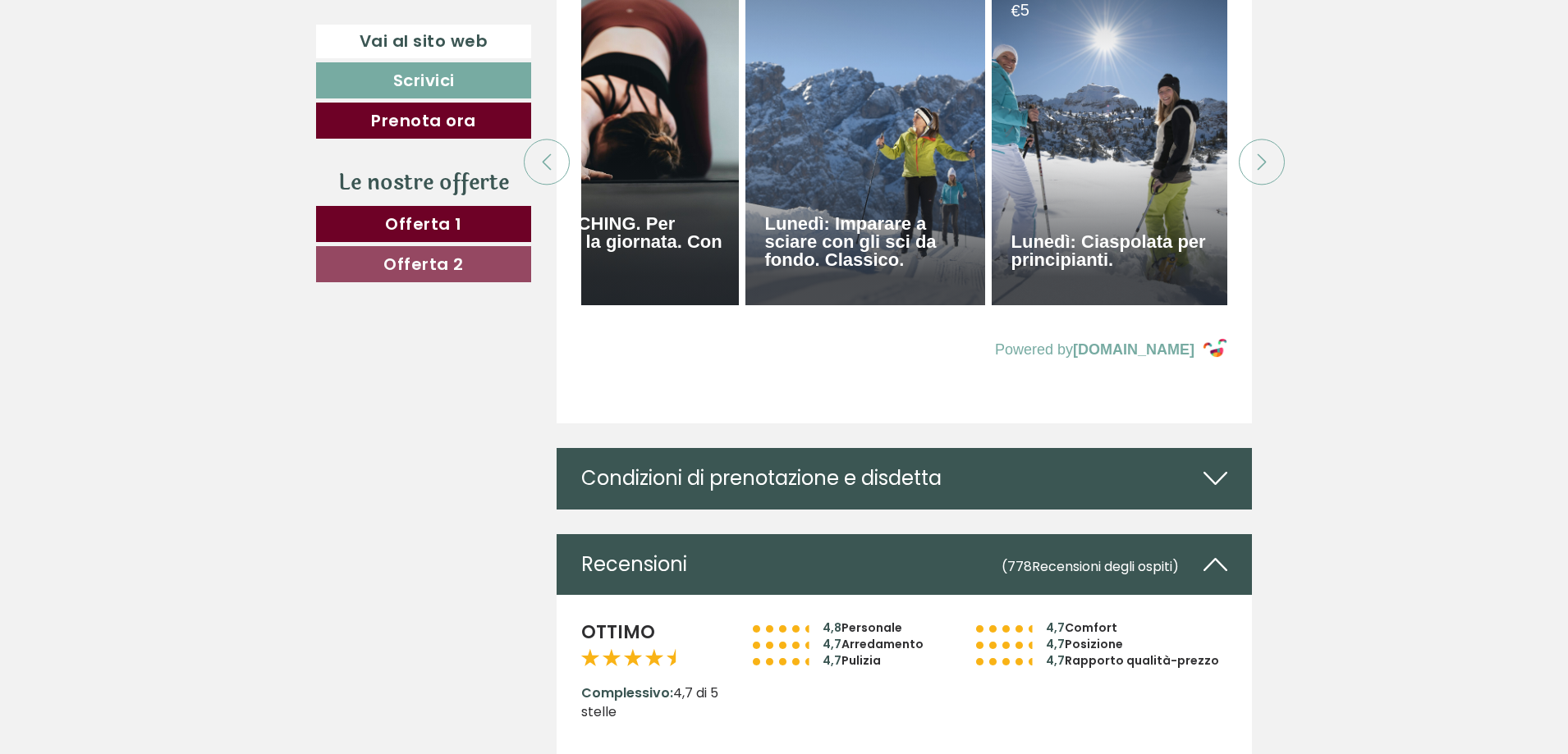
click at [1255, 170] on icon at bounding box center [1262, 161] width 17 height 17
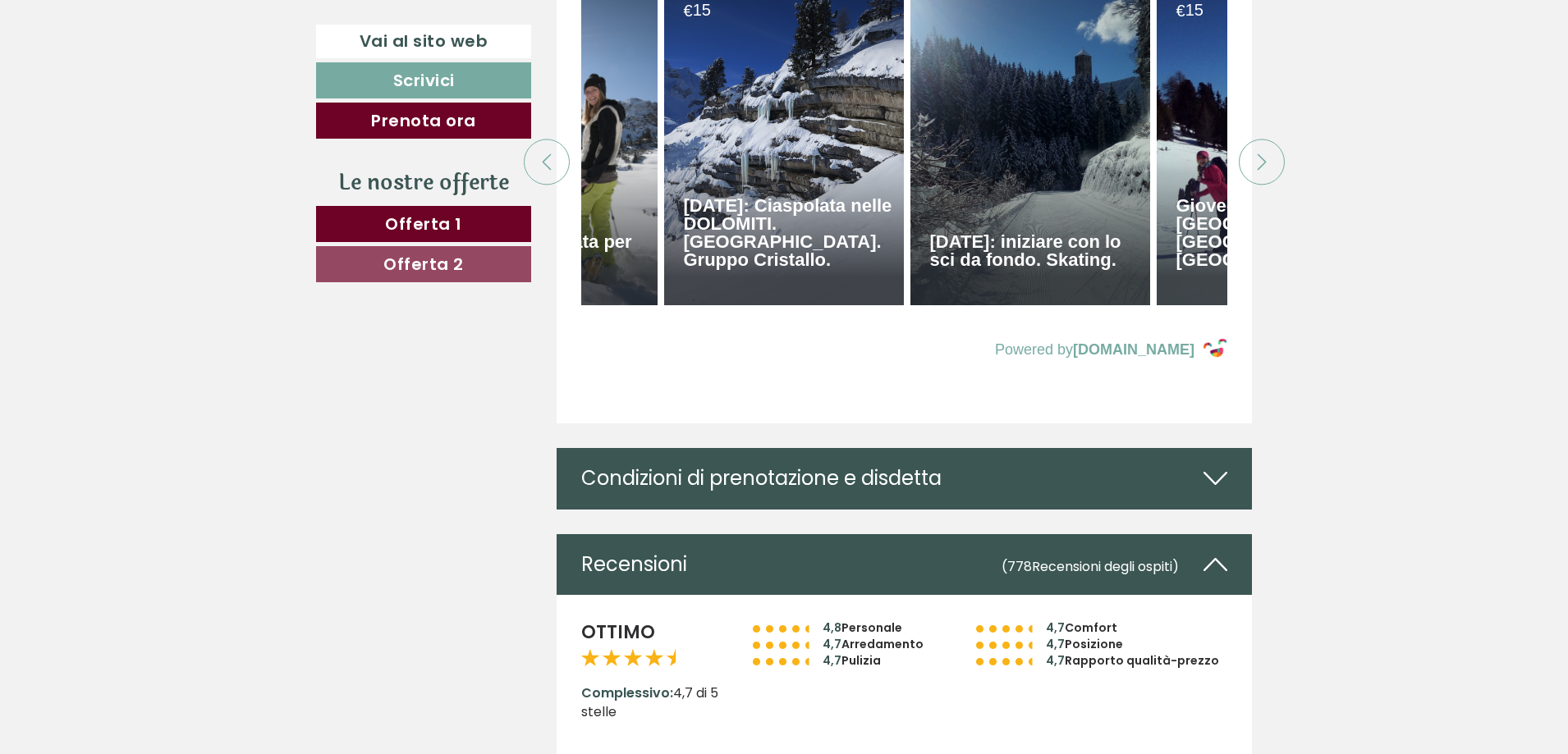
scroll to position [0, 4596]
click at [1255, 170] on icon at bounding box center [1262, 161] width 17 height 17
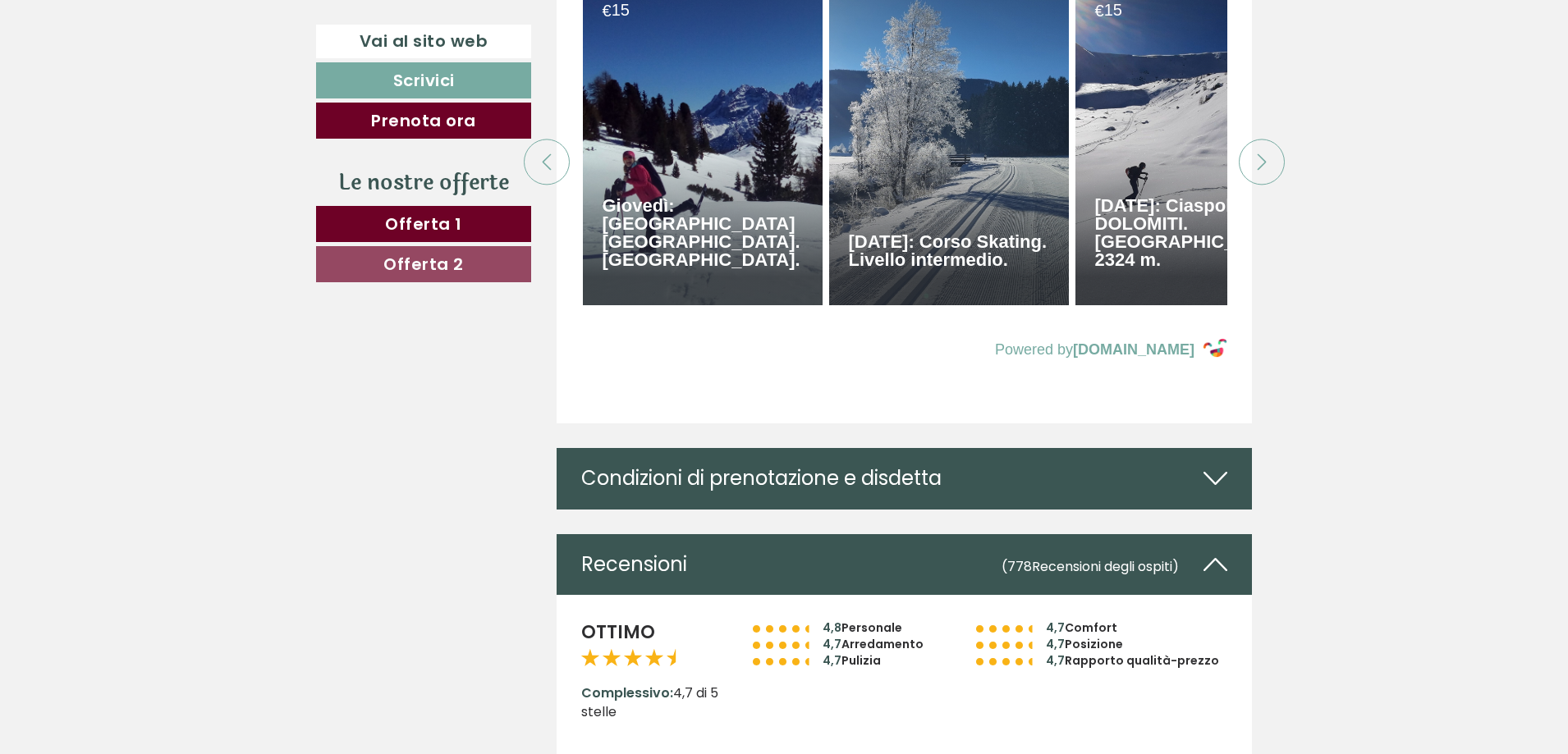
scroll to position [0, 5170]
